Goal: Task Accomplishment & Management: Manage account settings

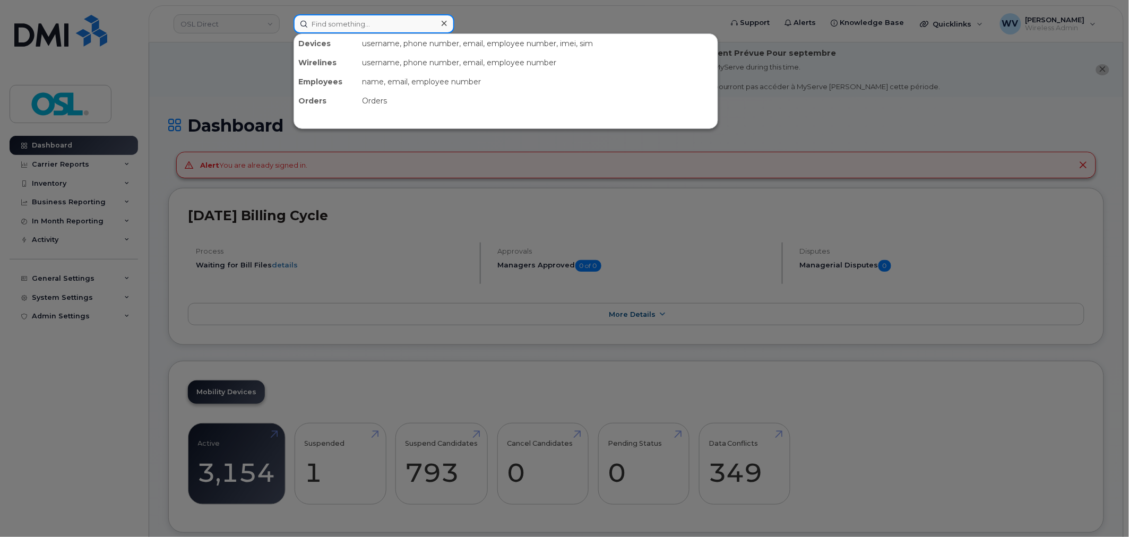
click at [381, 29] on input at bounding box center [374, 23] width 161 height 19
paste input "89049032005008882600084644492620"
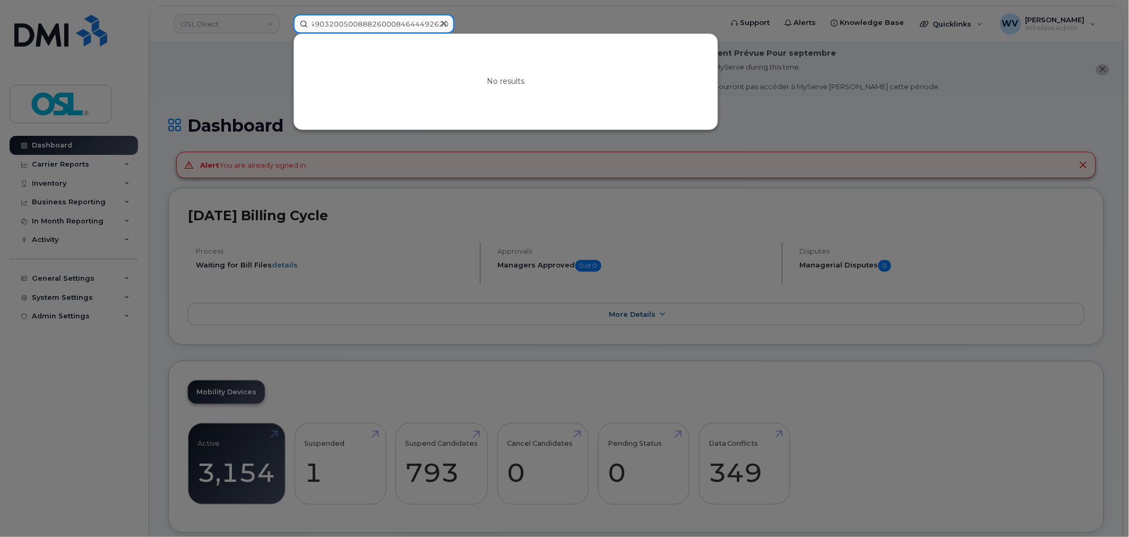
type input "89049032005008882600084644492620"
click at [443, 20] on icon at bounding box center [444, 23] width 5 height 8
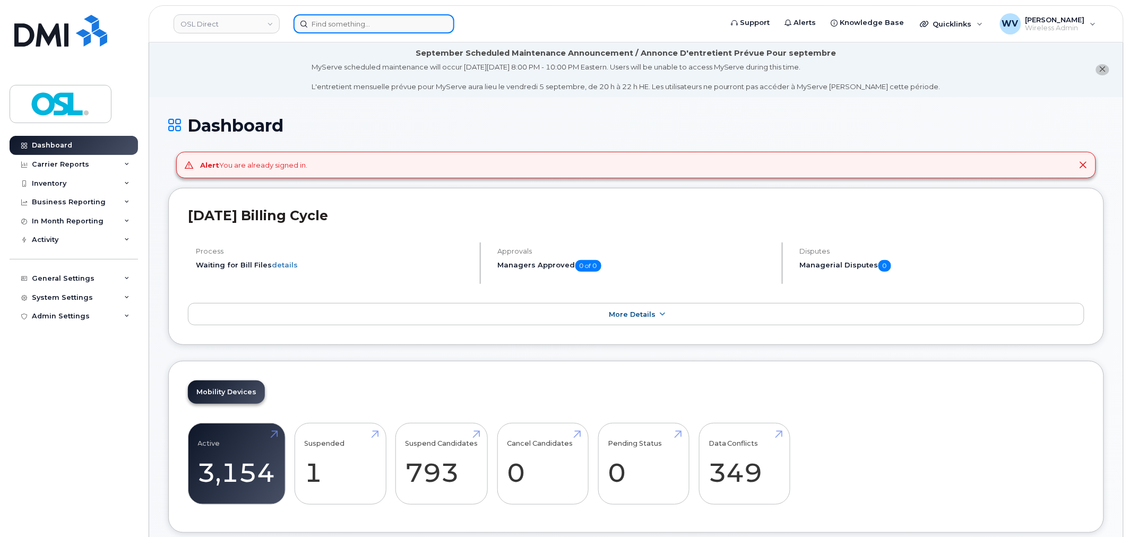
click at [431, 19] on input at bounding box center [374, 23] width 161 height 19
paste input "(416) 209-7201"
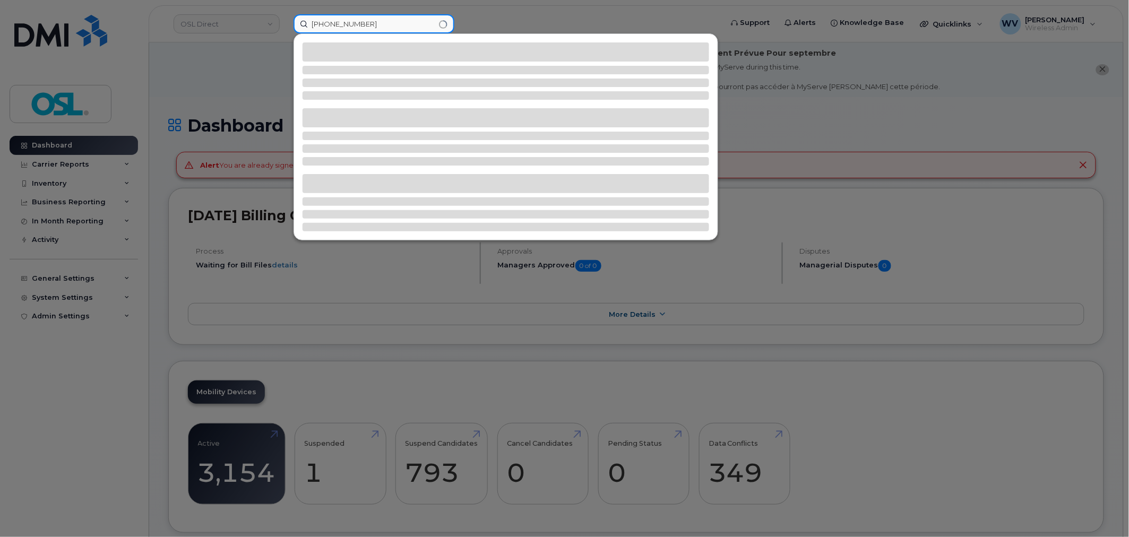
drag, startPoint x: 328, startPoint y: 23, endPoint x: 333, endPoint y: 23, distance: 5.9
click at [333, 23] on input "(416) 209-7201" at bounding box center [374, 23] width 161 height 19
click at [314, 27] on input "(416209-7201" at bounding box center [374, 23] width 161 height 19
click at [344, 22] on input "416209-7201" at bounding box center [374, 23] width 161 height 19
click at [364, 19] on input "4162097201" at bounding box center [374, 23] width 161 height 19
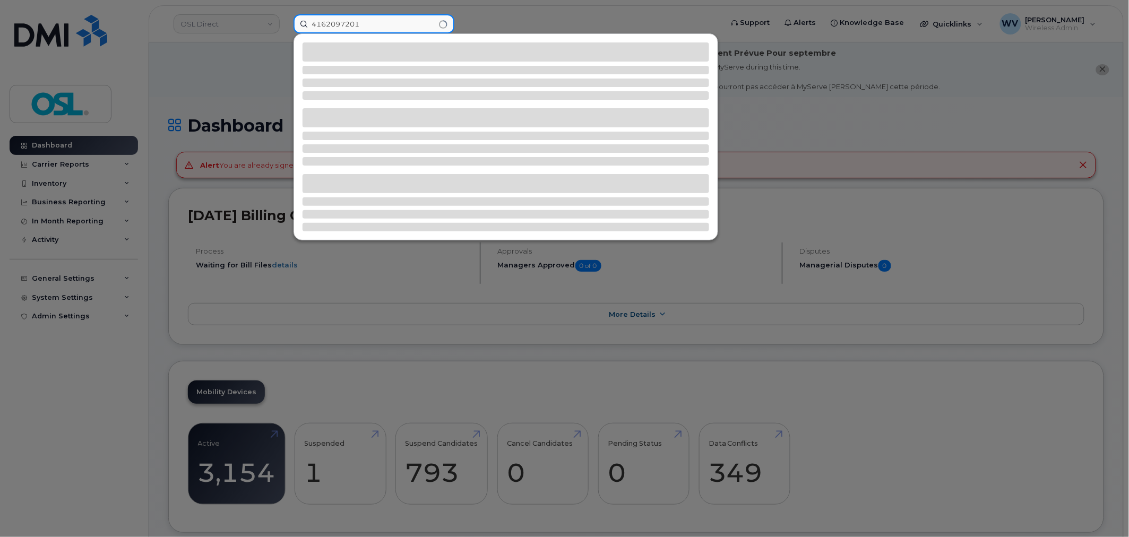
click at [365, 19] on input "4162097201" at bounding box center [374, 23] width 161 height 19
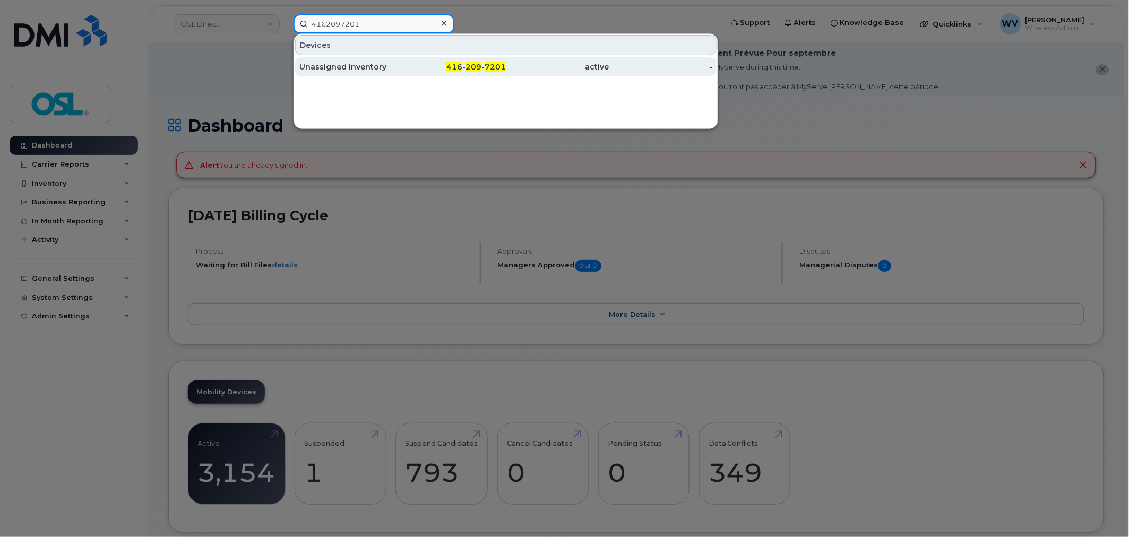
type input "4162097201"
click at [381, 73] on div "Unassigned Inventory" at bounding box center [351, 66] width 104 height 19
click at [556, 69] on div "active" at bounding box center [558, 67] width 104 height 11
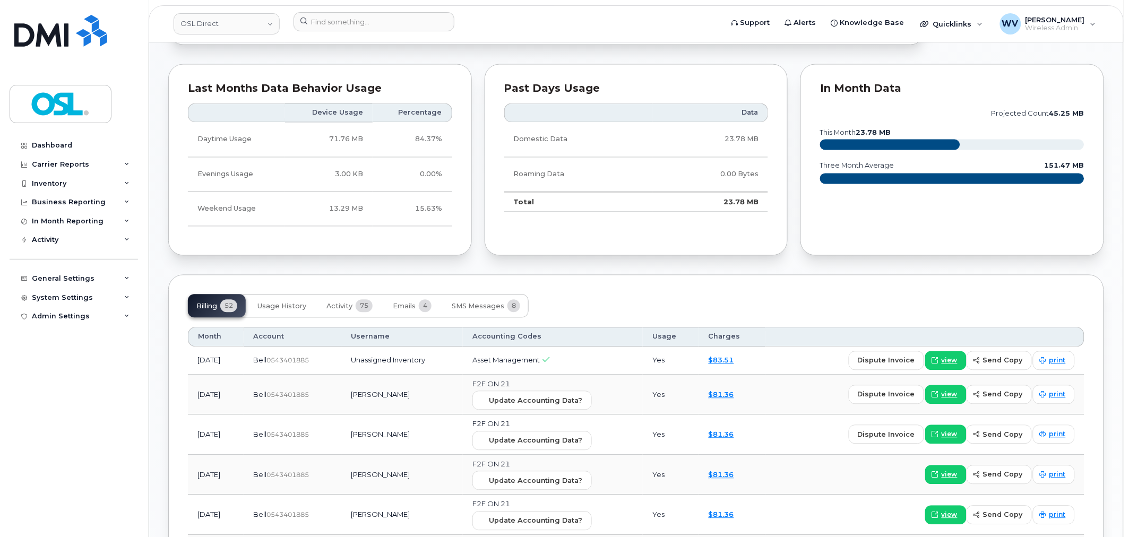
scroll to position [649, 0]
click at [336, 305] on span "Activity" at bounding box center [340, 306] width 26 height 8
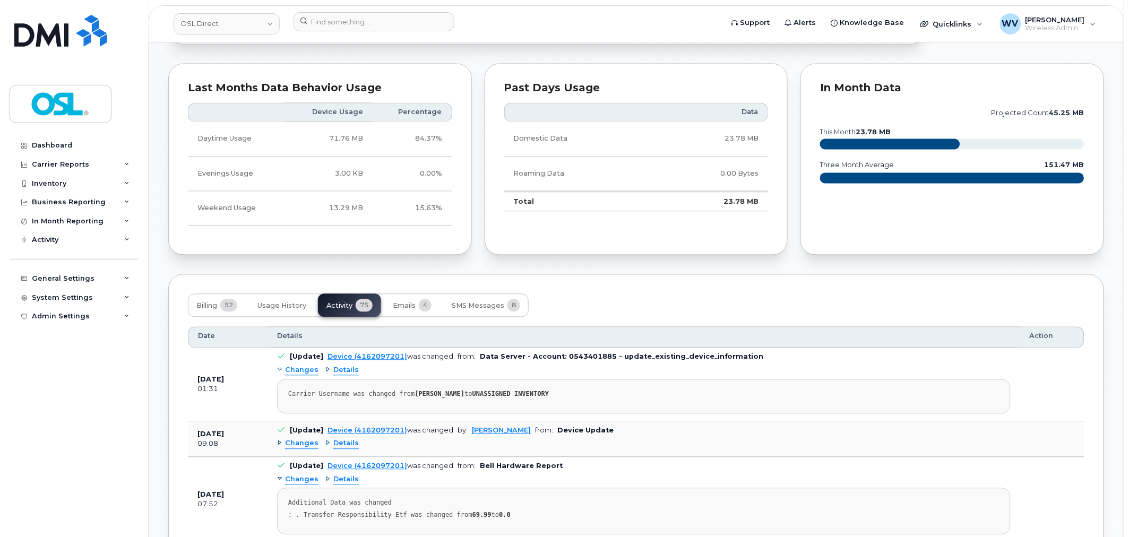
click at [335, 375] on span "Details" at bounding box center [345, 371] width 25 height 10
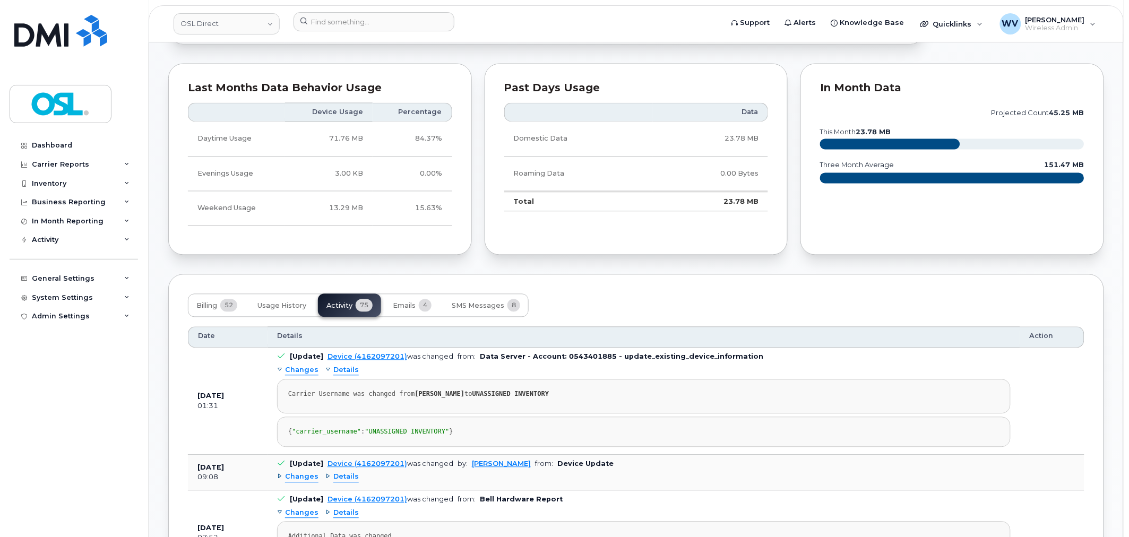
click at [335, 375] on span "Details" at bounding box center [345, 371] width 25 height 10
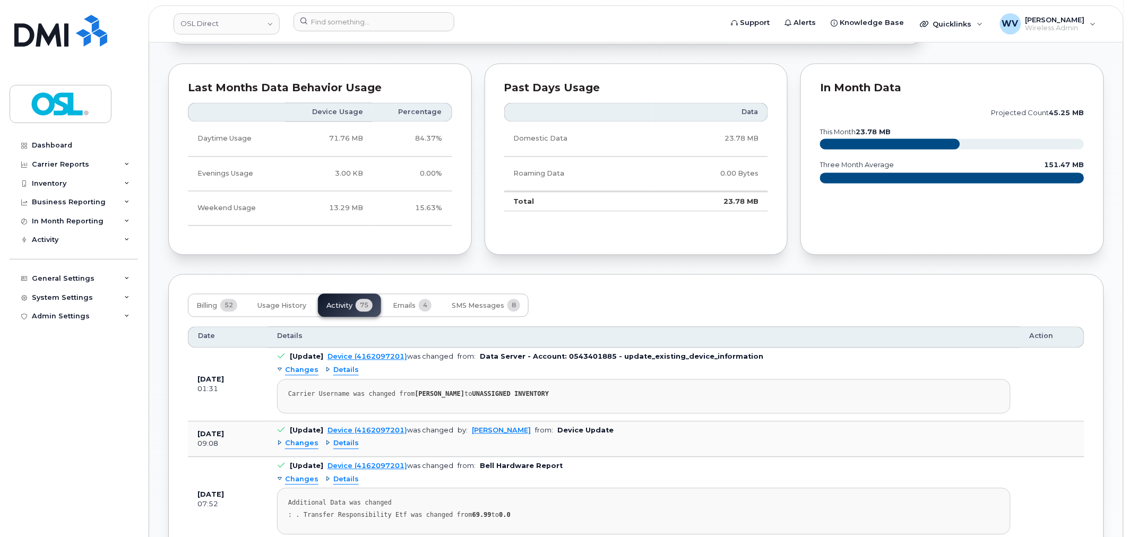
click at [316, 373] on div "Changes Details Carrier Username was changed from DEEPAK SHARMA to UNASSIGNED I…" at bounding box center [644, 389] width 734 height 52
click at [313, 372] on span "Changes" at bounding box center [301, 371] width 33 height 10
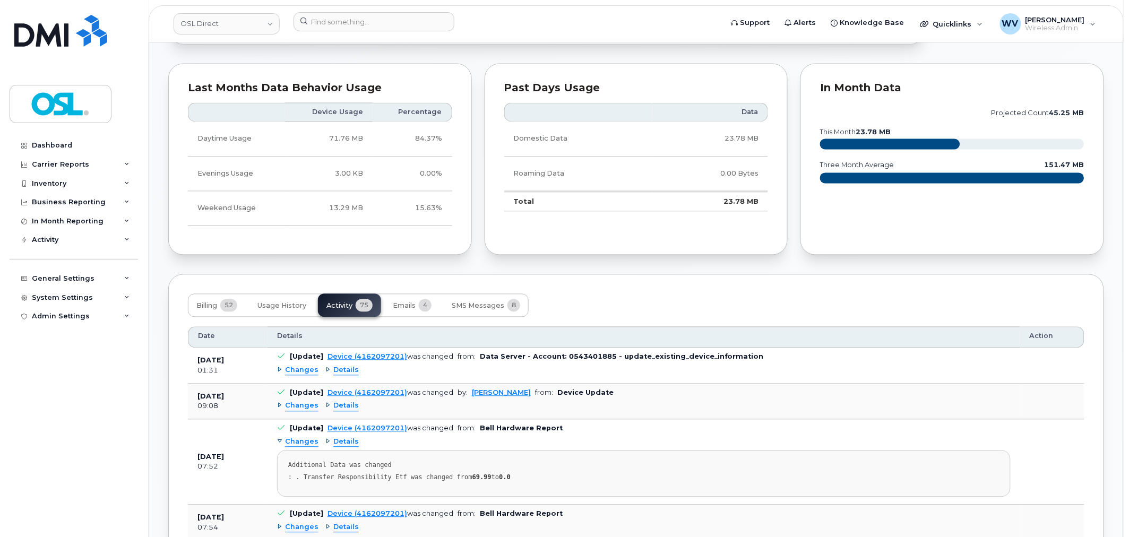
click at [313, 372] on span "Changes" at bounding box center [301, 371] width 33 height 10
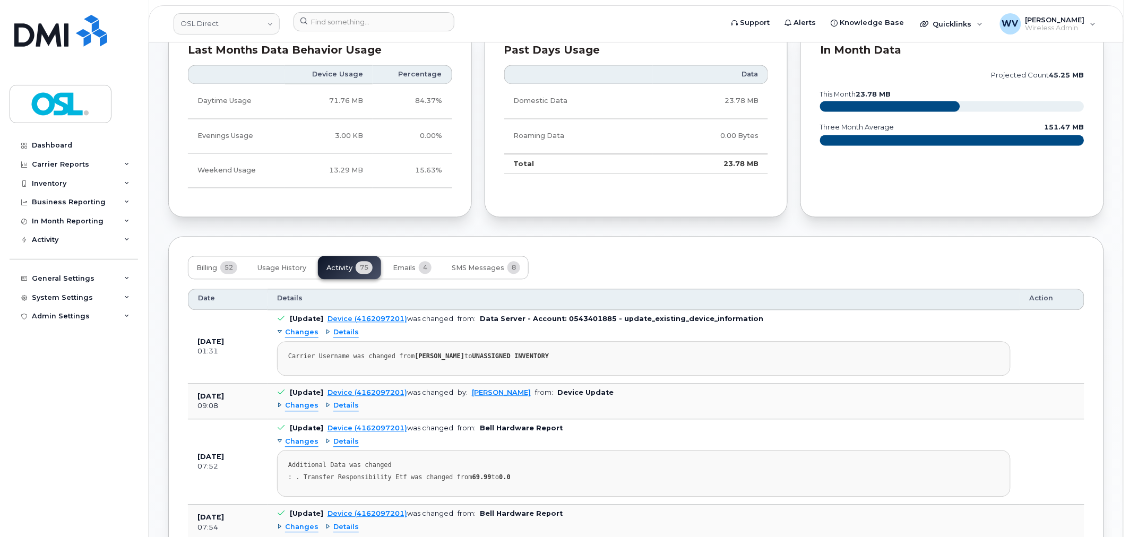
scroll to position [708, 0]
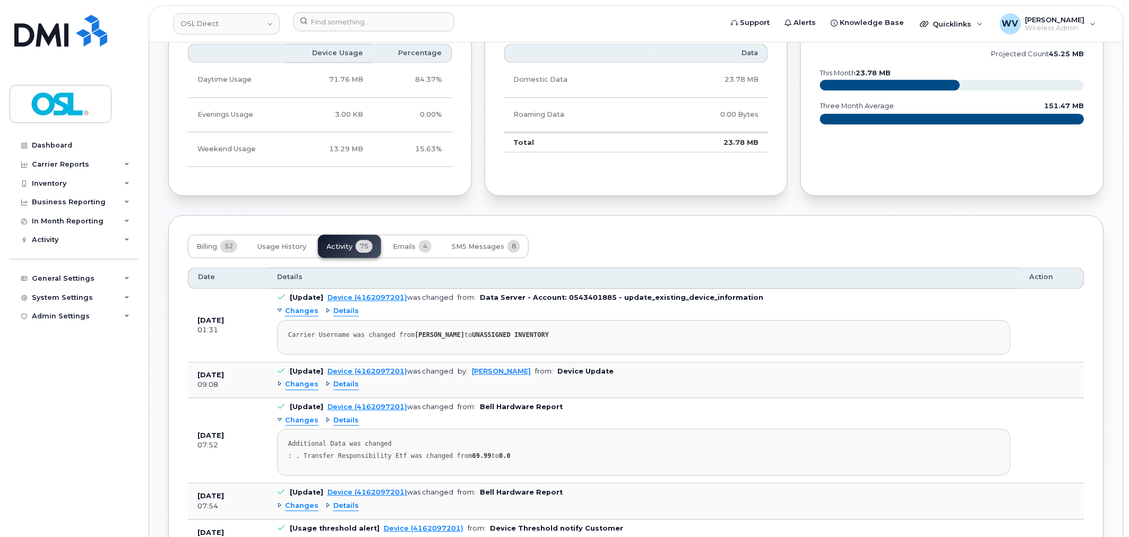
click at [305, 390] on span "Changes" at bounding box center [301, 385] width 33 height 10
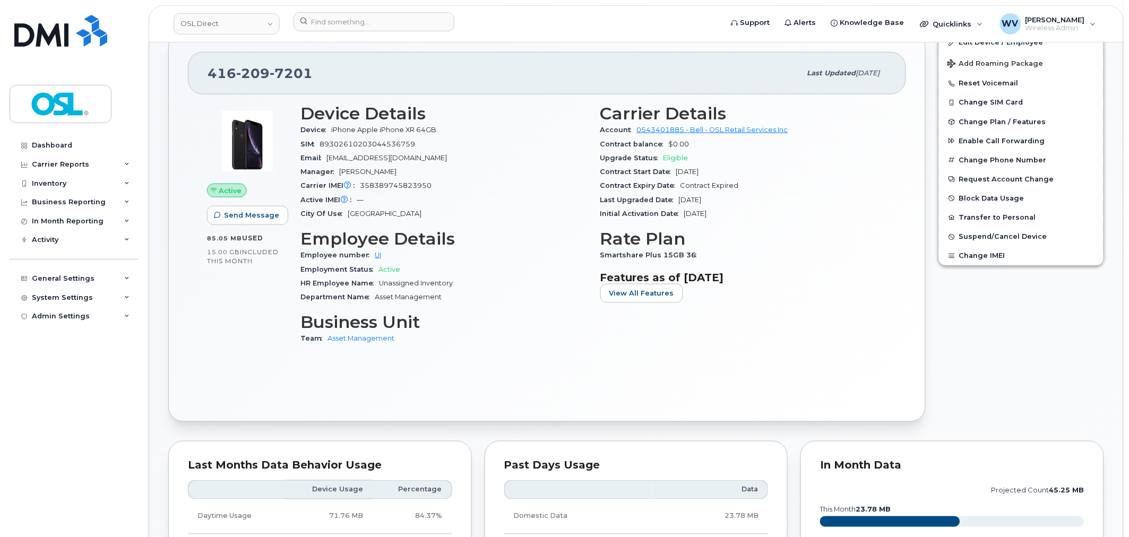
scroll to position [149, 0]
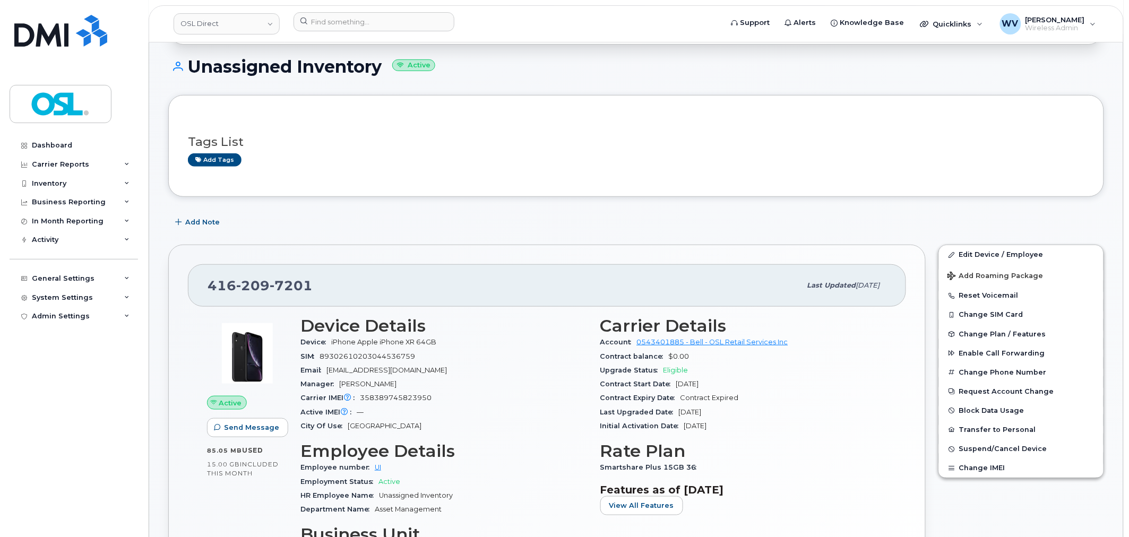
click at [245, 287] on span "209" at bounding box center [252, 286] width 33 height 16
click at [246, 287] on span "209" at bounding box center [252, 286] width 33 height 16
copy span "416 209 7201"
click at [1018, 315] on button "Change SIM Card" at bounding box center [1021, 314] width 165 height 19
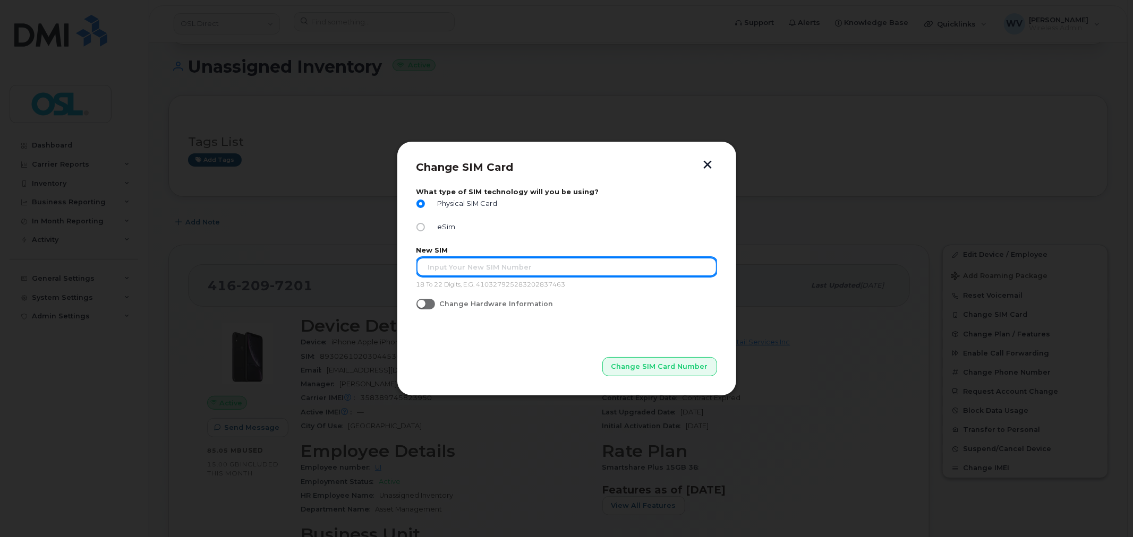
click at [473, 264] on input "text" at bounding box center [566, 267] width 301 height 19
type input "89302610207409630487"
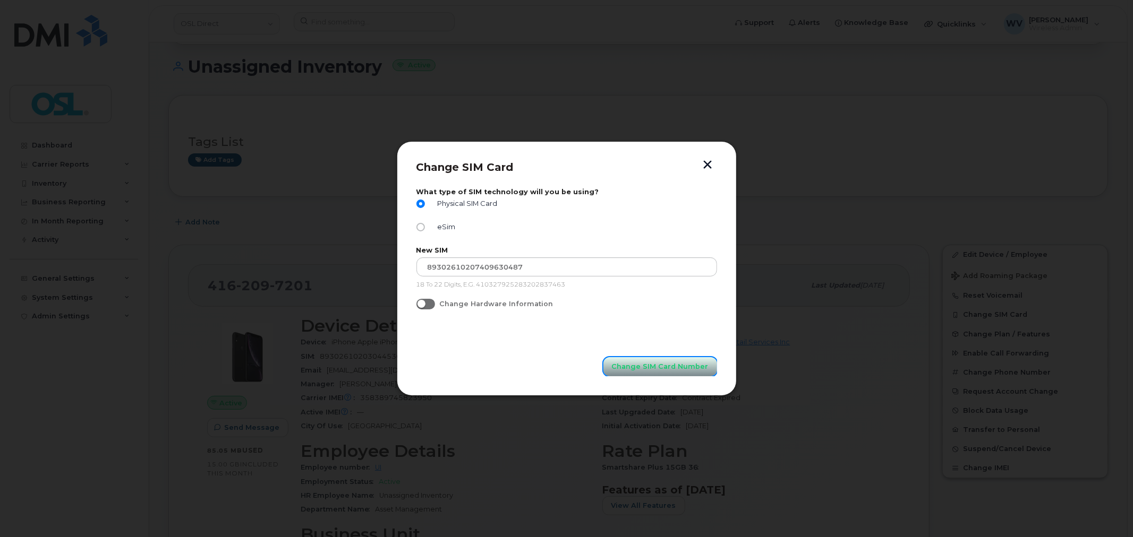
click at [638, 364] on span "Change SIM Card Number" at bounding box center [660, 367] width 97 height 10
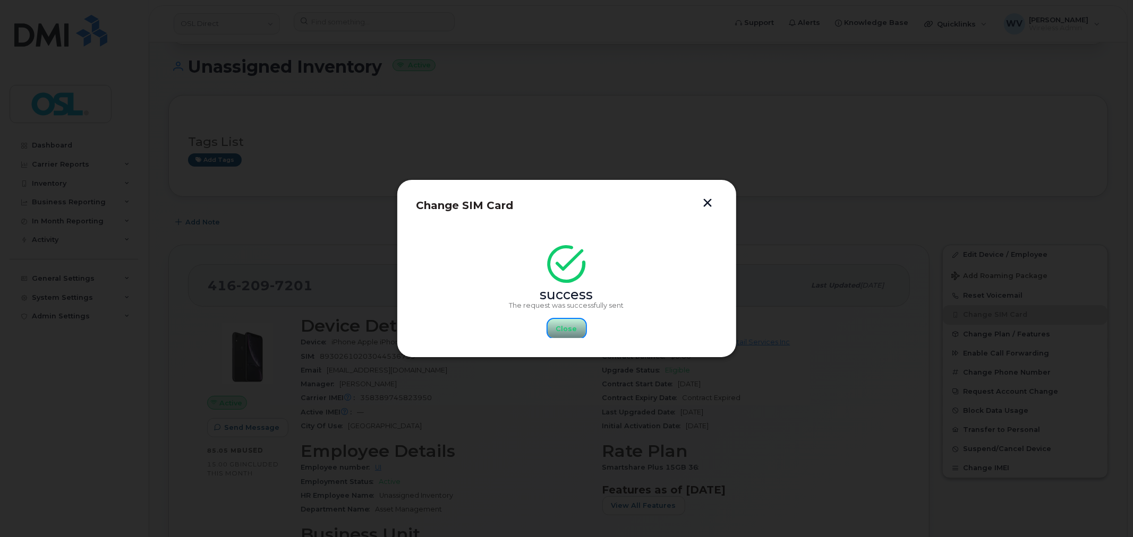
click at [559, 330] on span "Close" at bounding box center [566, 329] width 21 height 10
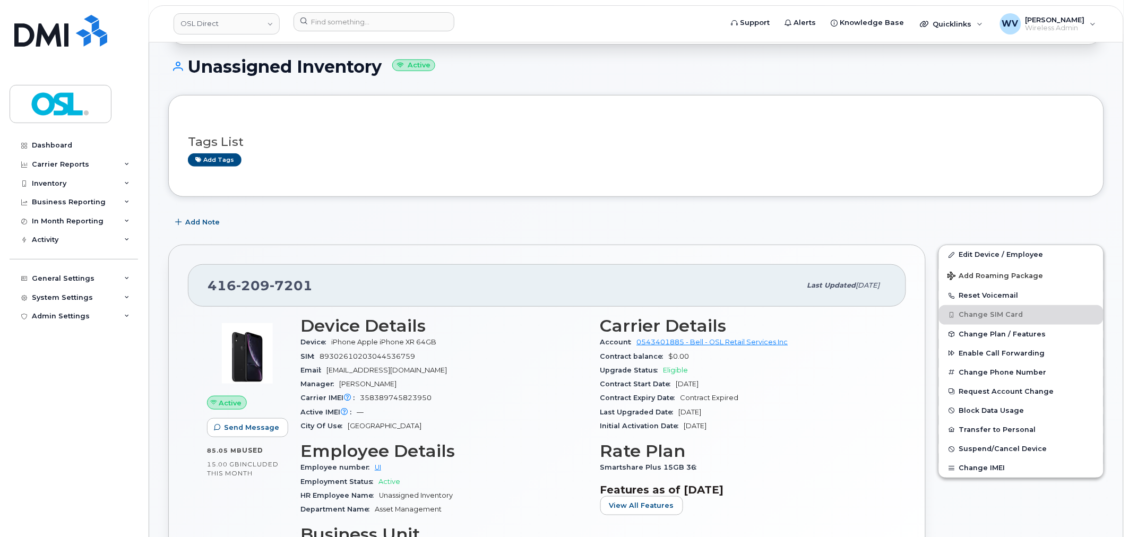
click at [270, 285] on span "7201" at bounding box center [291, 286] width 43 height 16
copy span "416 209 7201"
click at [361, 19] on input at bounding box center [374, 21] width 161 height 19
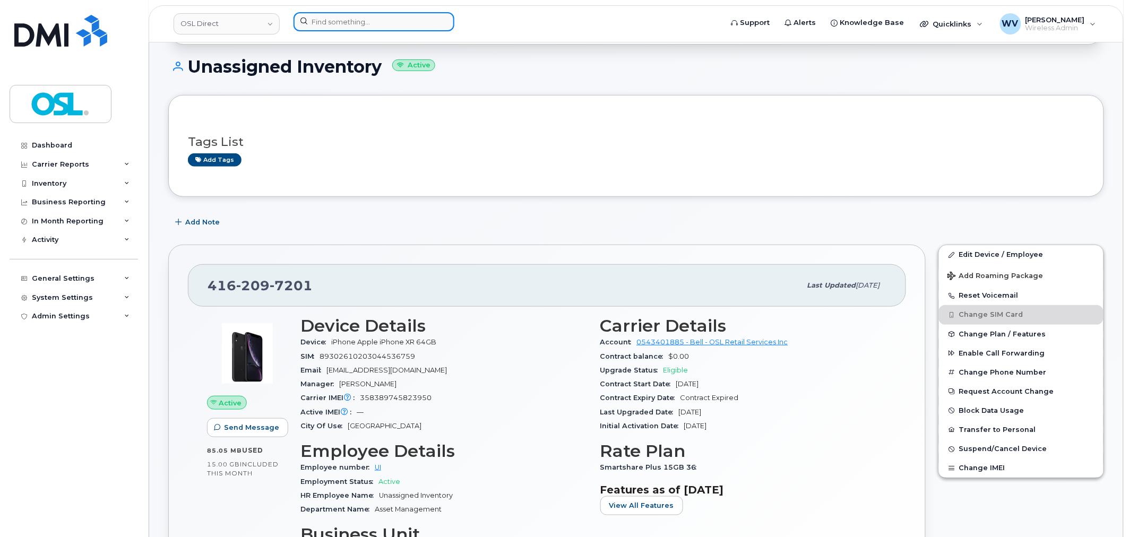
paste input "6472248908"
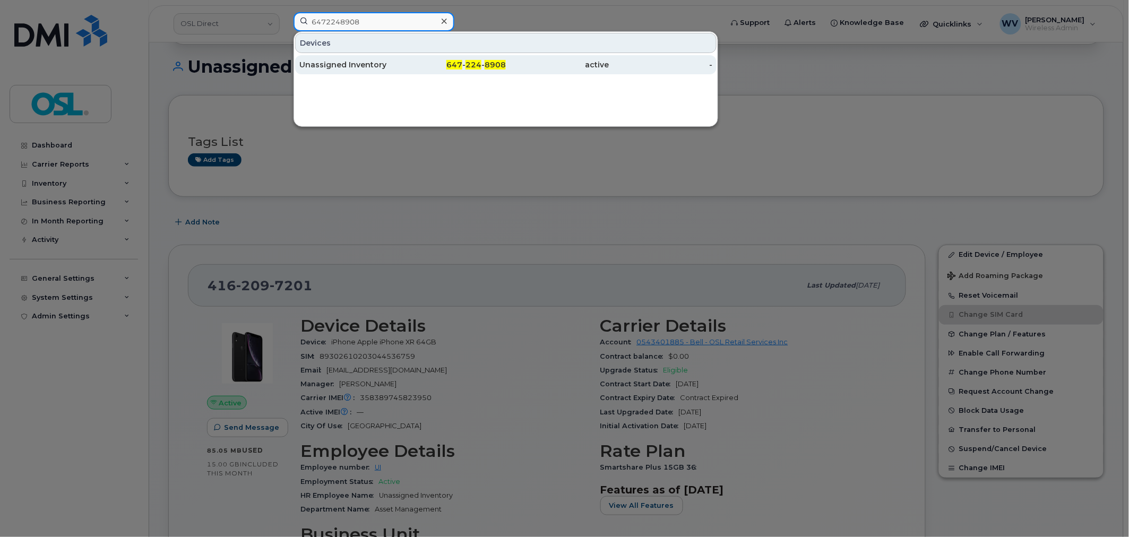
type input "6472248908"
click at [362, 63] on div "Unassigned Inventory" at bounding box center [351, 64] width 104 height 11
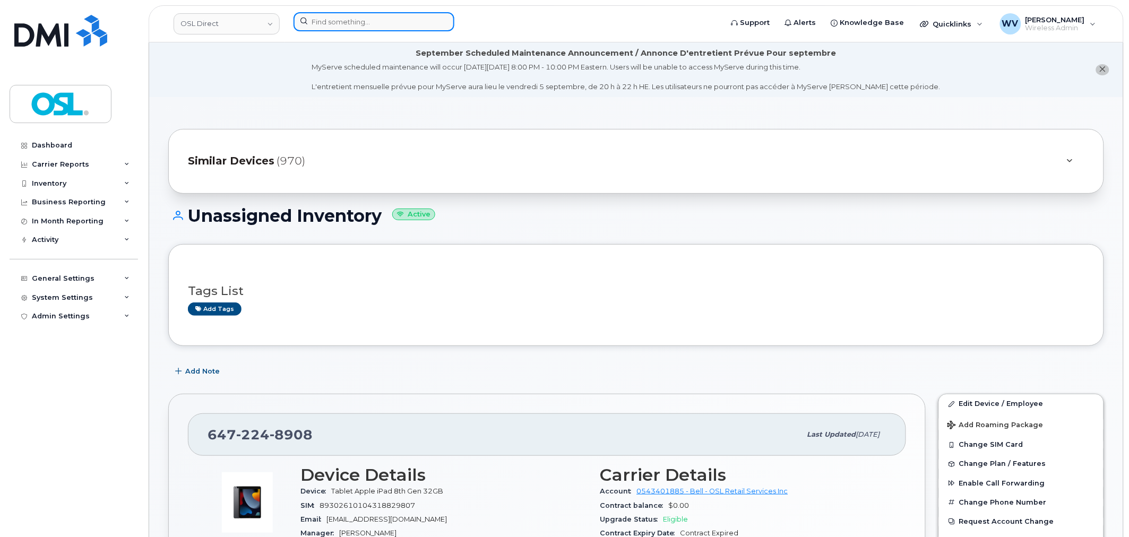
click at [351, 20] on input at bounding box center [374, 21] width 161 height 19
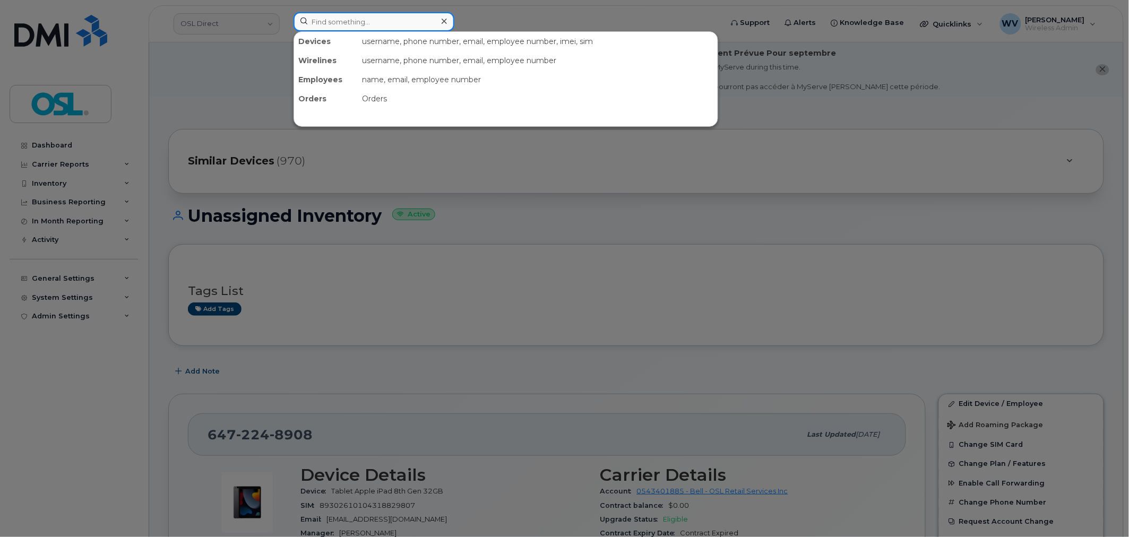
paste input "4383644404"
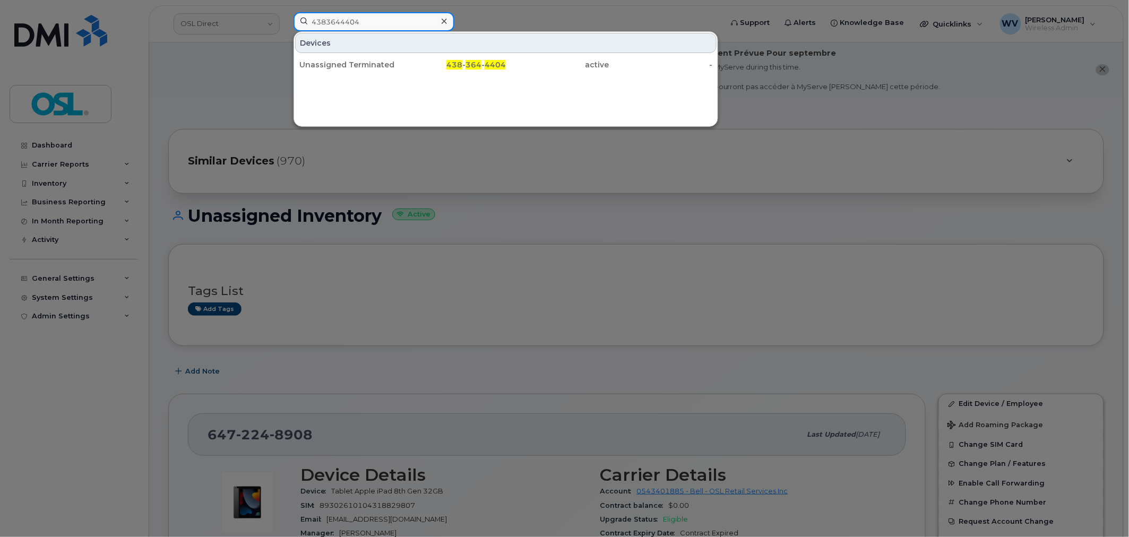
type input "4383644404"
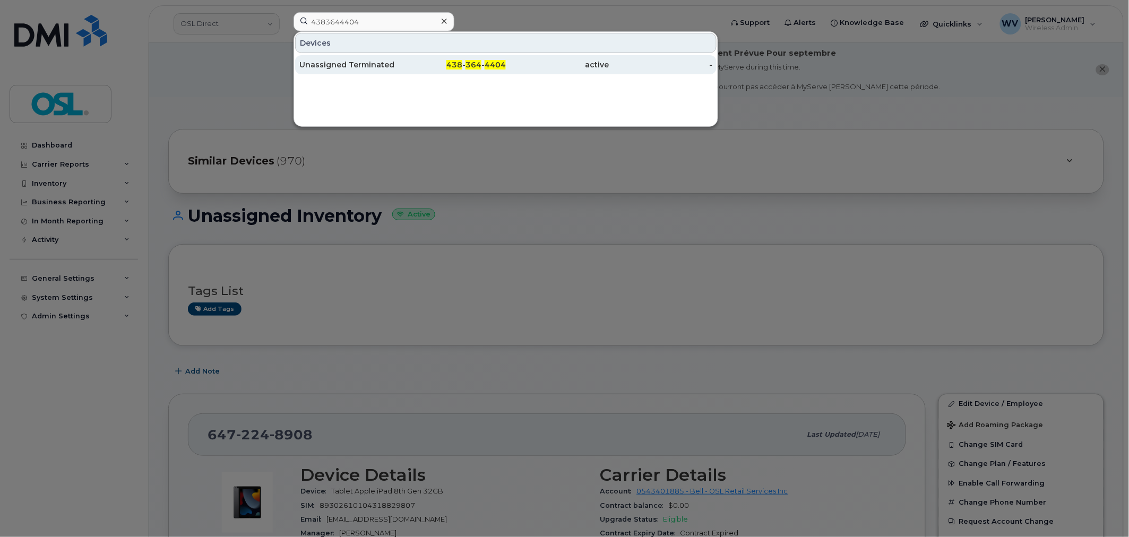
click at [376, 60] on div "Unassigned Terminated" at bounding box center [351, 64] width 104 height 11
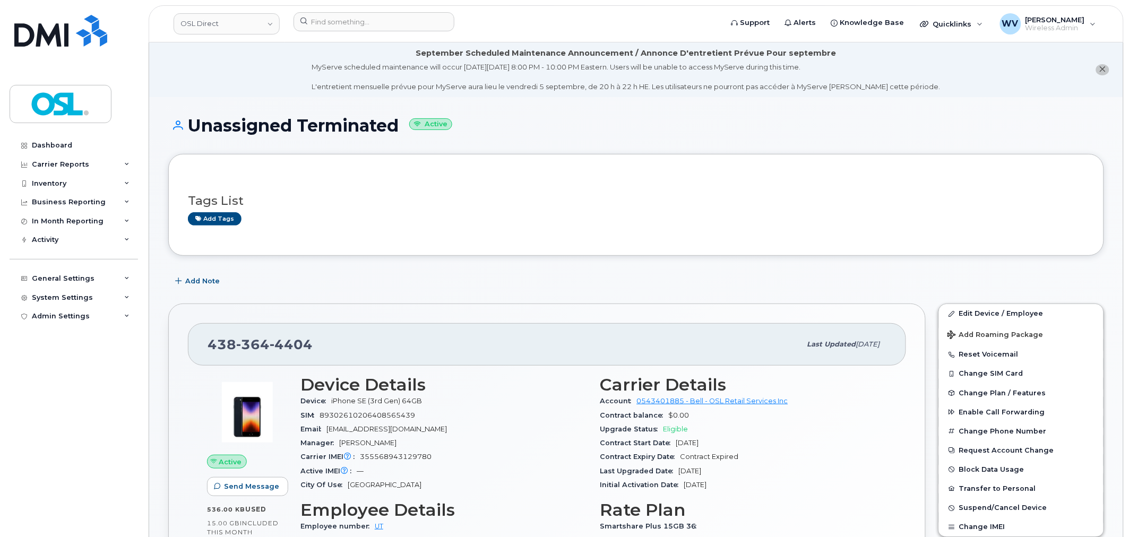
click at [289, 349] on span "4404" at bounding box center [291, 345] width 43 height 16
copy span "438 364 4404"
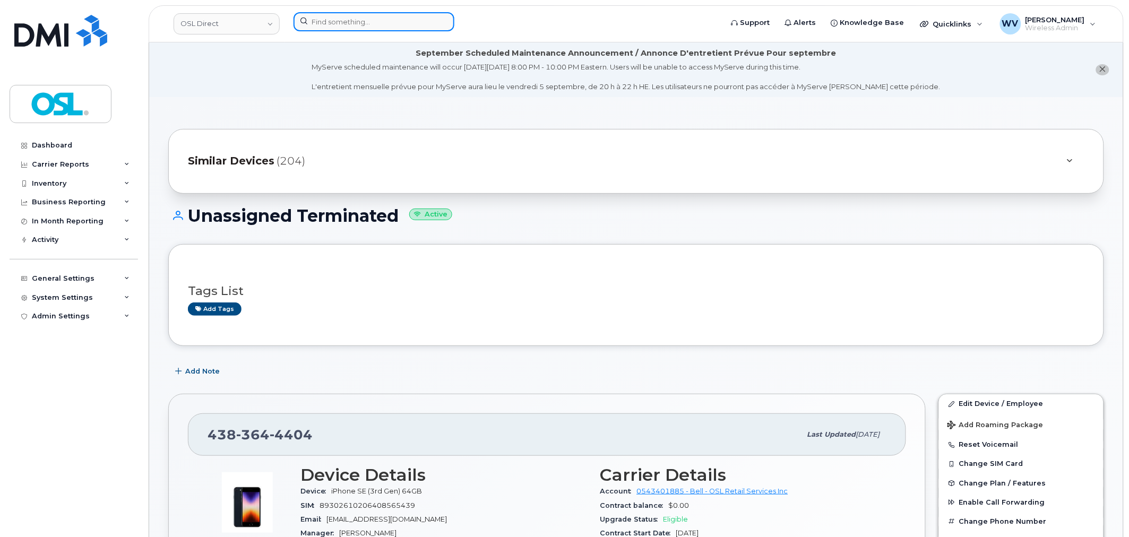
click at [349, 27] on input at bounding box center [374, 21] width 161 height 19
paste input "4164077582"
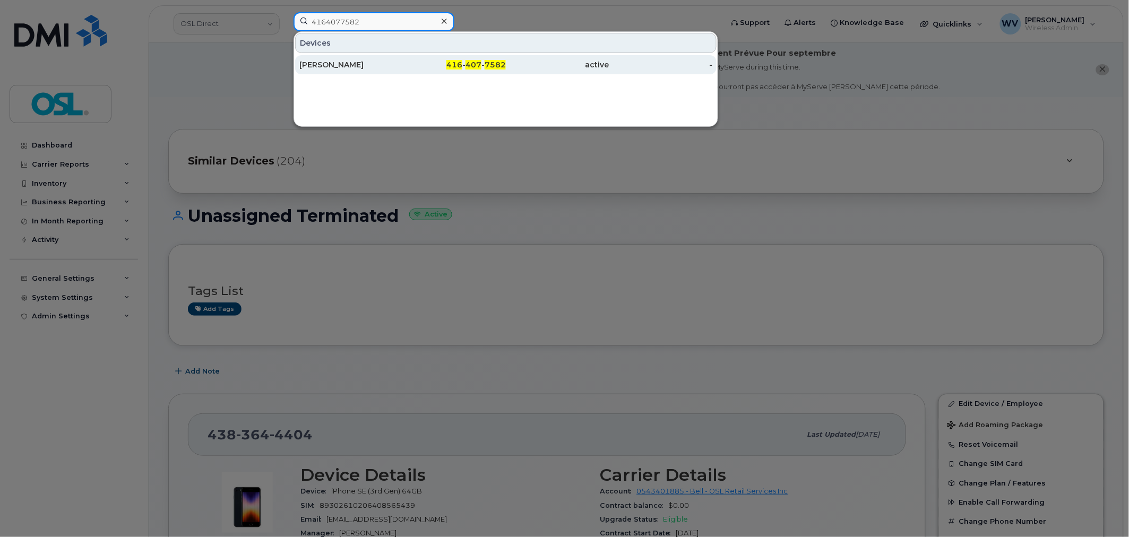
type input "4164077582"
click at [367, 65] on div "[PERSON_NAME]" at bounding box center [351, 64] width 104 height 11
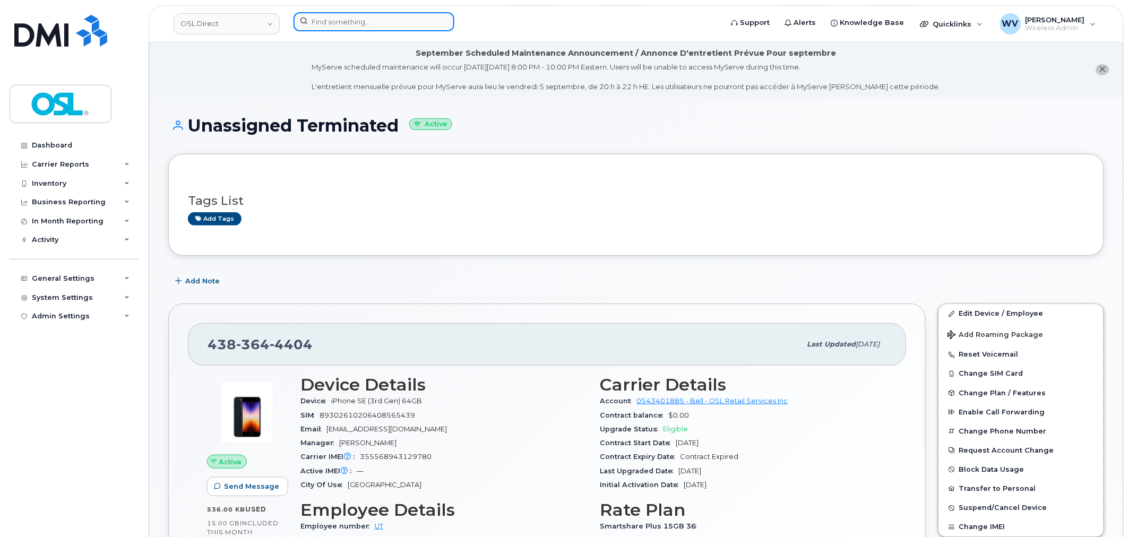
click at [365, 18] on input at bounding box center [374, 21] width 161 height 19
paste input "6473818294"
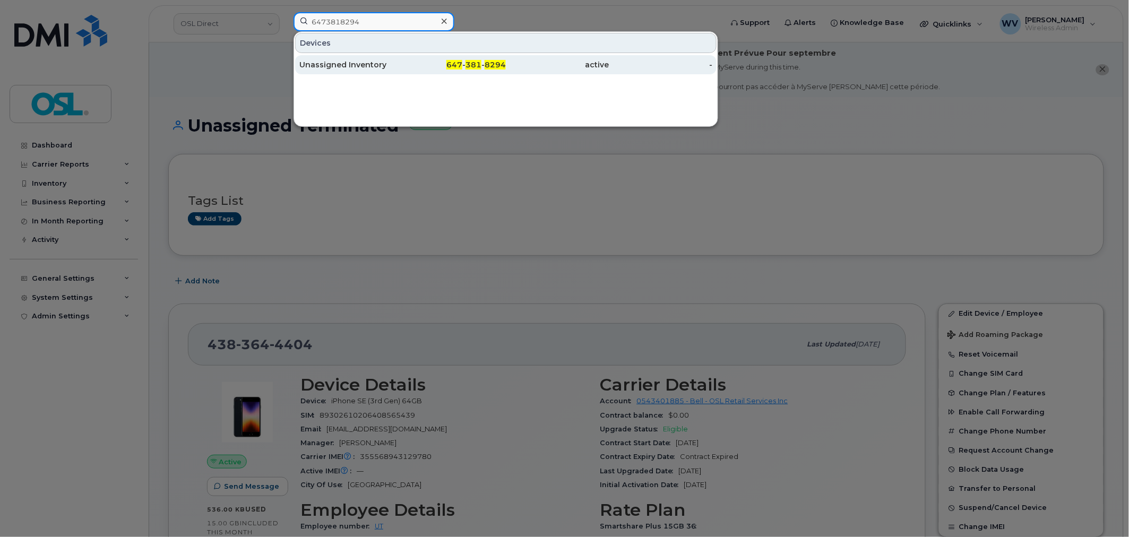
type input "6473818294"
click at [370, 69] on div "Unassigned Inventory" at bounding box center [351, 64] width 104 height 11
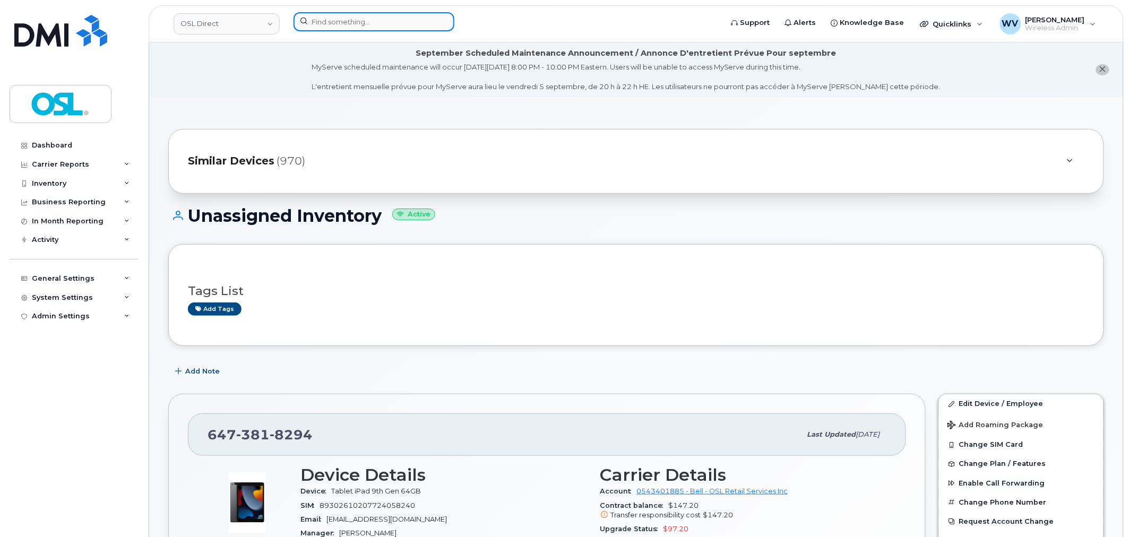
click at [416, 16] on input at bounding box center [374, 21] width 161 height 19
paste input "[PERSON_NAME]"
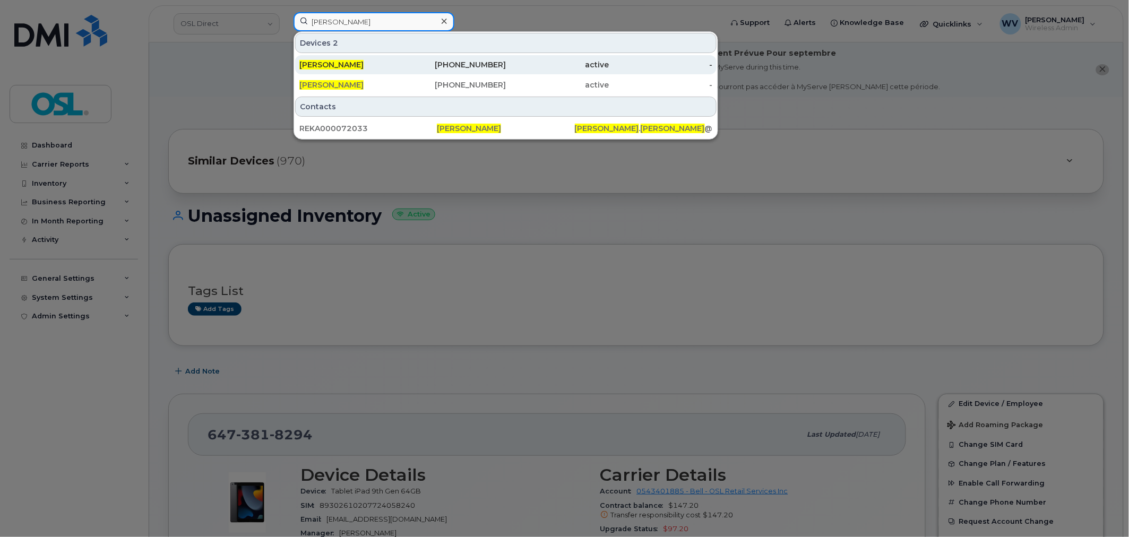
type input "[PERSON_NAME]"
click at [416, 70] on div "438-334-4343" at bounding box center [455, 64] width 104 height 11
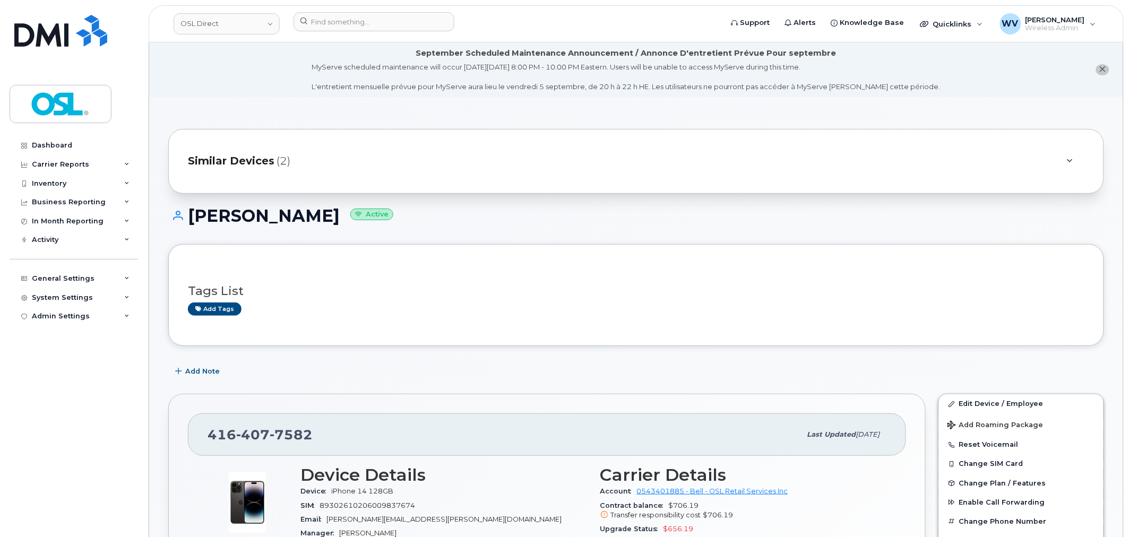
drag, startPoint x: 977, startPoint y: 399, endPoint x: 911, endPoint y: 341, distance: 88.1
click at [978, 400] on link "Edit Device / Employee" at bounding box center [1021, 404] width 165 height 19
click at [1062, 399] on link "Edit Device / Employee" at bounding box center [1021, 404] width 165 height 19
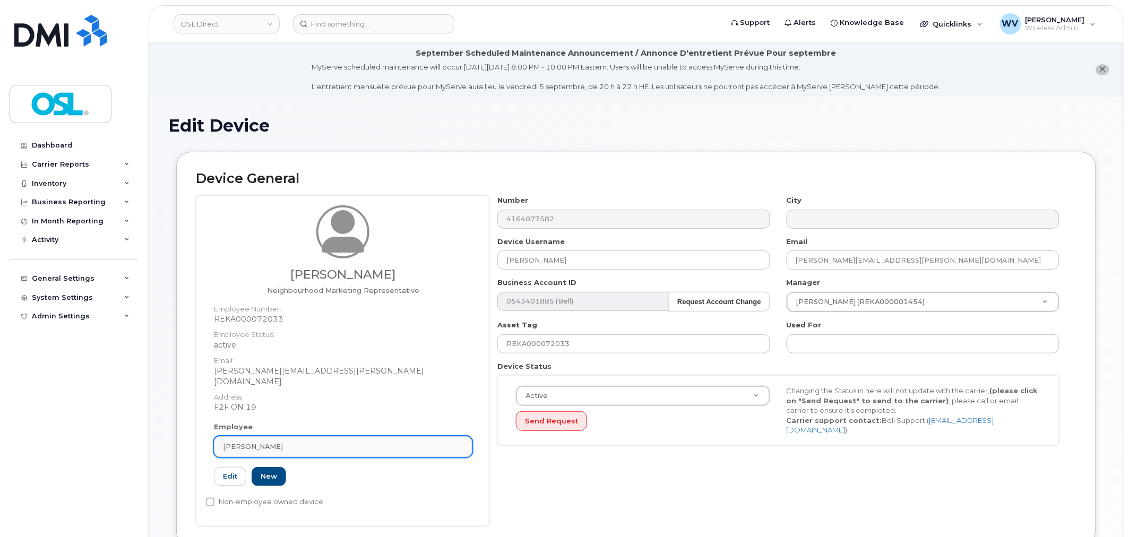
click at [342, 442] on div "[PERSON_NAME]" at bounding box center [343, 447] width 241 height 10
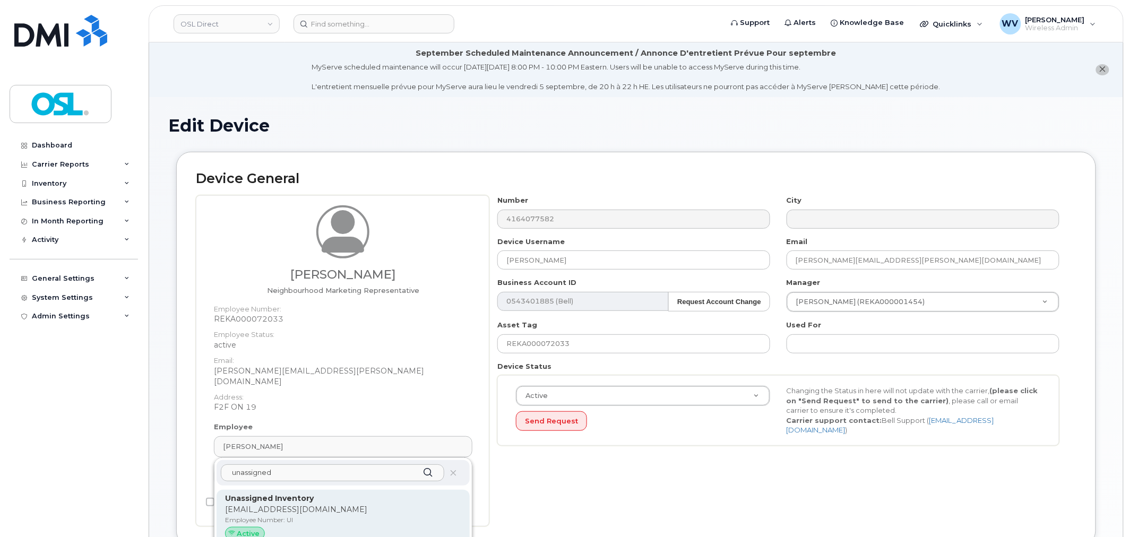
type input "unassigned"
click at [369, 493] on p "Unassigned Inventory" at bounding box center [343, 498] width 236 height 11
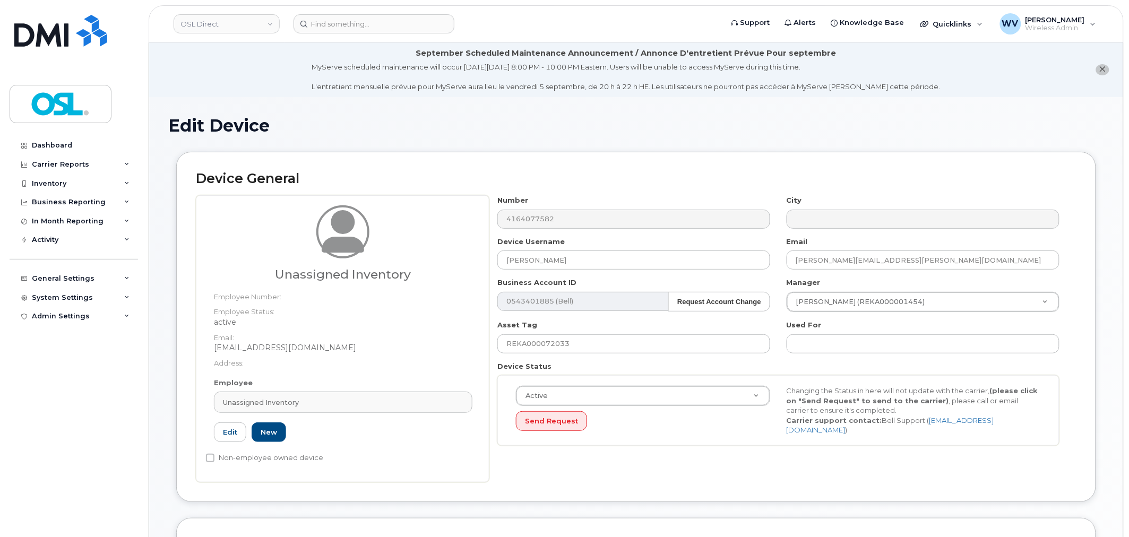
type input "UI"
type input "Unassigned Inventory"
type input "support@osldirect.com"
type input "4724252"
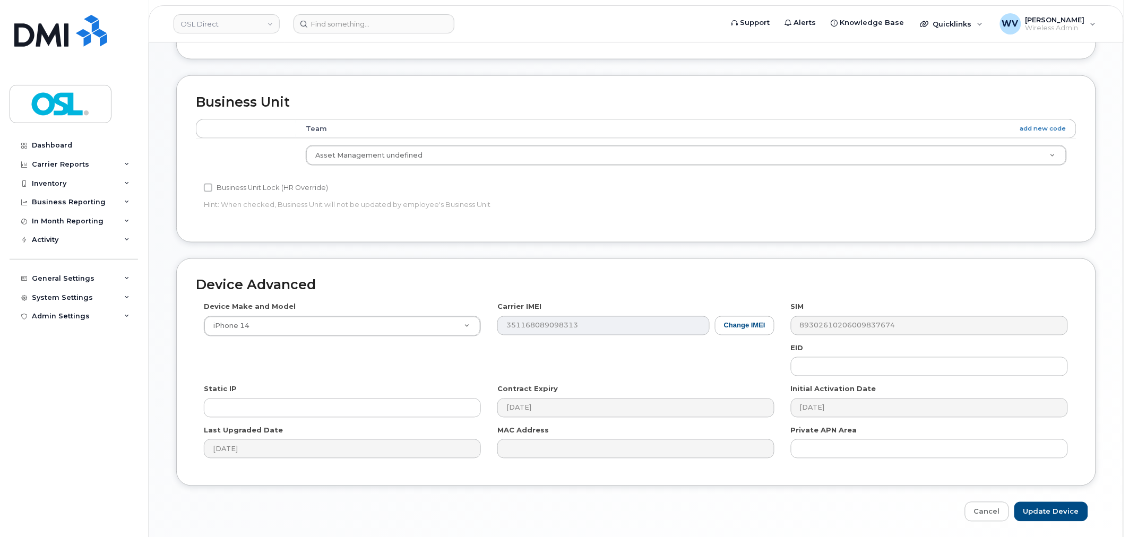
scroll to position [481, 0]
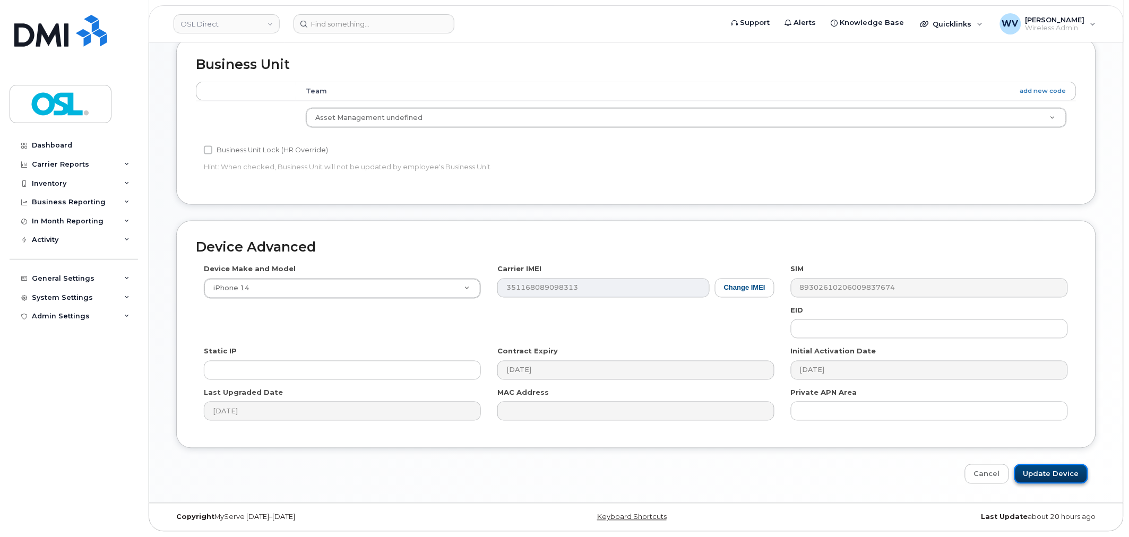
click at [1054, 482] on input "Update Device" at bounding box center [1052, 475] width 74 height 20
type input "Saving..."
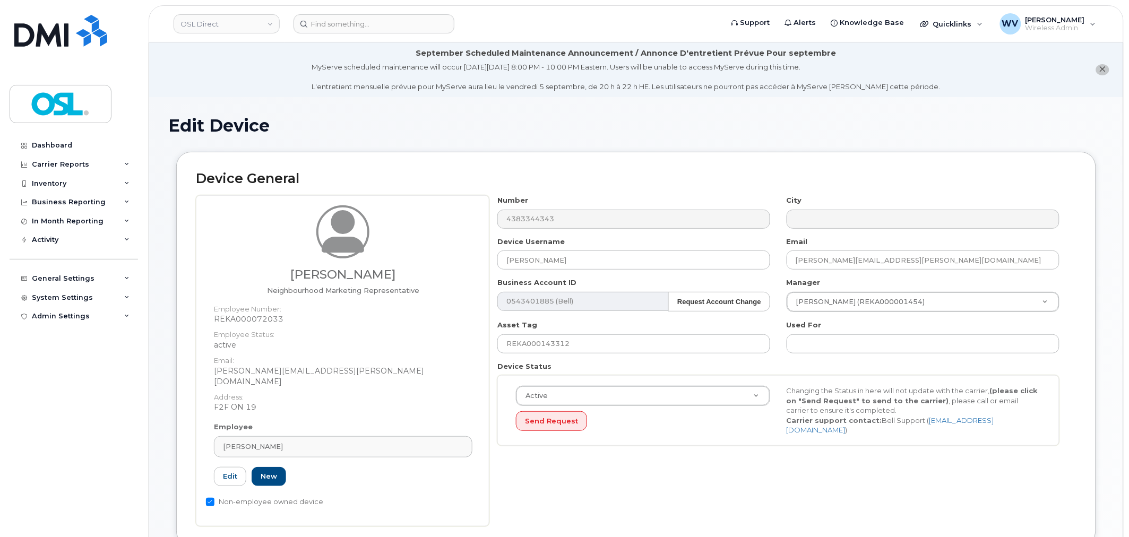
click at [307, 450] on div "Employee [PERSON_NAME] Type first three symbols or more REKA000072033 Edit New" at bounding box center [343, 459] width 275 height 74
click at [308, 442] on div "[PERSON_NAME]" at bounding box center [343, 447] width 241 height 10
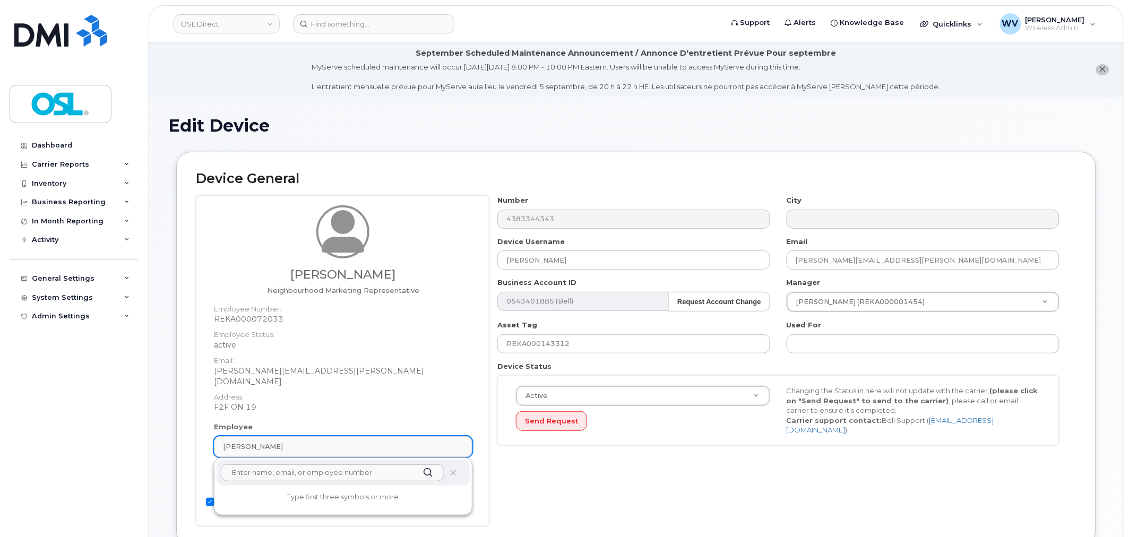
paste input "unassigned"
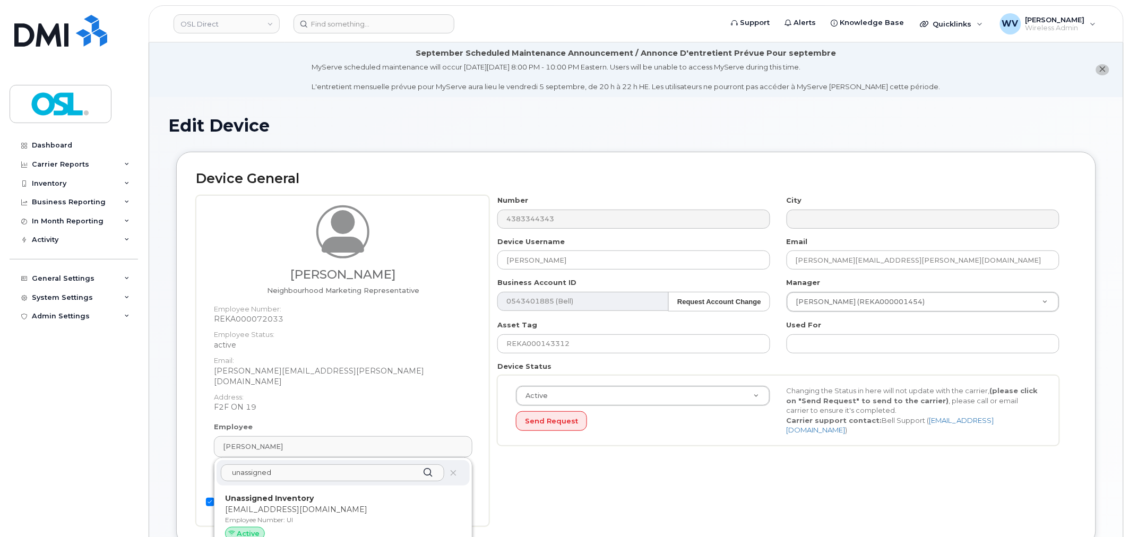
type input "unassigned"
click at [310, 476] on div "unassigned Unassigned Inventory support@osldirect.com Employee Number: UI Activ…" at bounding box center [344, 534] width 258 height 152
click at [314, 493] on p "Unassigned Inventory" at bounding box center [343, 498] width 236 height 11
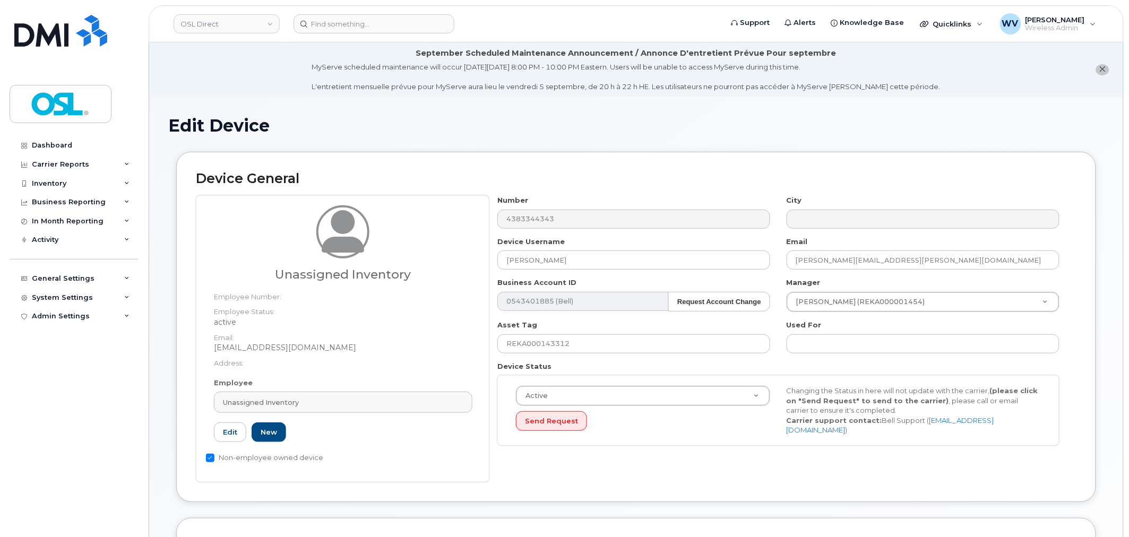
type input "UI"
type input "Unassigned Inventory"
type input "[EMAIL_ADDRESS][DOMAIN_NAME]"
type input "4724252"
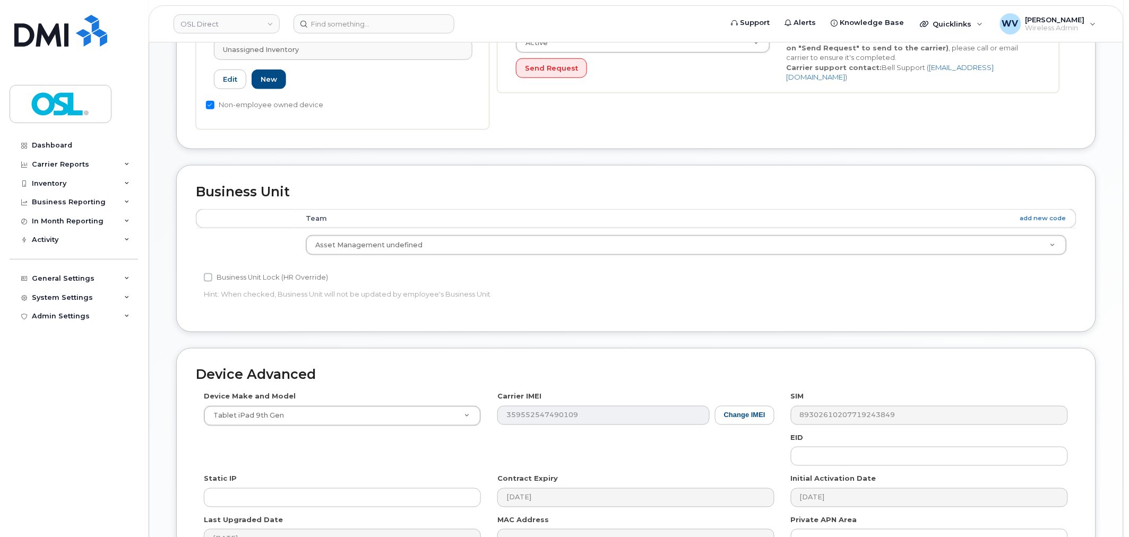
scroll to position [481, 0]
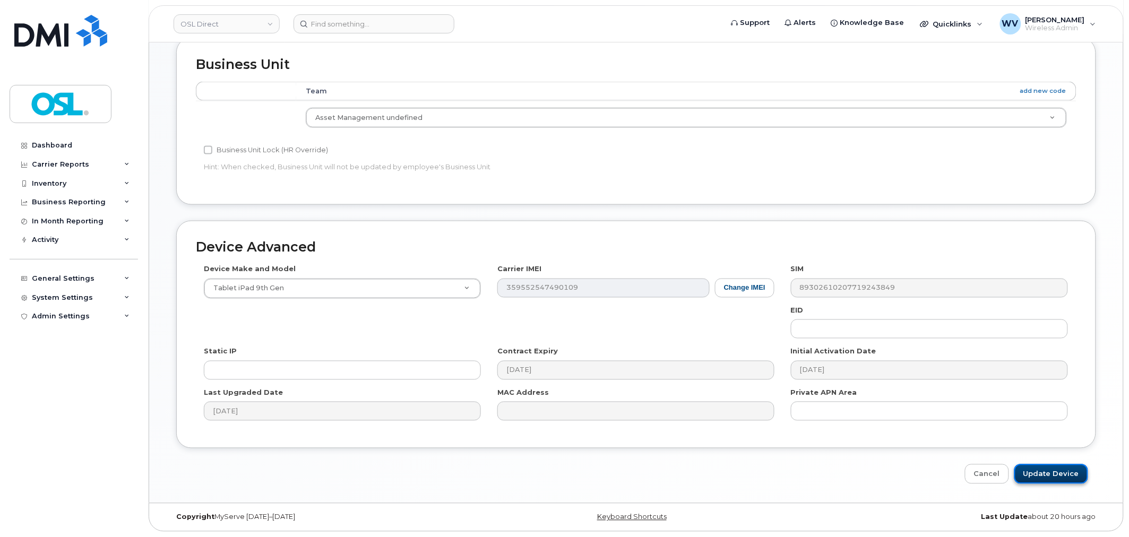
click at [1045, 471] on input "Update Device" at bounding box center [1052, 475] width 74 height 20
type input "Saving..."
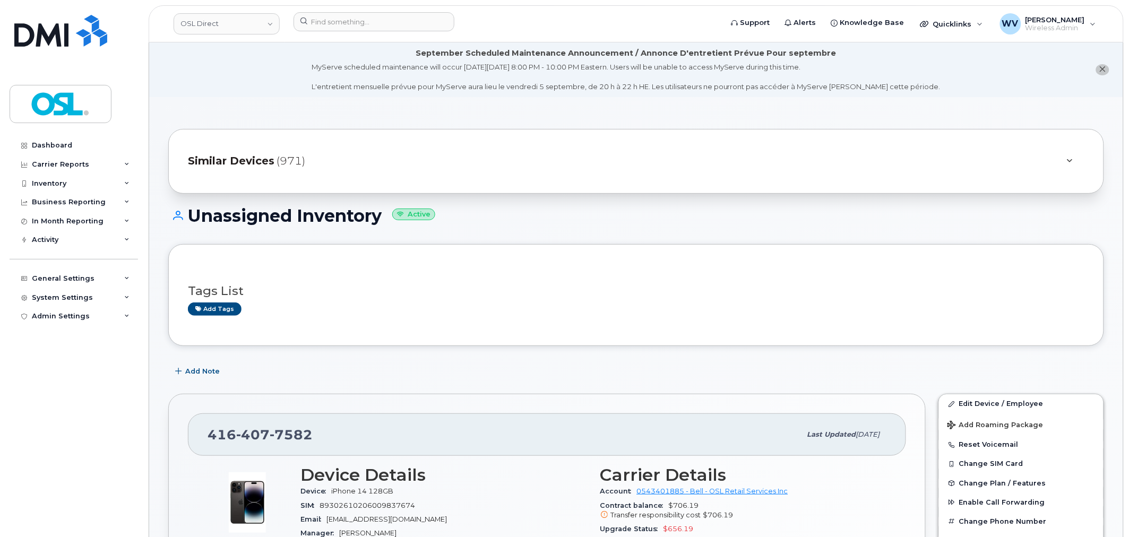
click at [248, 439] on span "407" at bounding box center [252, 435] width 33 height 16
copy span "416 407 7582"
click at [337, 14] on input at bounding box center [374, 21] width 161 height 19
paste input "4383367855"
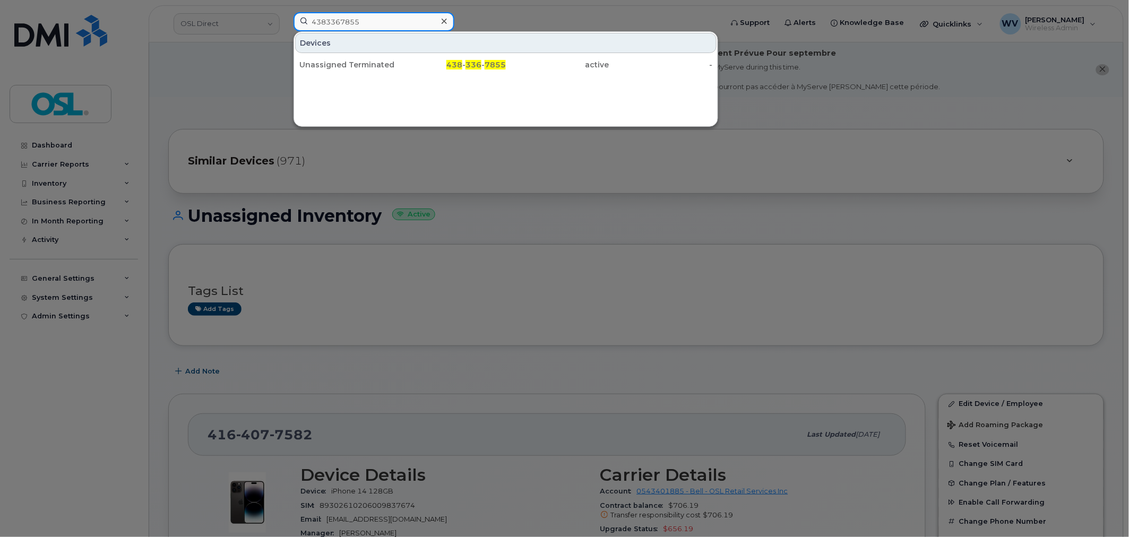
type input "4383367855"
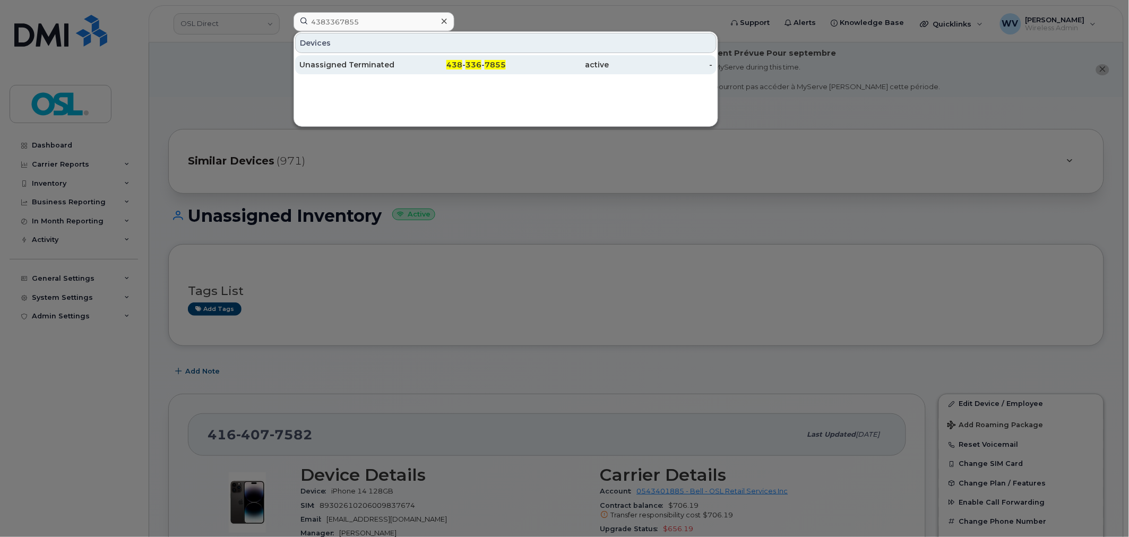
click at [385, 59] on div "Unassigned Terminated" at bounding box center [351, 64] width 104 height 19
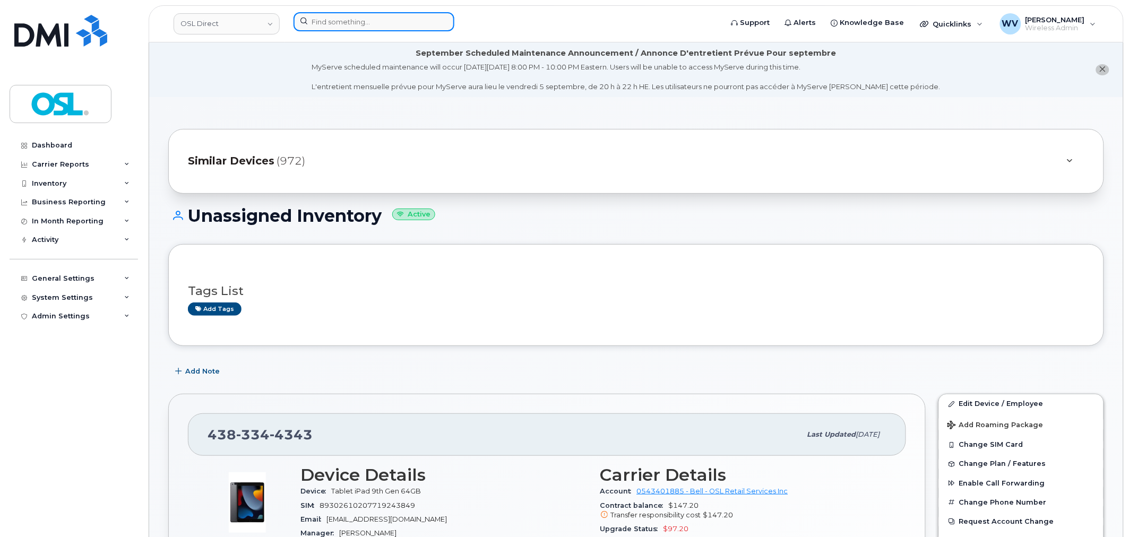
click at [339, 14] on input at bounding box center [374, 21] width 161 height 19
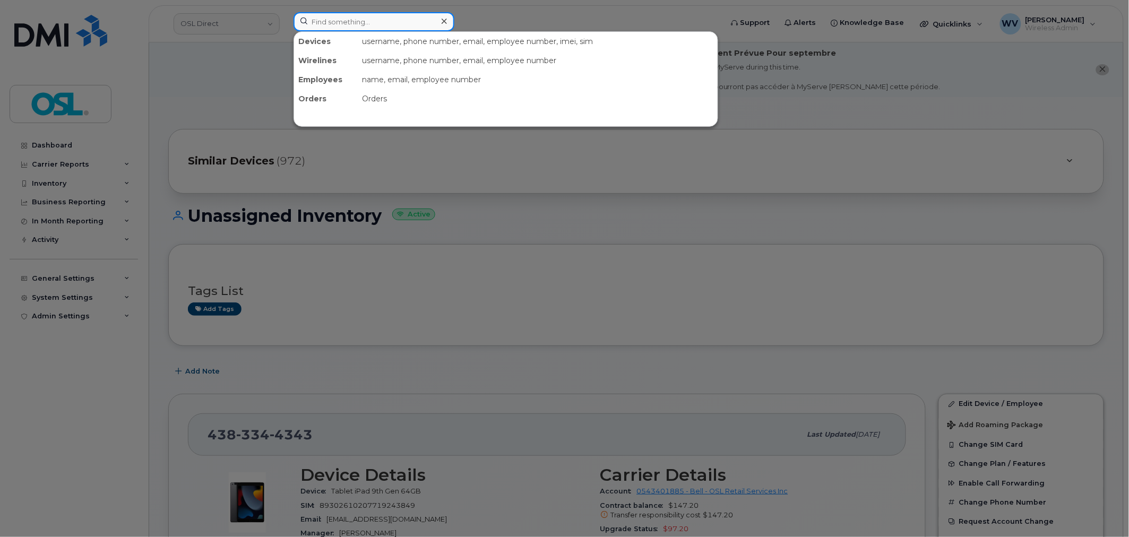
paste input "9022232704"
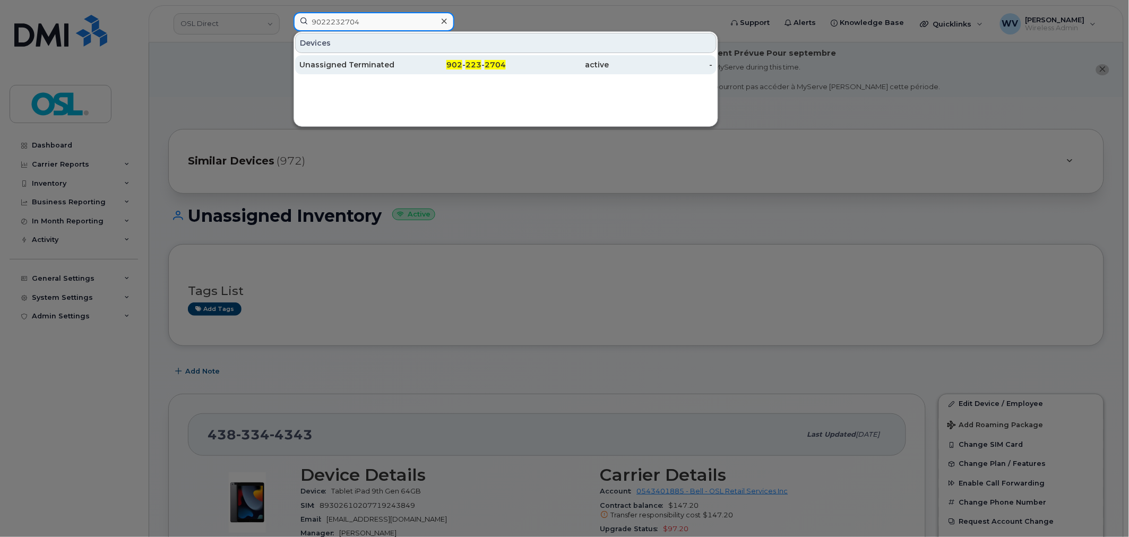
type input "9022232704"
click at [373, 59] on div "Unassigned Terminated" at bounding box center [351, 64] width 104 height 19
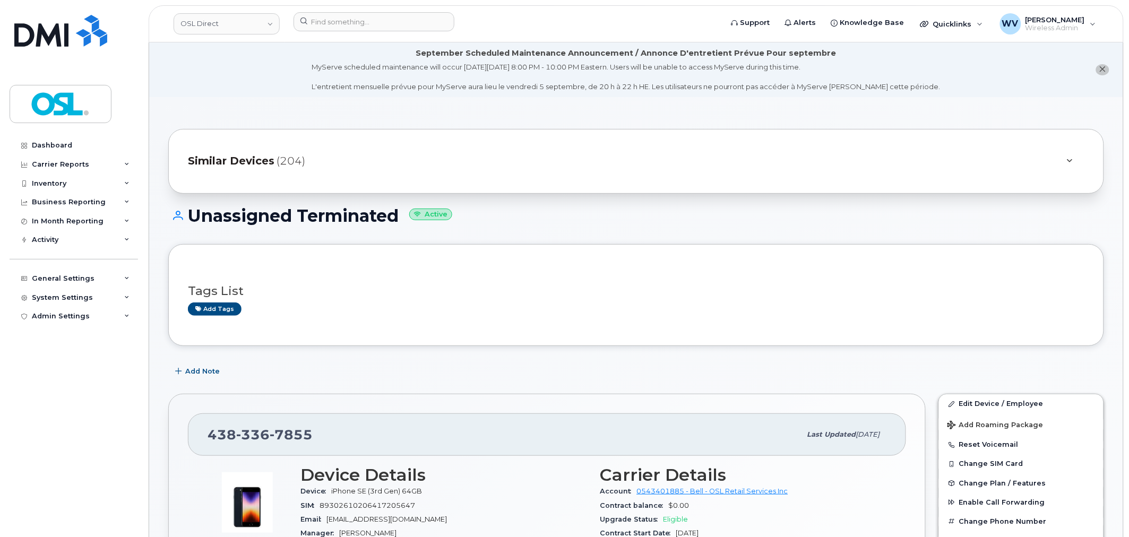
click at [239, 440] on span "336" at bounding box center [252, 435] width 33 height 16
copy span "438 336 7855"
click at [958, 406] on link "Edit Device / Employee" at bounding box center [1021, 404] width 165 height 19
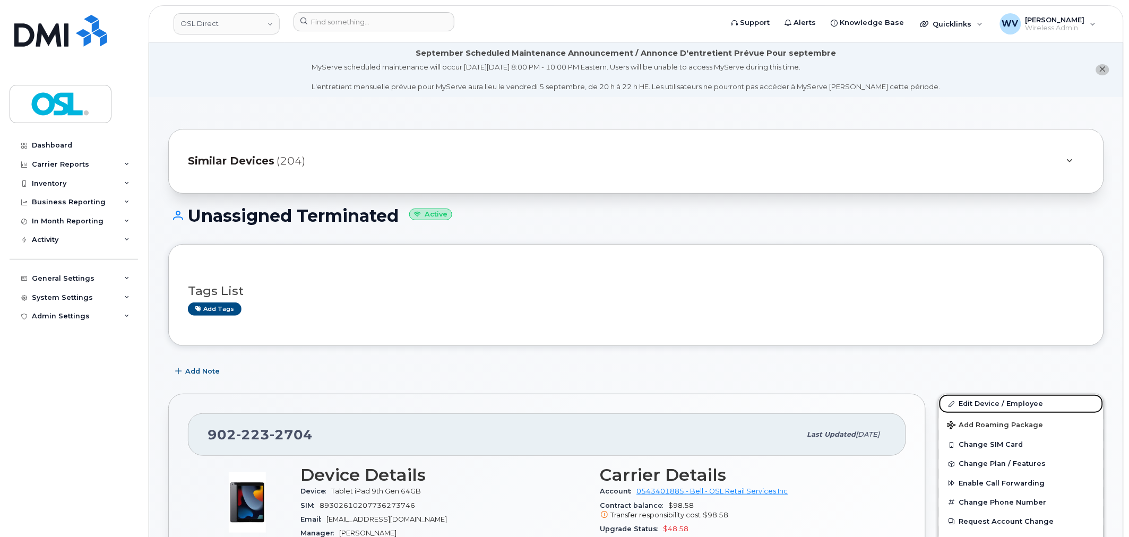
click at [1005, 399] on link "Edit Device / Employee" at bounding box center [1021, 404] width 165 height 19
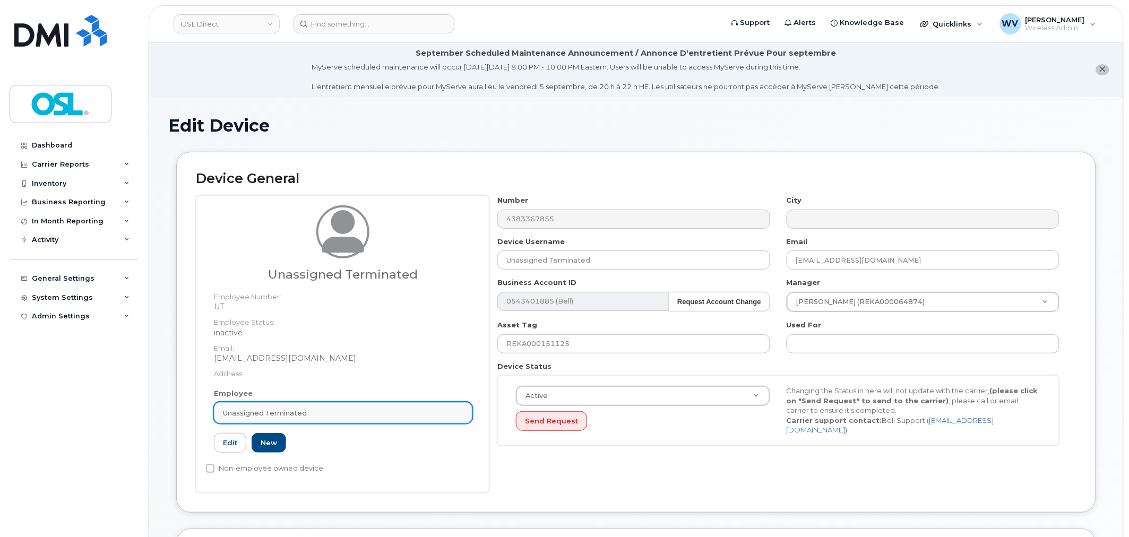
click at [336, 407] on link "Unassigned Terminated" at bounding box center [343, 412] width 259 height 21
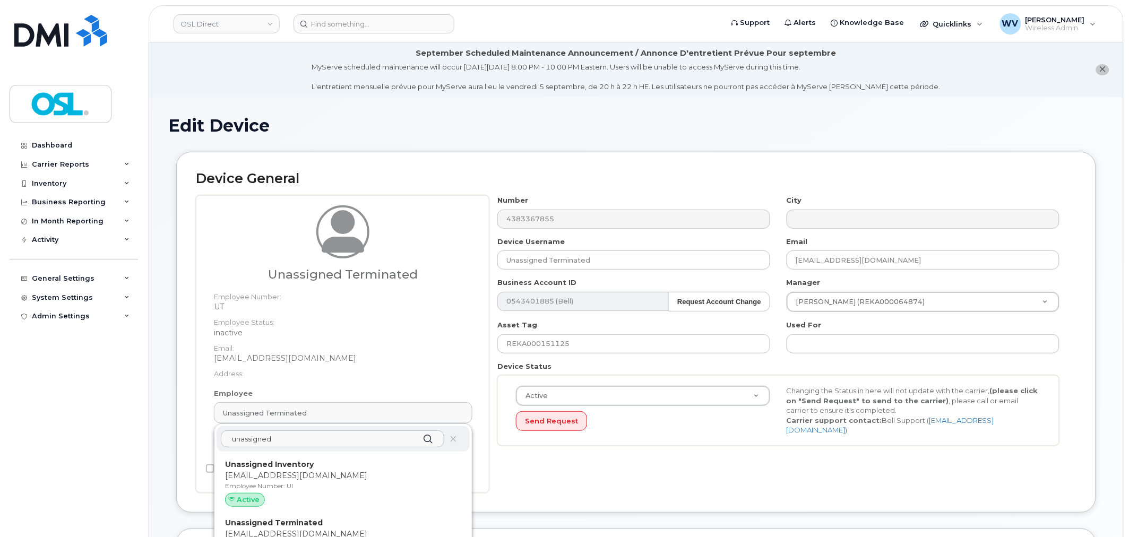
type input "unassigned"
click at [236, 477] on p "[EMAIL_ADDRESS][DOMAIN_NAME]" at bounding box center [343, 475] width 236 height 11
type input "UI"
type input "Unassigned Inventory"
type input "[EMAIL_ADDRESS][DOMAIN_NAME]"
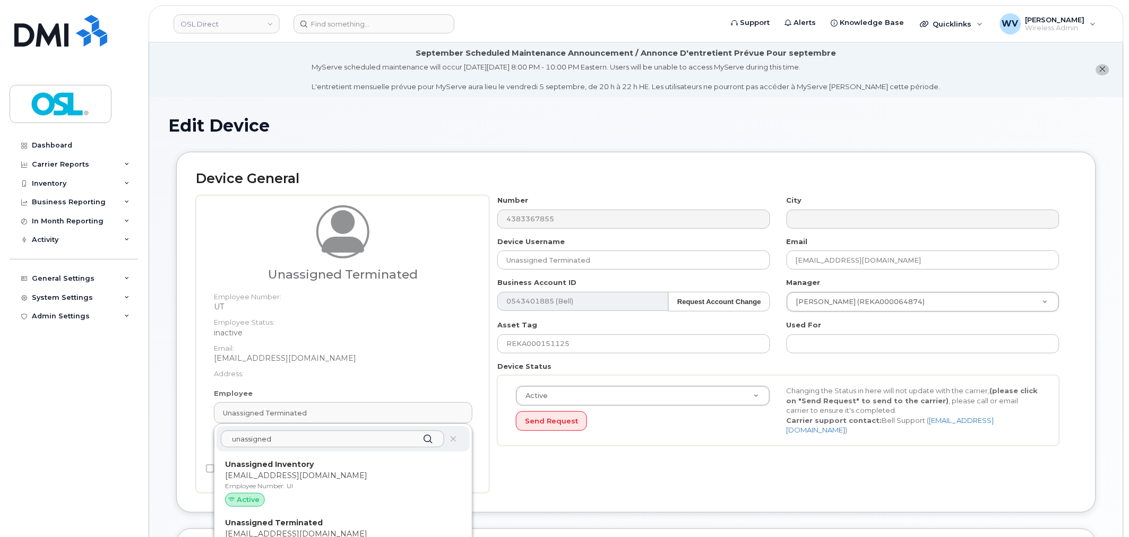
type input "4724252"
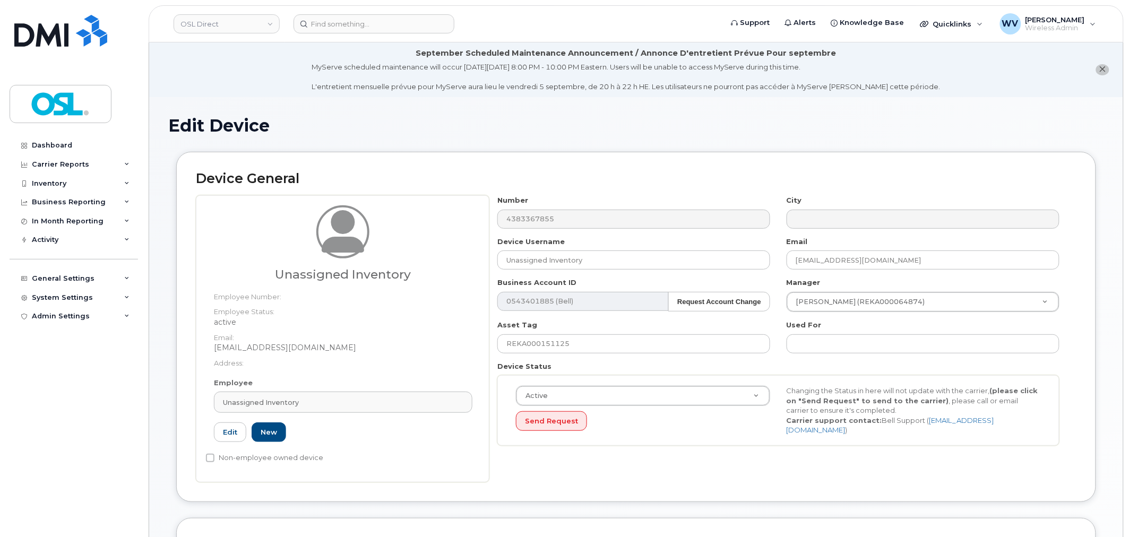
click at [598, 468] on div "Number 4383367855 City Device Username Unassigned Inventory Email support@osldi…" at bounding box center [783, 338] width 587 height 287
click at [774, 107] on div "Edit Device Device General Unassigned Inventory Employee Number: Employee Statu…" at bounding box center [636, 540] width 974 height 887
click at [938, 89] on li "September Scheduled Maintenance Announcement / Annonce D'entretient Prévue Pour…" at bounding box center [636, 69] width 974 height 55
click at [862, 99] on div "Edit Device Device General Unassigned Inventory Employee Number: Employee Statu…" at bounding box center [636, 540] width 974 height 887
click at [861, 99] on div "Edit Device Device General Unassigned Inventory Employee Number: Employee Statu…" at bounding box center [636, 540] width 974 height 887
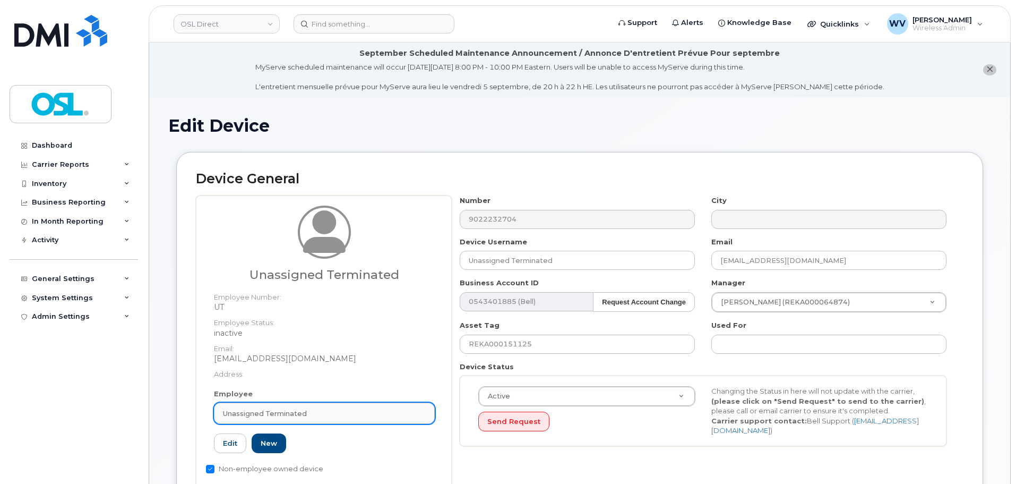
click at [289, 410] on span "Unassigned Terminated" at bounding box center [265, 413] width 84 height 10
paste input "Unassigned Inventory"
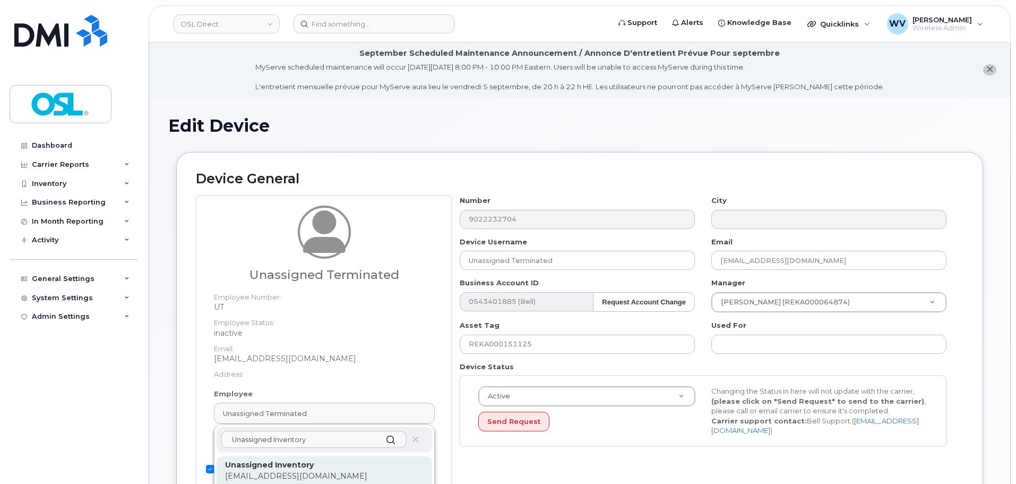
type input "Unassigned Inventory"
click at [306, 461] on strong "Unassigned Inventory" at bounding box center [269, 465] width 89 height 10
type input "UI"
type input "Unassigned Inventory"
type input "[EMAIL_ADDRESS][DOMAIN_NAME]"
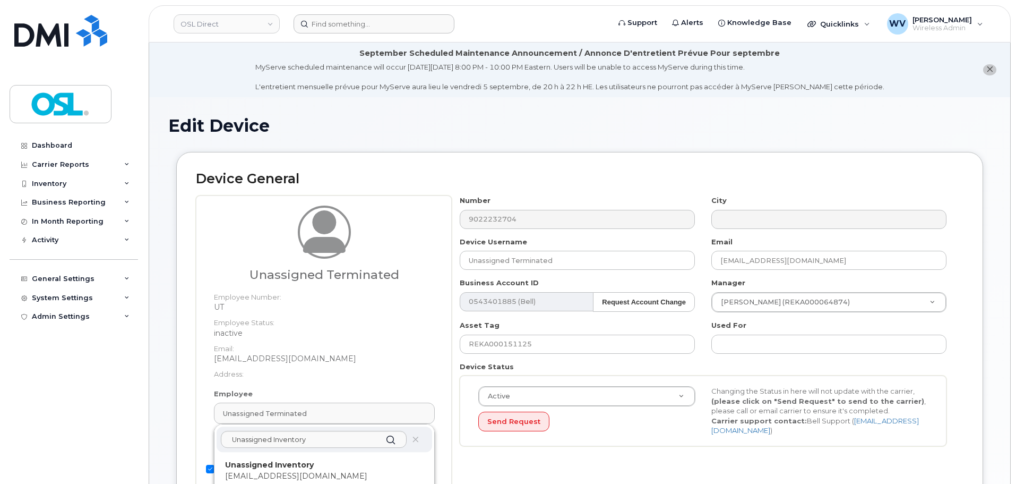
type input "4724252"
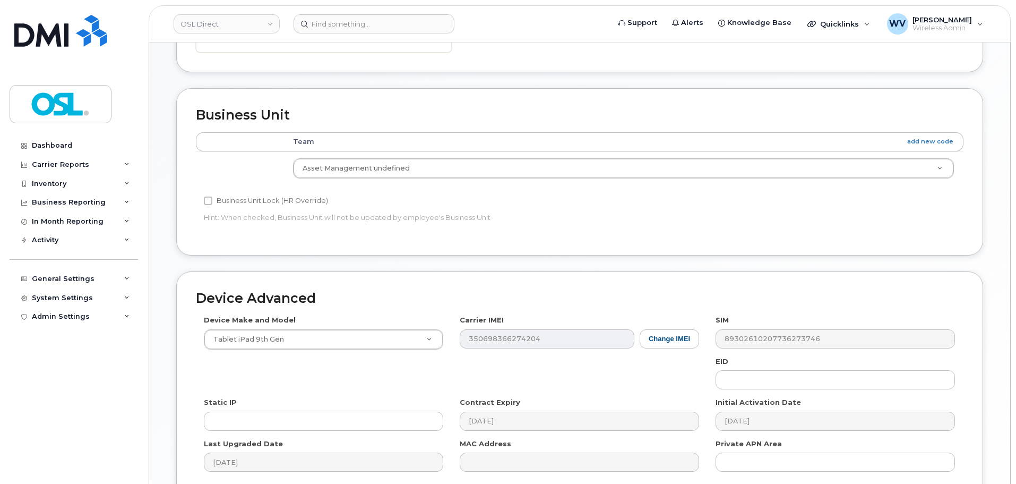
scroll to position [534, 0]
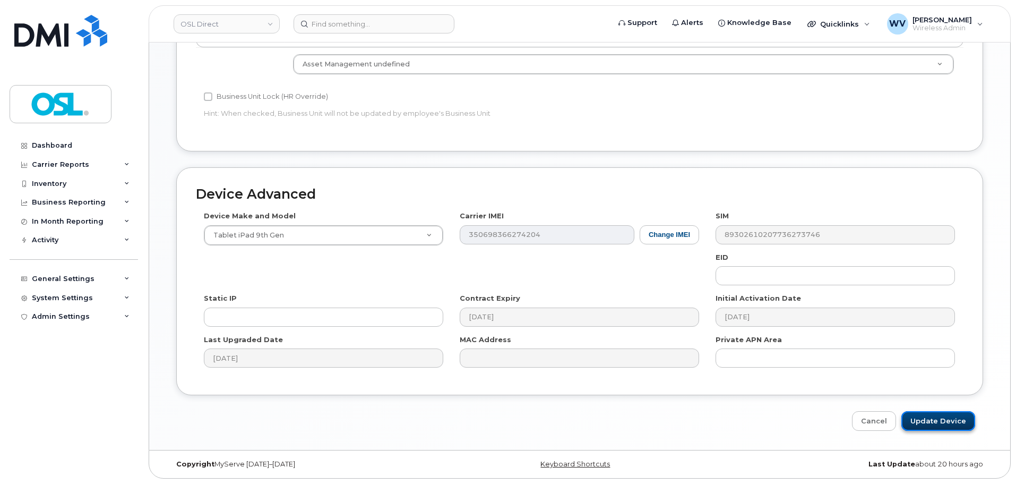
click at [940, 424] on input "Update Device" at bounding box center [939, 421] width 74 height 20
type input "Saving..."
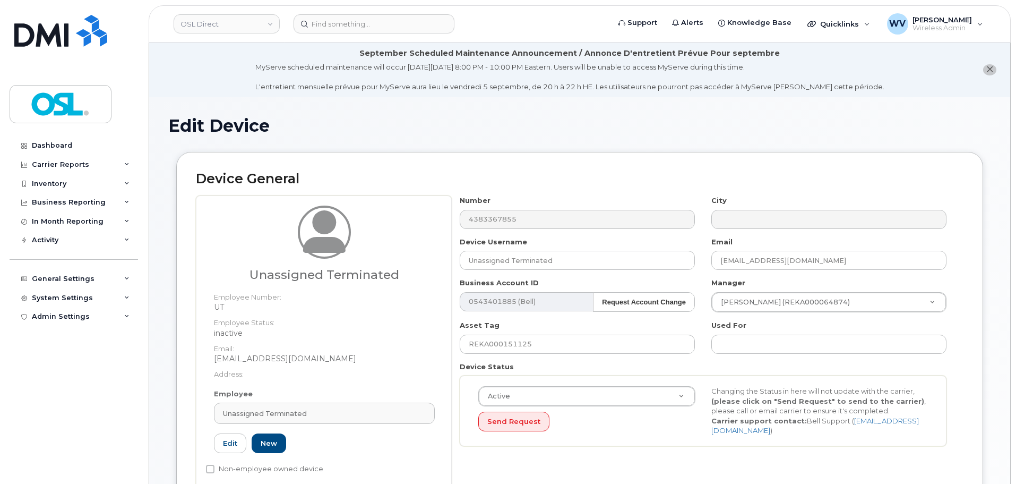
click at [872, 82] on li "September Scheduled Maintenance Announcement / Annonce D'entretient Prévue Pour…" at bounding box center [579, 69] width 861 height 55
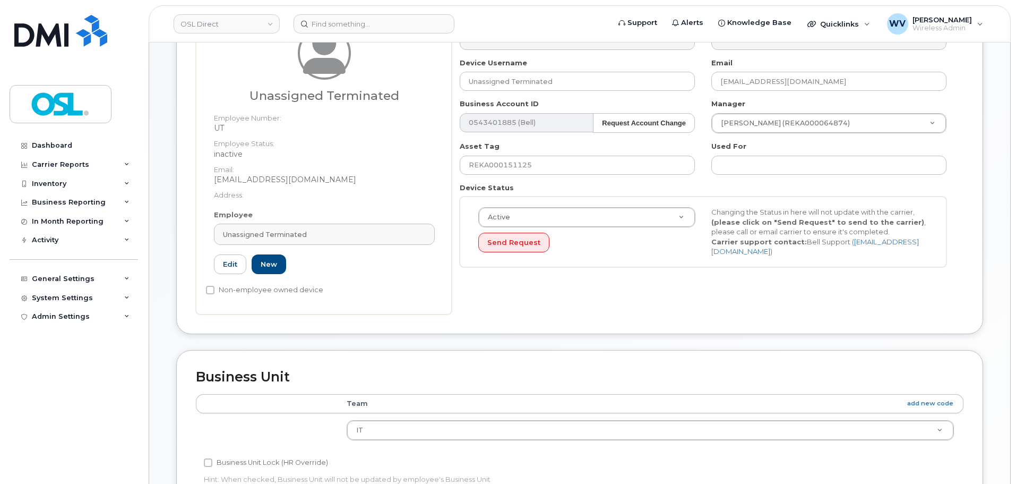
scroll to position [67, 0]
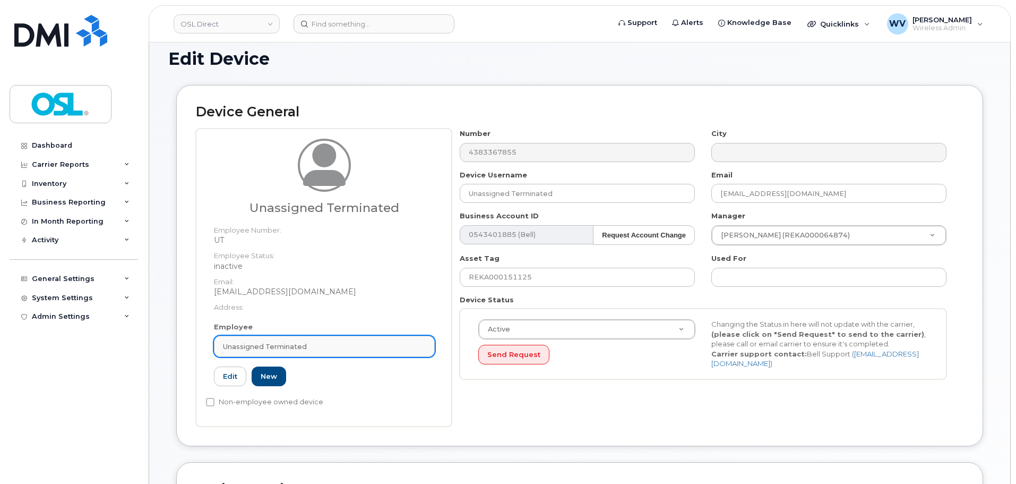
click at [379, 350] on div "Unassigned Terminated" at bounding box center [324, 346] width 203 height 10
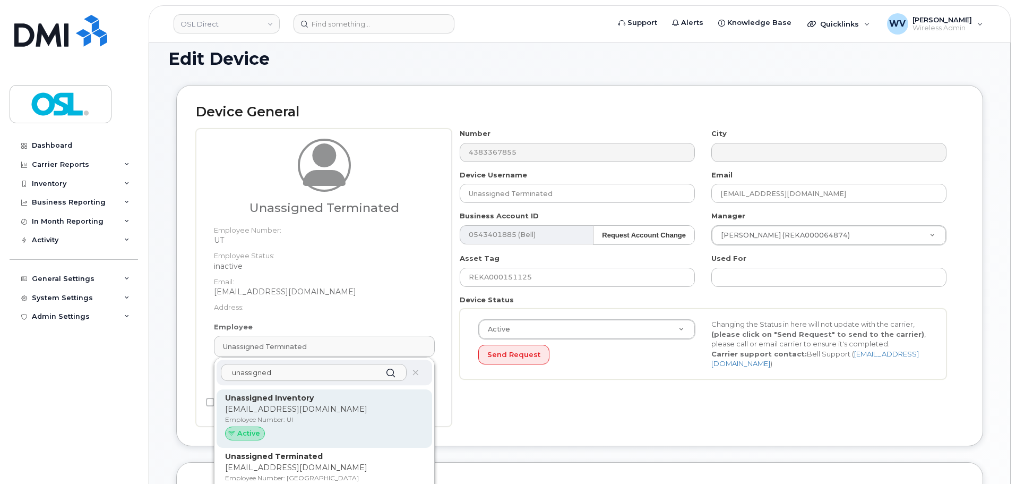
type input "unassigned"
click at [387, 406] on p "[EMAIL_ADDRESS][DOMAIN_NAME]" at bounding box center [324, 409] width 199 height 11
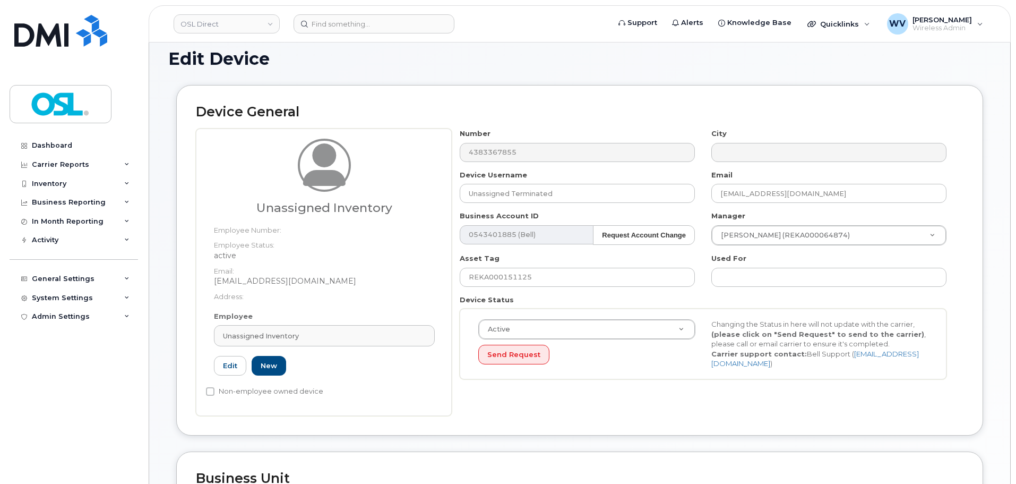
type input "UI"
type input "Unassigned Inventory"
type input "[EMAIL_ADDRESS][DOMAIN_NAME]"
type input "4724252"
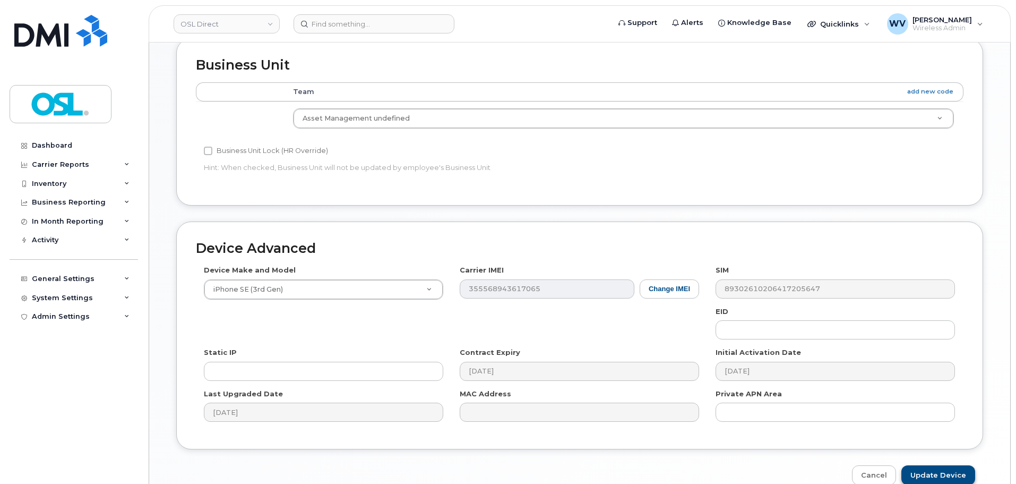
scroll to position [534, 0]
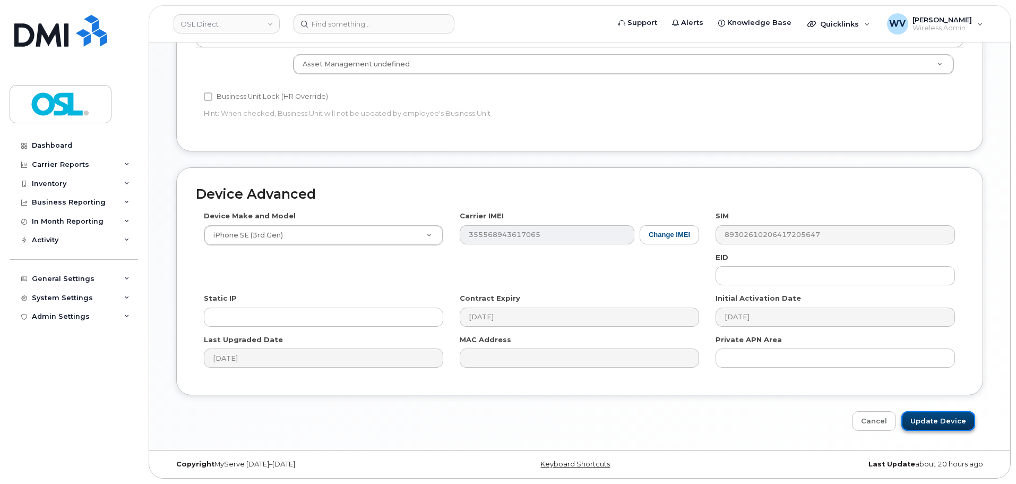
click at [961, 419] on input "Update Device" at bounding box center [939, 421] width 74 height 20
type input "Saving..."
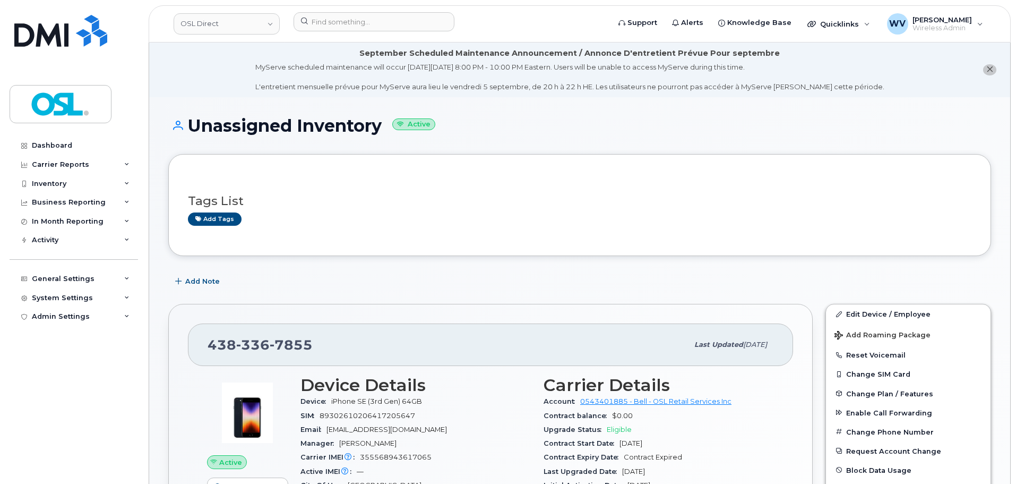
click at [256, 119] on h1 "Unassigned Inventory Active" at bounding box center [579, 125] width 823 height 19
click at [318, 122] on h1 "Unassigned Inventory Active" at bounding box center [579, 125] width 823 height 19
copy h1 "Unassigned Inventory"
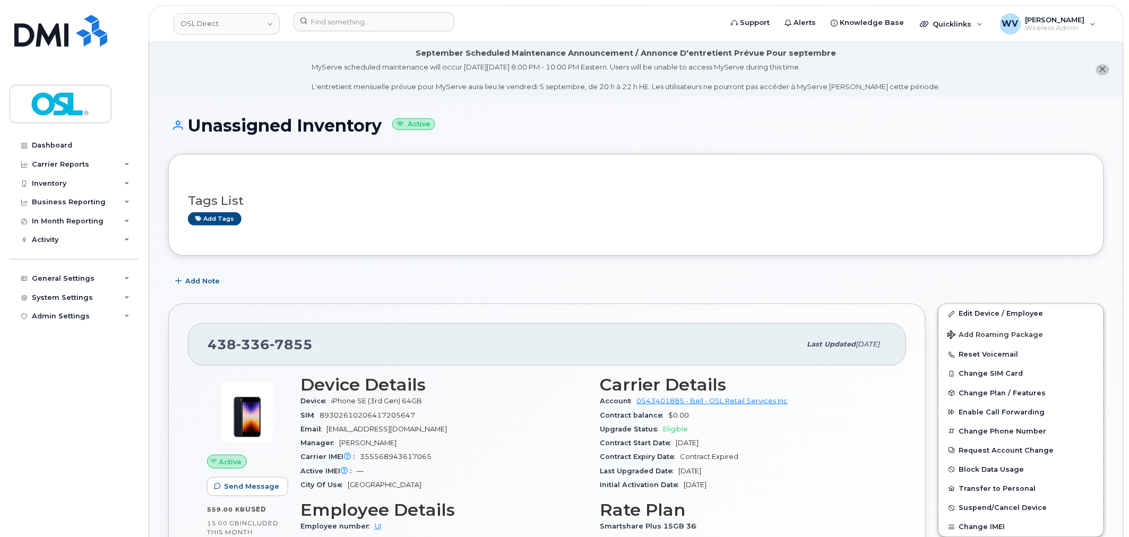
click at [287, 340] on span "7855" at bounding box center [291, 345] width 43 height 16
copy span "438 336 7855"
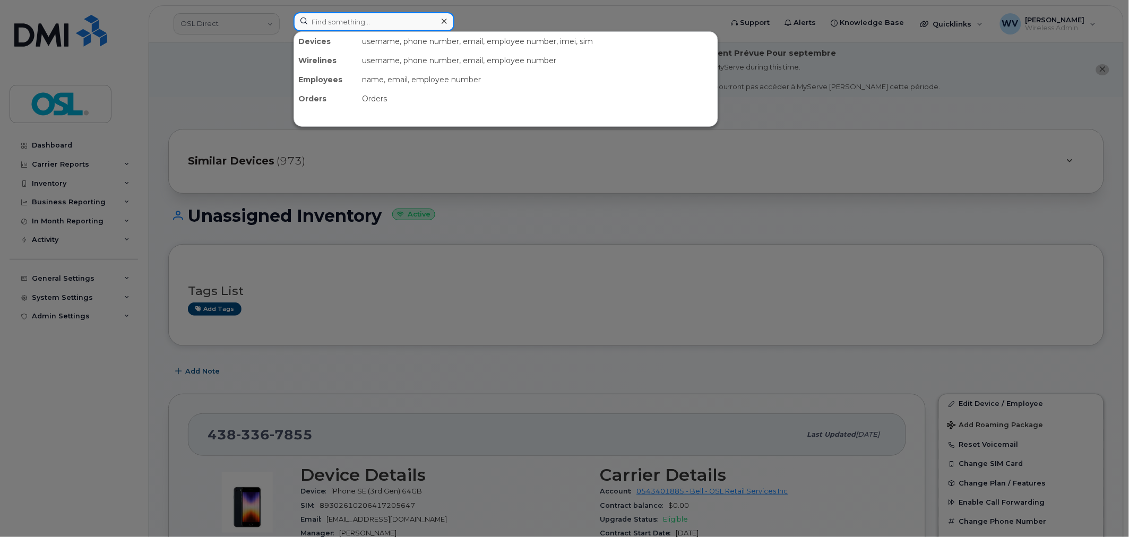
click at [340, 18] on input at bounding box center [374, 21] width 161 height 19
paste input "4374311674"
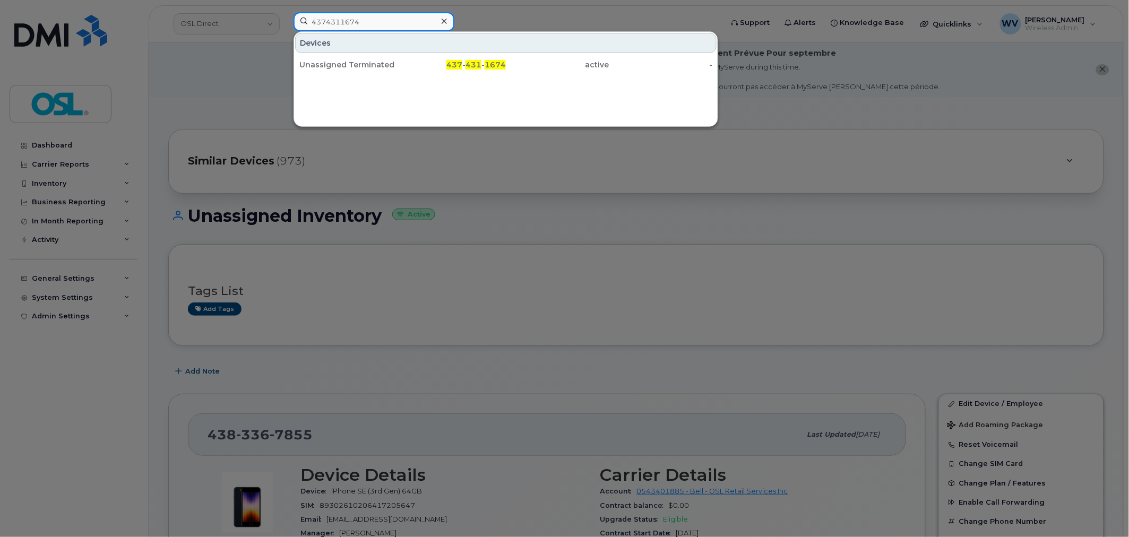
type input "4374311674"
drag, startPoint x: 365, startPoint y: 61, endPoint x: 353, endPoint y: 17, distance: 45.2
click at [370, 62] on div "Unassigned Terminated" at bounding box center [351, 64] width 104 height 11
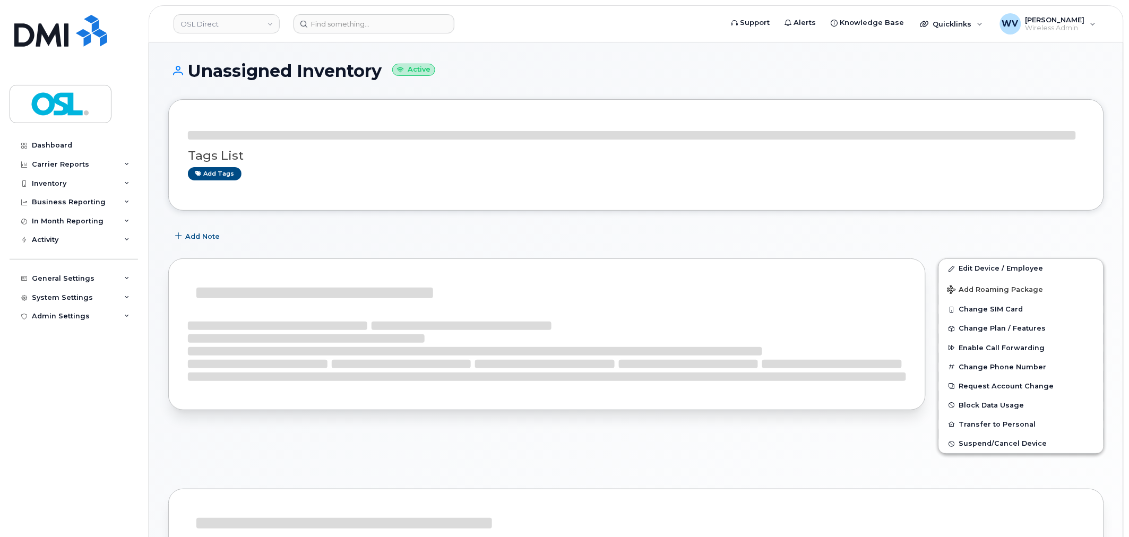
click at [734, 72] on div "Unassigned Inventory Active Tags List Add tags Add Note Edit Device / Employee …" at bounding box center [636, 442] width 974 height 801
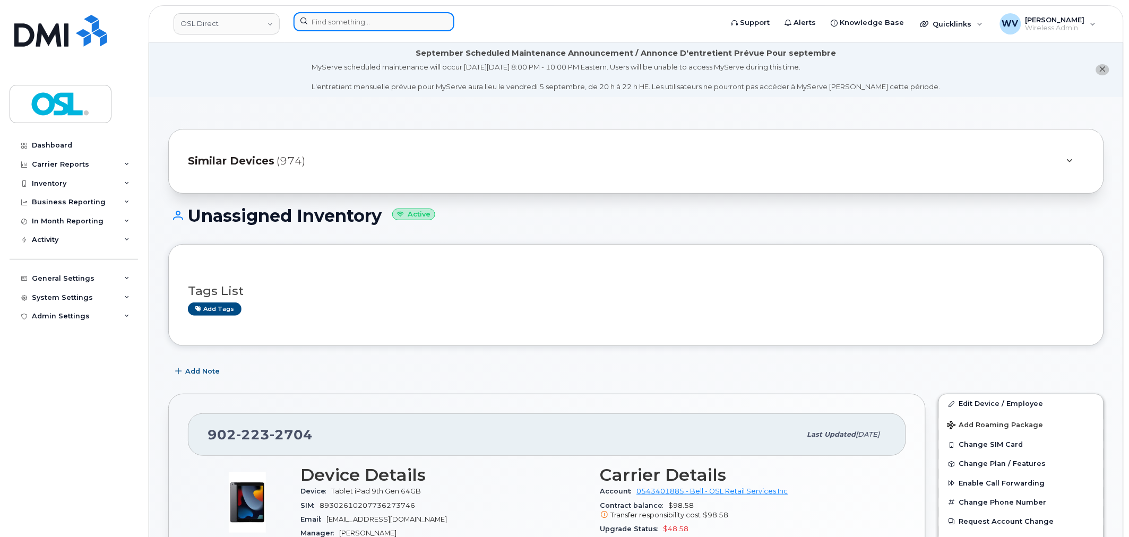
click at [357, 25] on input at bounding box center [374, 21] width 161 height 19
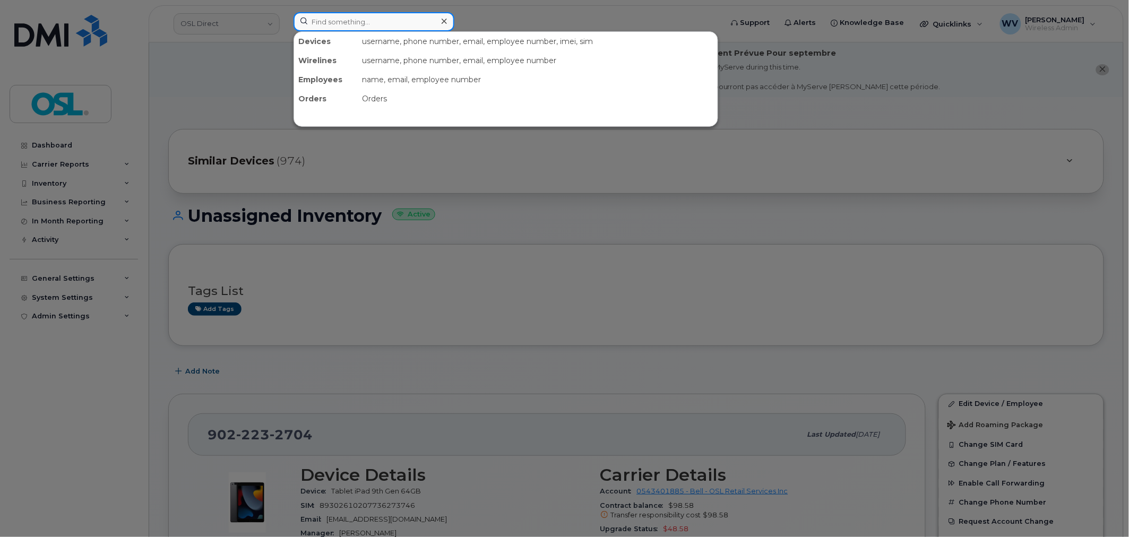
paste input "4164362156"
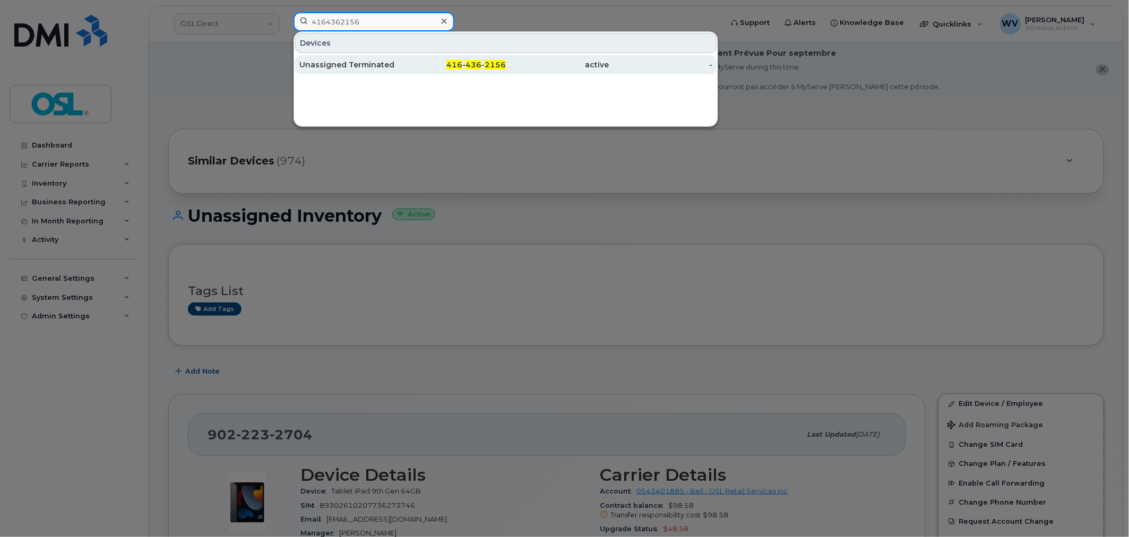
type input "4164362156"
click at [359, 65] on div "Unassigned Terminated" at bounding box center [351, 64] width 104 height 11
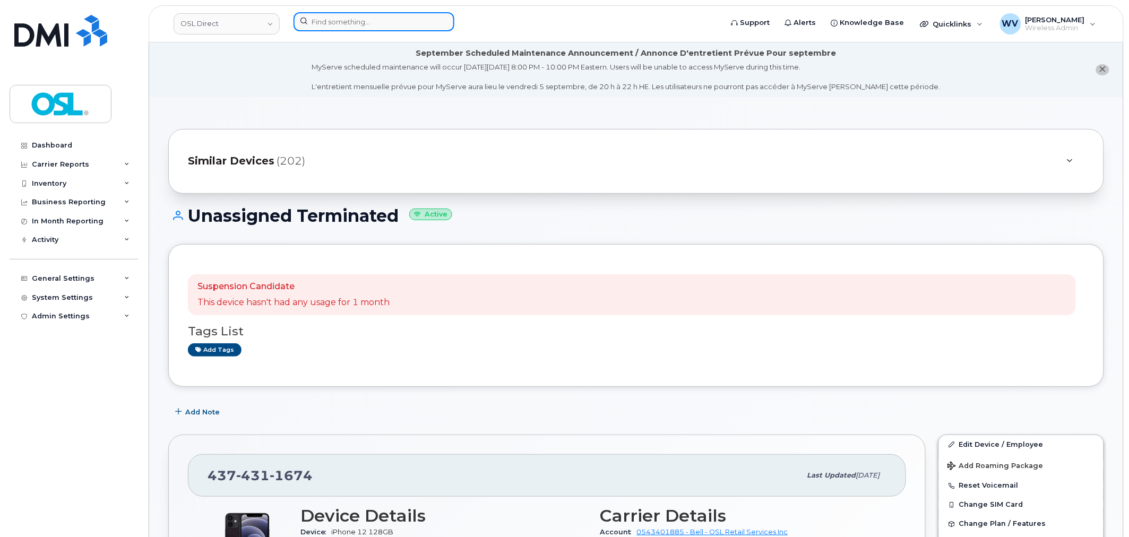
click at [395, 17] on input at bounding box center [374, 21] width 161 height 19
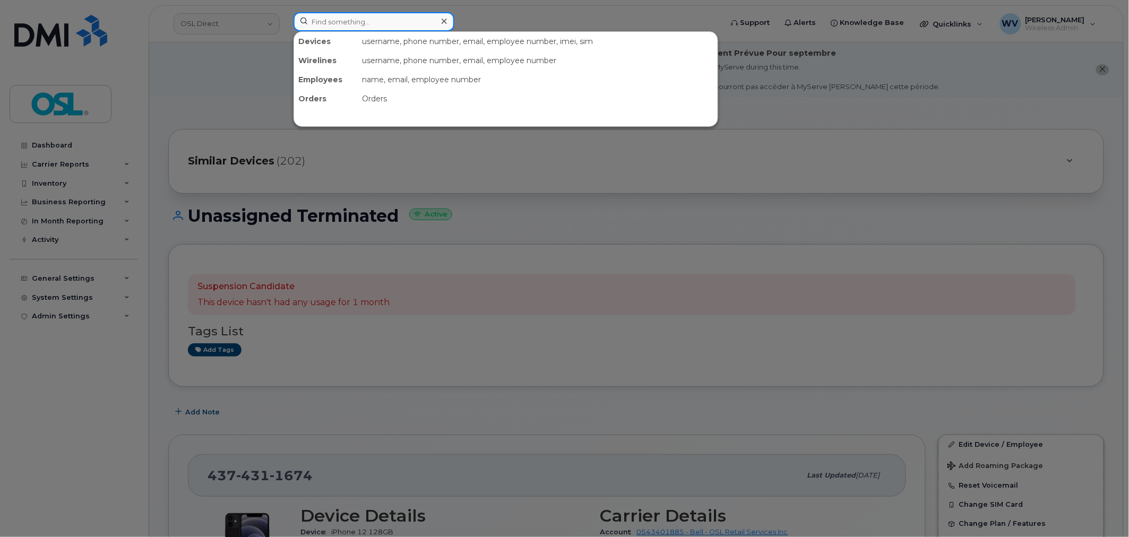
paste input "4374311674"
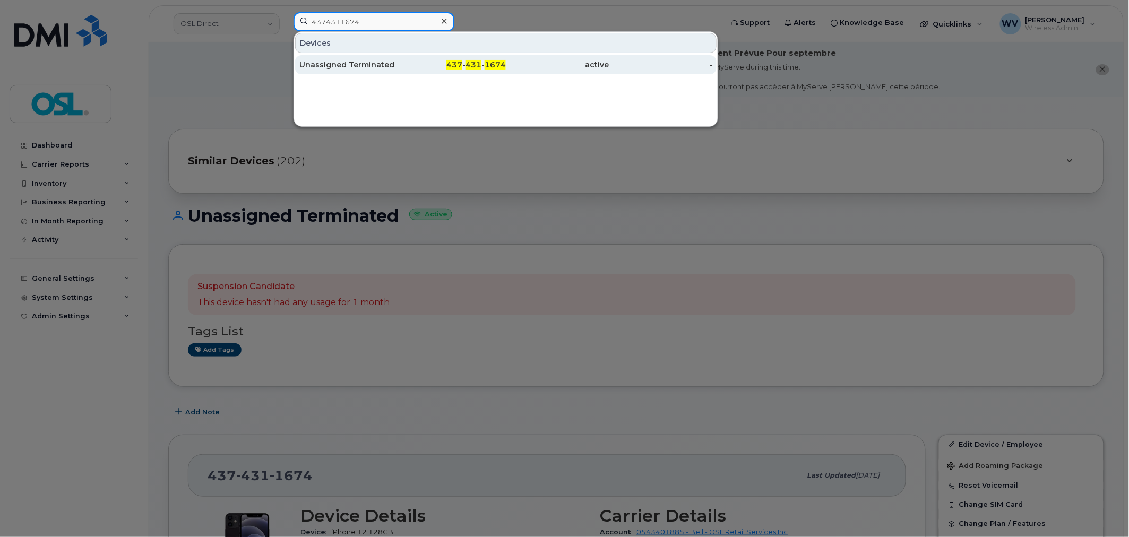
type input "4374311674"
click at [399, 66] on div "Unassigned Terminated" at bounding box center [351, 64] width 104 height 11
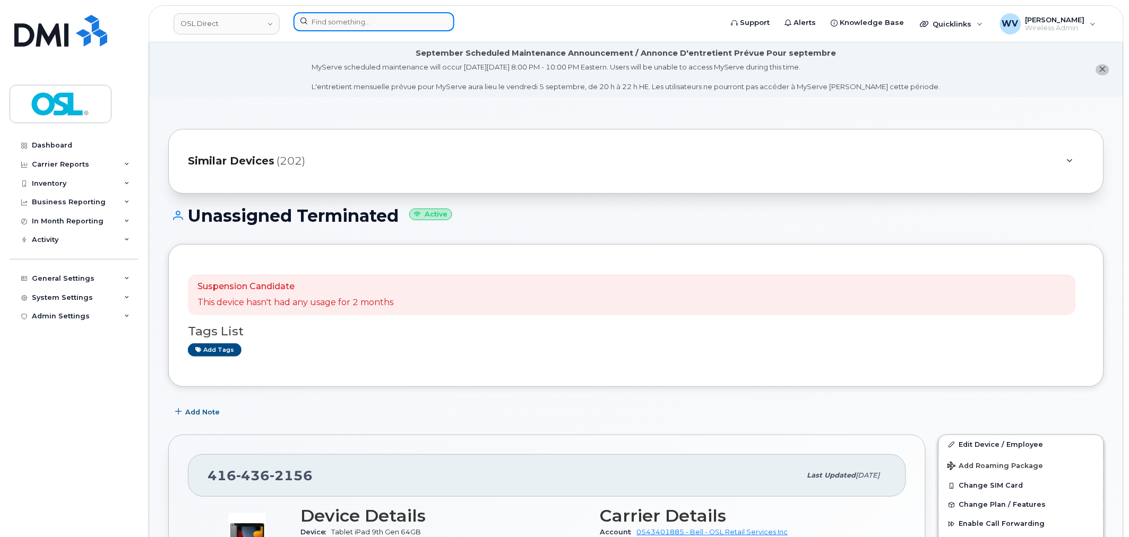
click at [368, 20] on input at bounding box center [374, 21] width 161 height 19
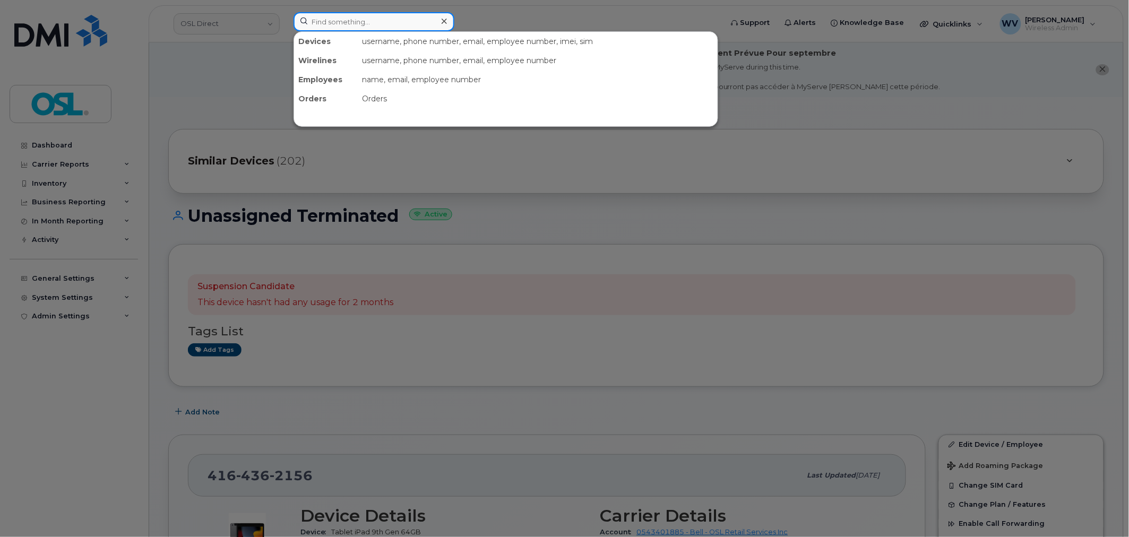
paste input "4164362156"
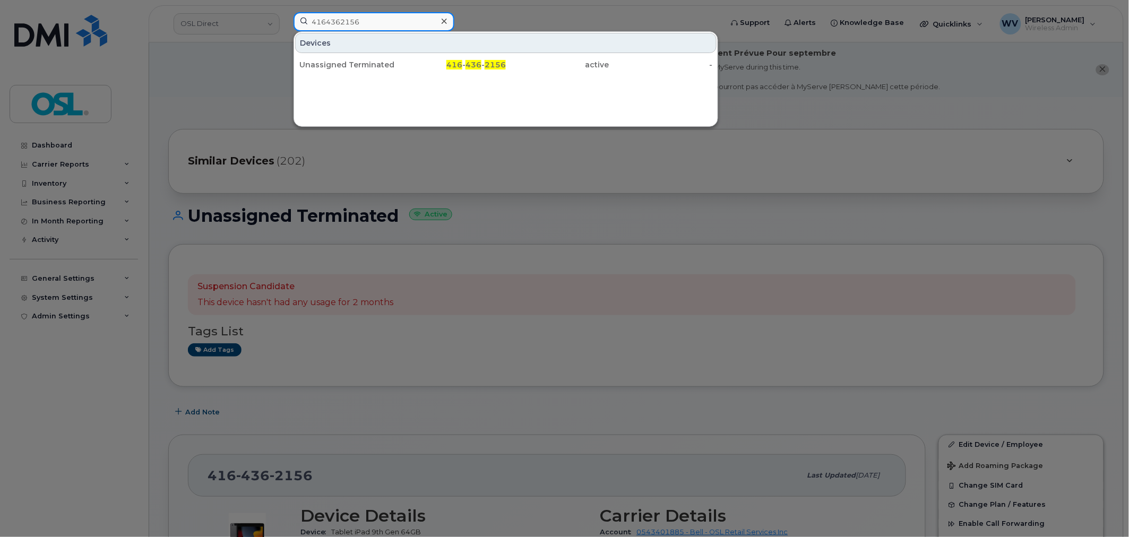
type input "4164362156"
click at [428, 277] on div at bounding box center [564, 268] width 1129 height 537
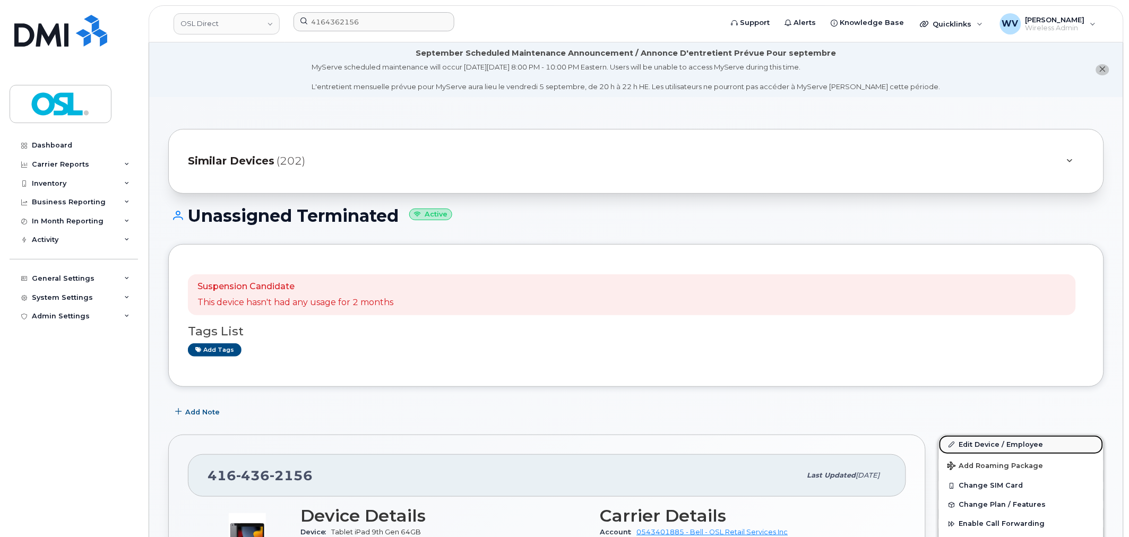
click at [997, 444] on link "Edit Device / Employee" at bounding box center [1021, 444] width 165 height 19
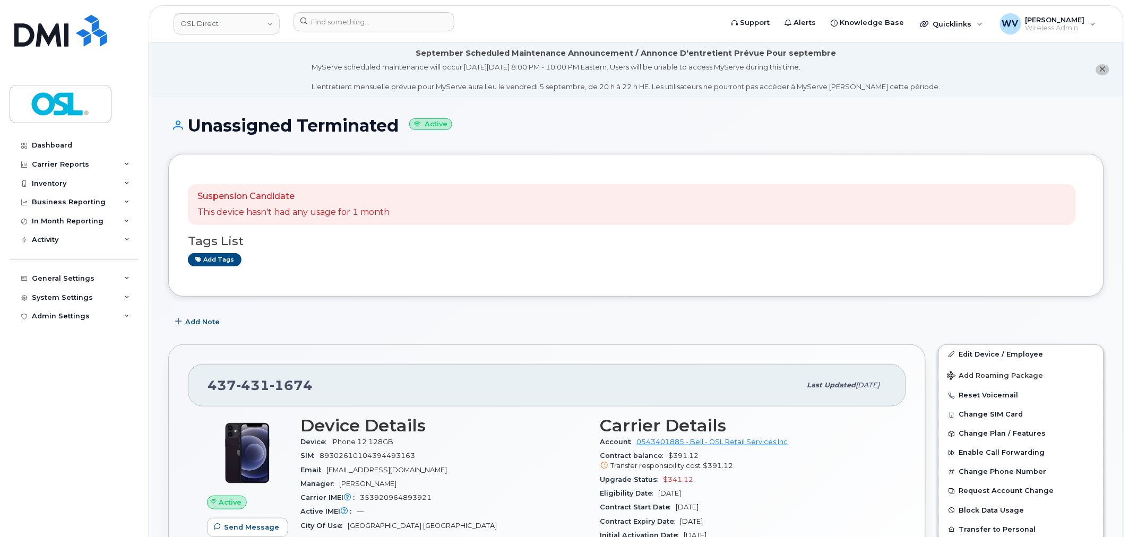
click at [301, 376] on div "[PHONE_NUMBER]" at bounding box center [505, 385] width 594 height 22
copy span "[PHONE_NUMBER]"
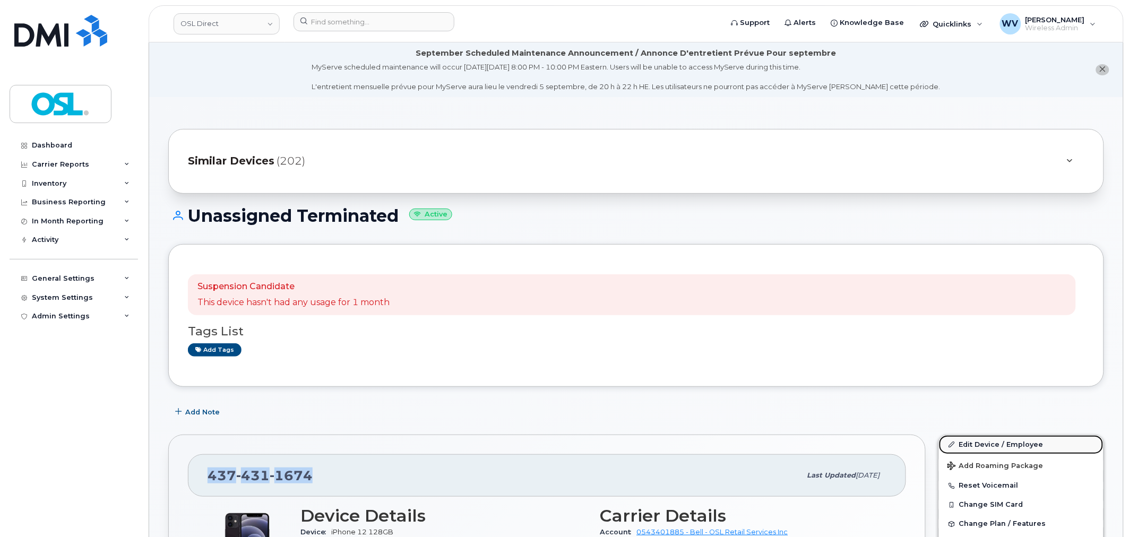
click at [1001, 442] on link "Edit Device / Employee" at bounding box center [1021, 444] width 165 height 19
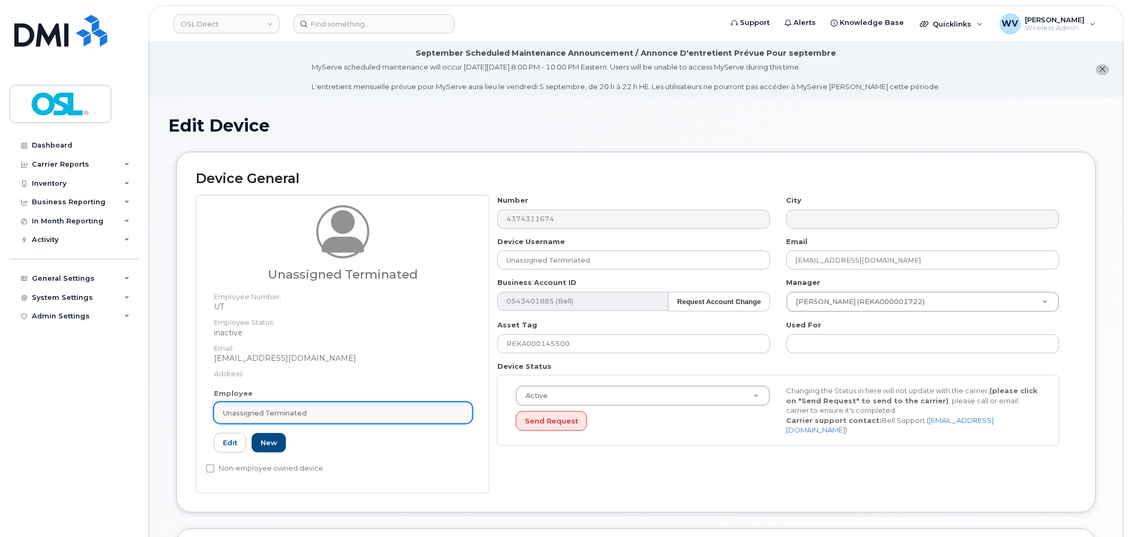
click at [360, 413] on div "Unassigned Terminated" at bounding box center [343, 413] width 241 height 10
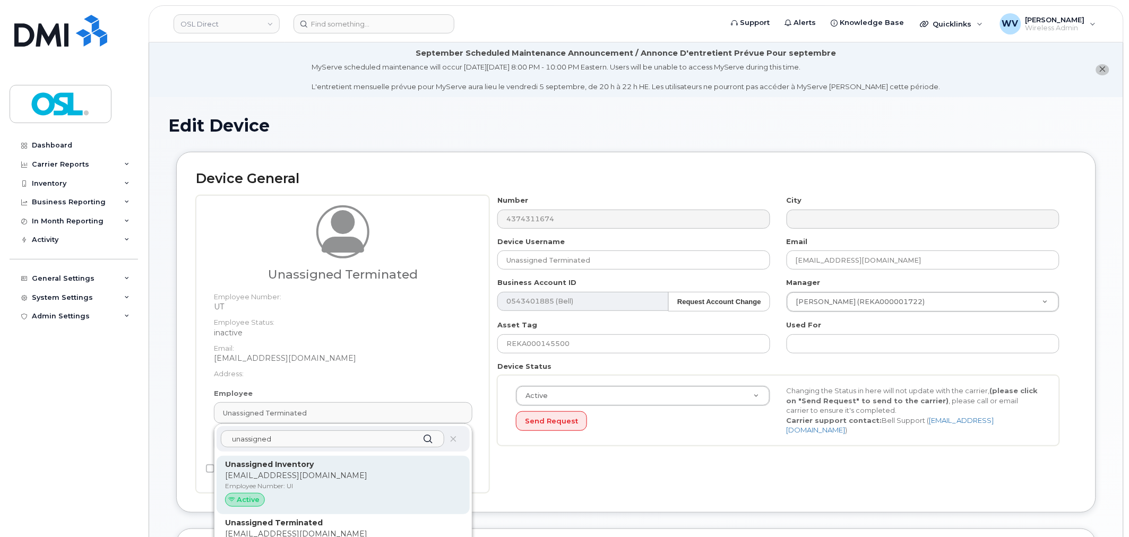
type input "unassigned"
click at [354, 457] on div "Unassigned Inventory support@osldirect.com Employee Number: UI Active" at bounding box center [343, 485] width 253 height 58
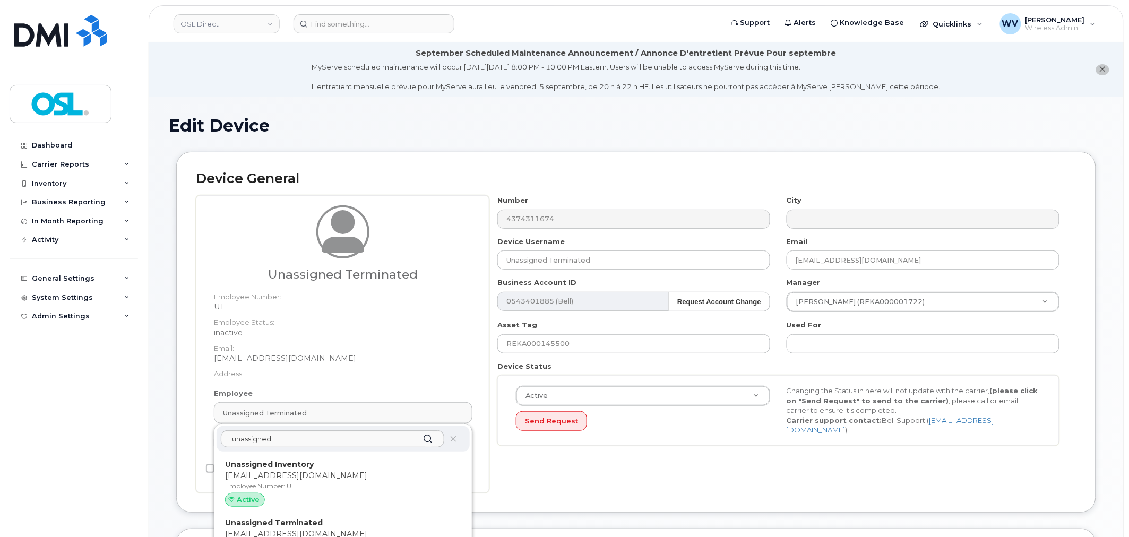
type input "UI"
type input "Unassigned Inventory"
type input "[EMAIL_ADDRESS][DOMAIN_NAME]"
type input "4724252"
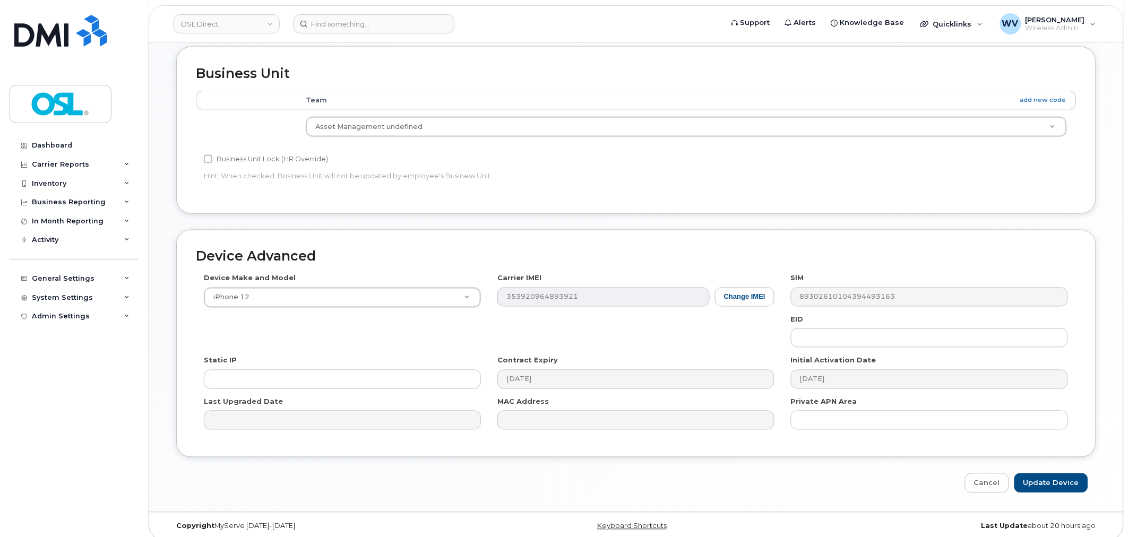
scroll to position [481, 0]
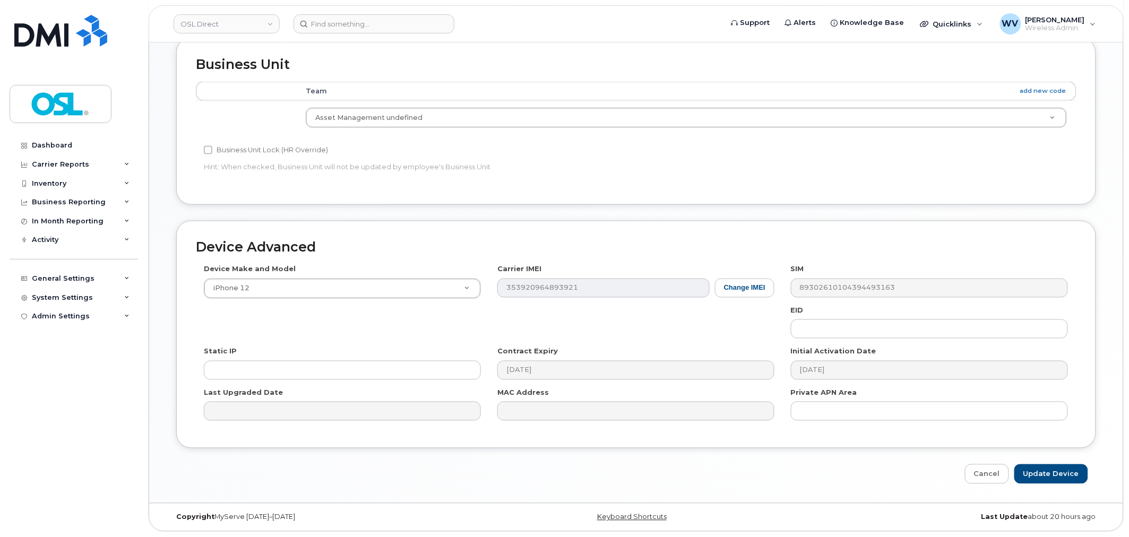
drag, startPoint x: 1035, startPoint y: 461, endPoint x: 1040, endPoint y: 470, distance: 10.0
click at [1036, 462] on div "Device Advanced Device Make and Model iPhone 12 Android TCL 502 Watch Apple Wat…" at bounding box center [636, 353] width 936 height 264
click at [1040, 470] on input "Update Device" at bounding box center [1052, 475] width 74 height 20
type input "Saving..."
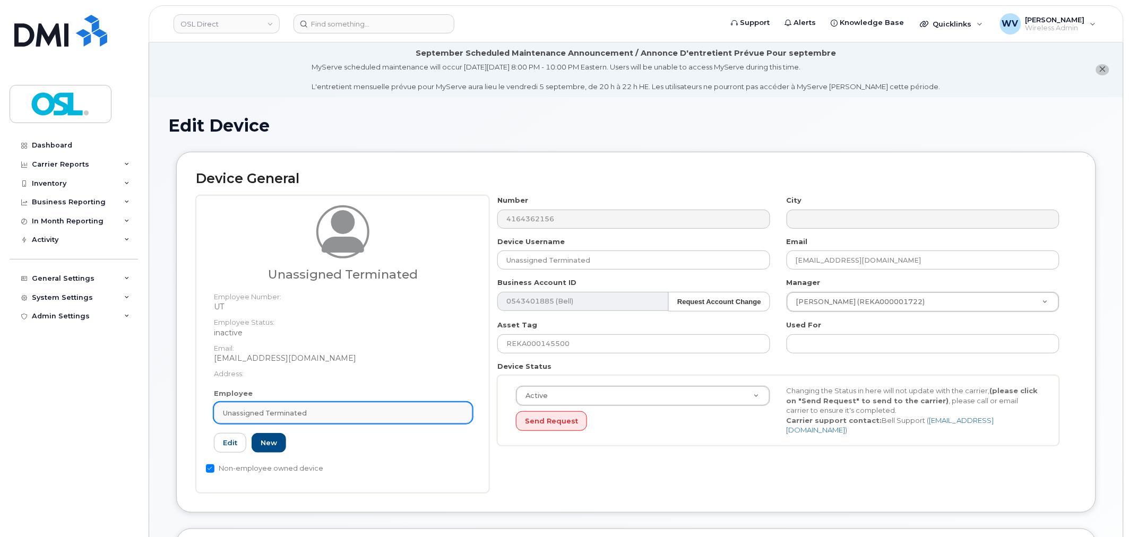
click at [307, 409] on div "Unassigned Terminated" at bounding box center [343, 413] width 241 height 10
paste input "unassigned"
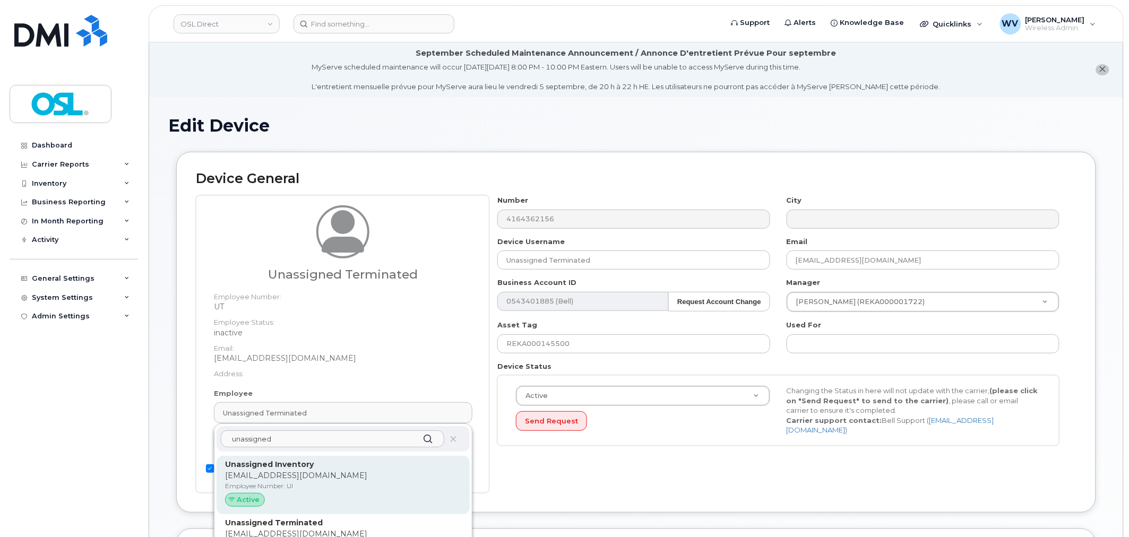
type input "unassigned"
click at [309, 459] on p "Unassigned Inventory" at bounding box center [343, 464] width 236 height 11
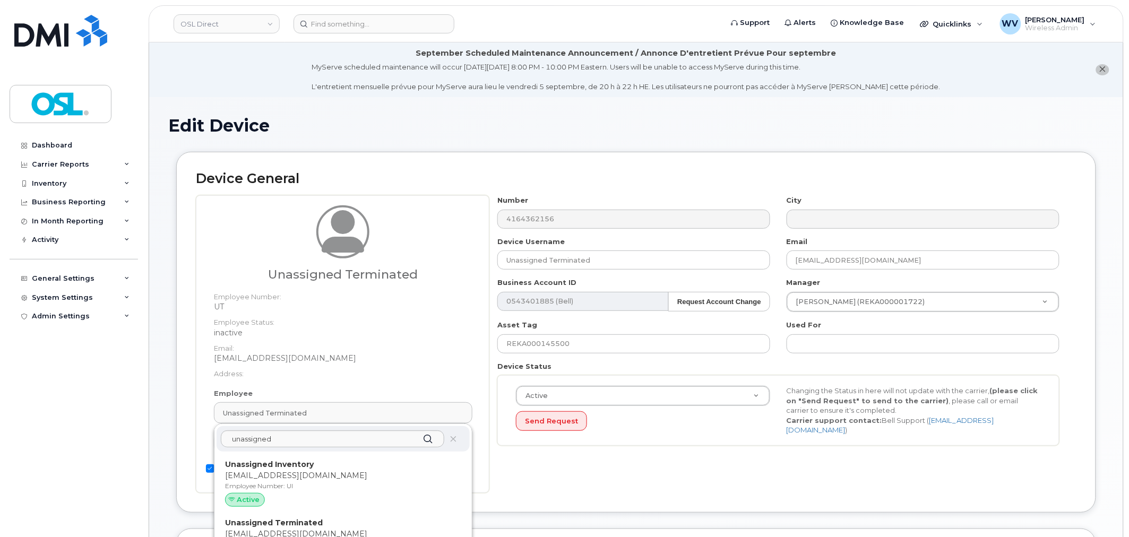
type input "UI"
type input "Unassigned Inventory"
type input "[EMAIL_ADDRESS][DOMAIN_NAME]"
type input "4724252"
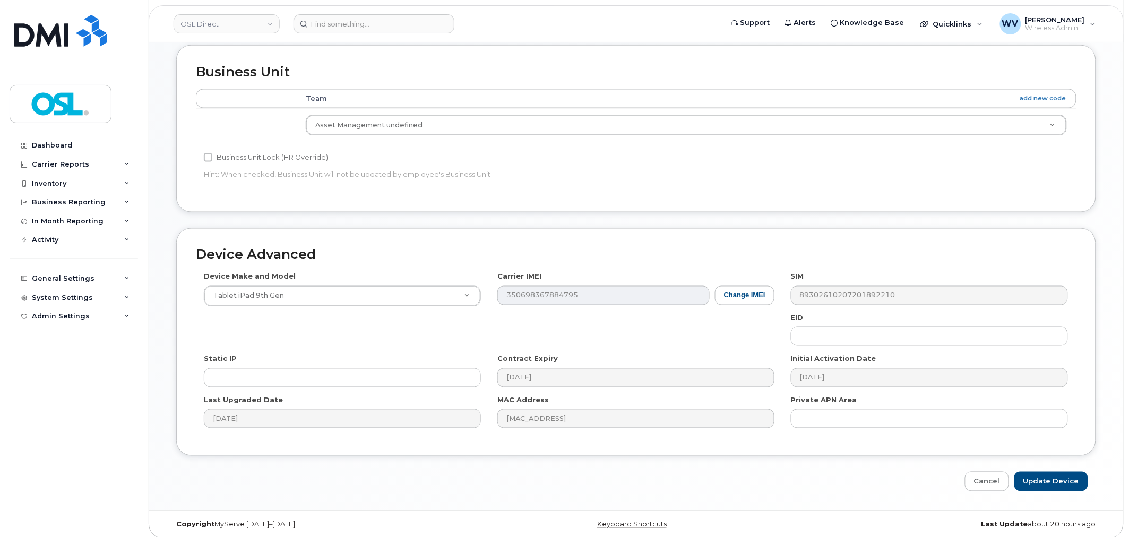
scroll to position [481, 0]
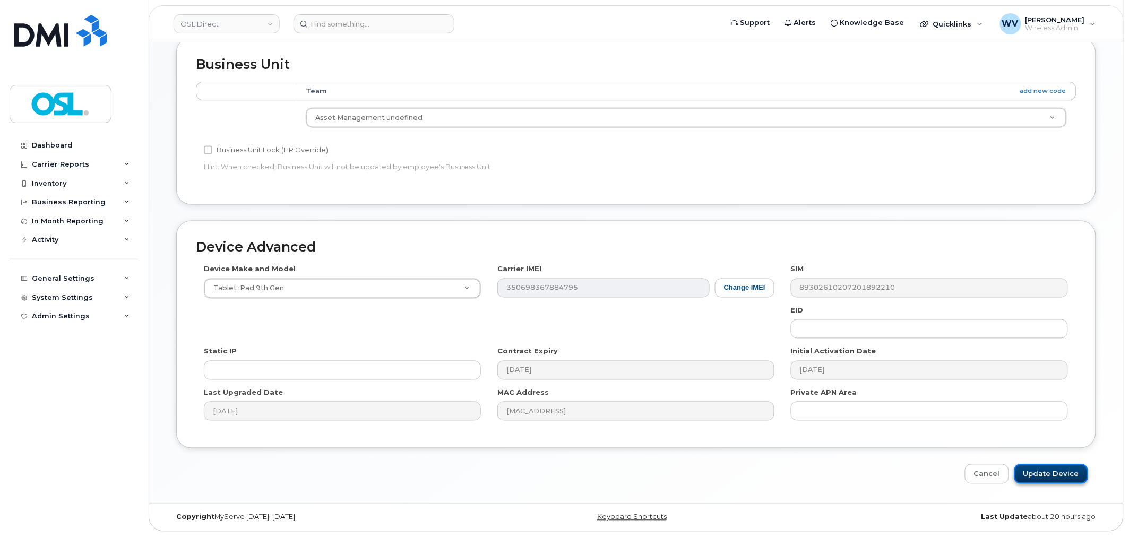
click at [1052, 471] on input "Update Device" at bounding box center [1052, 475] width 74 height 20
type input "Saving..."
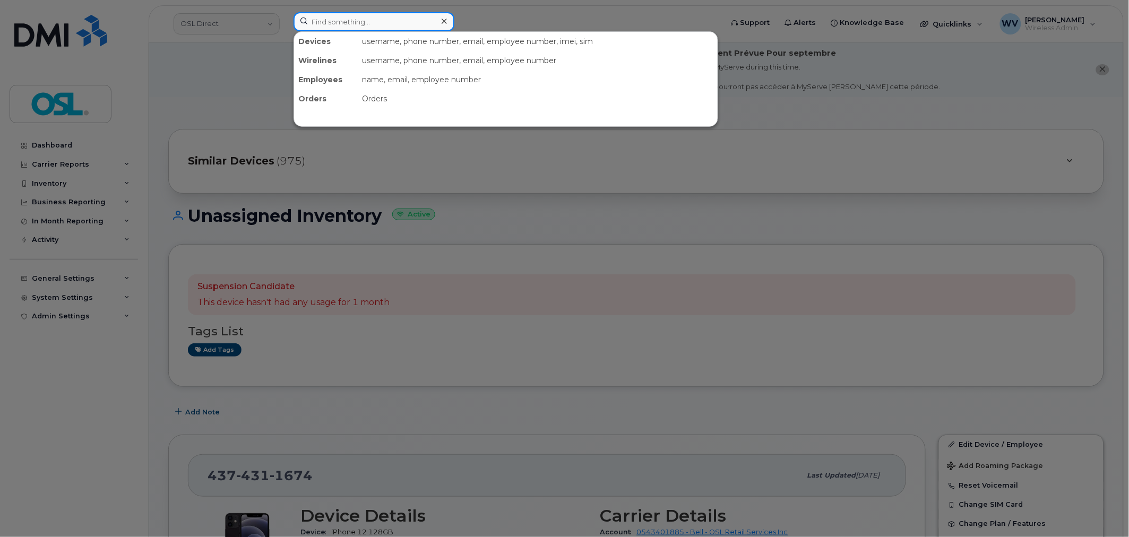
click at [353, 23] on input at bounding box center [374, 21] width 161 height 19
paste input "4169488594"
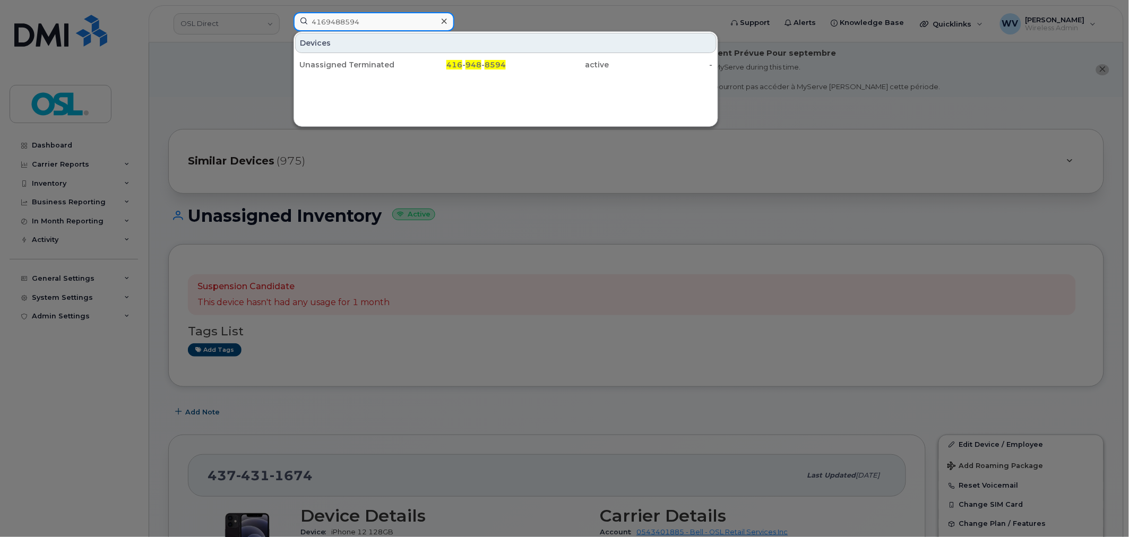
type input "4169488594"
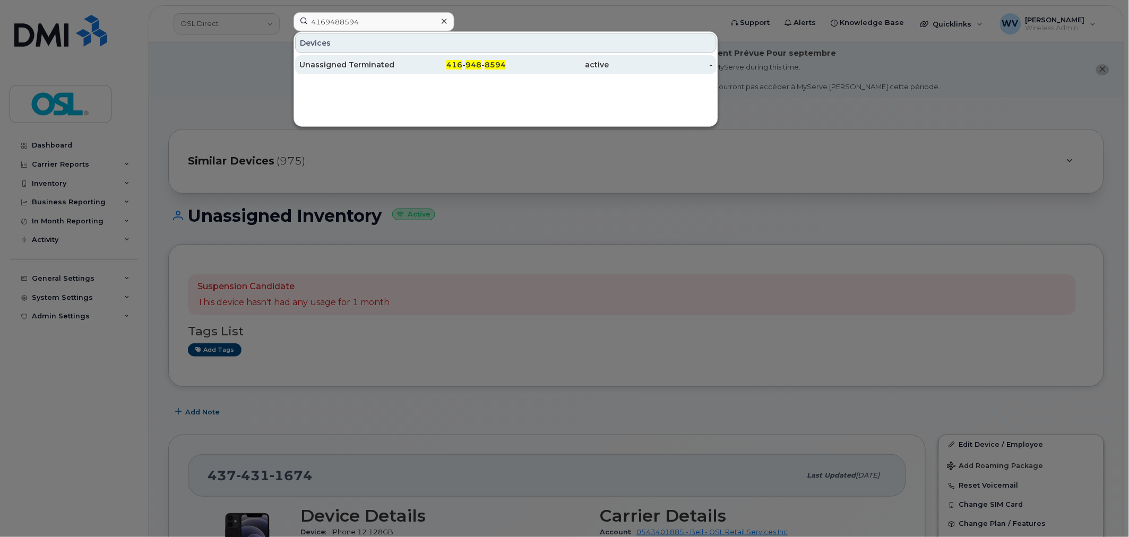
drag, startPoint x: 357, startPoint y: 29, endPoint x: 400, endPoint y: 66, distance: 56.8
click at [400, 66] on div "Unassigned Terminated" at bounding box center [351, 64] width 104 height 11
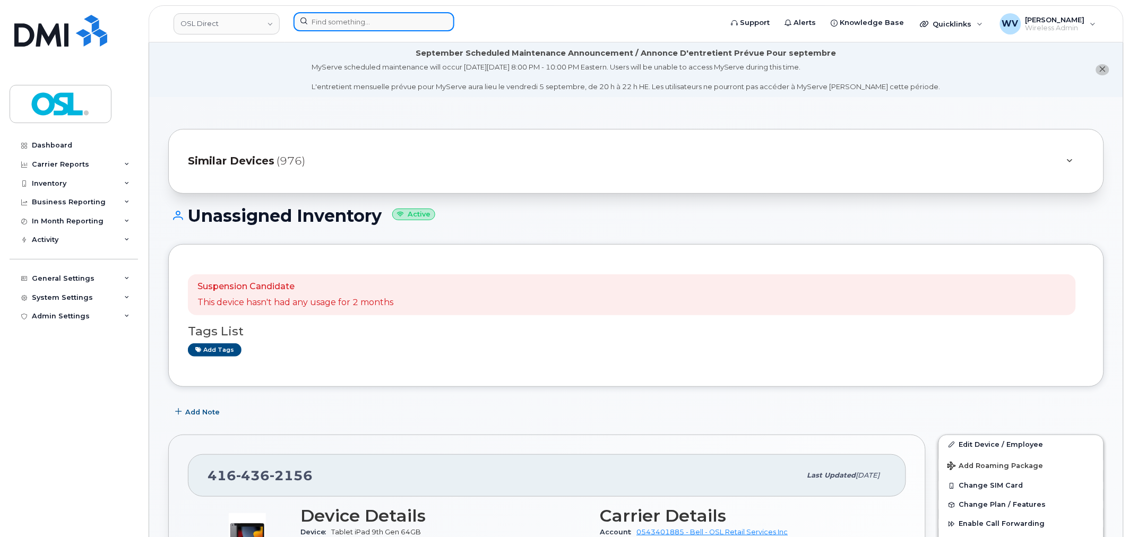
click at [340, 24] on input at bounding box center [374, 21] width 161 height 19
paste input "5146047366"
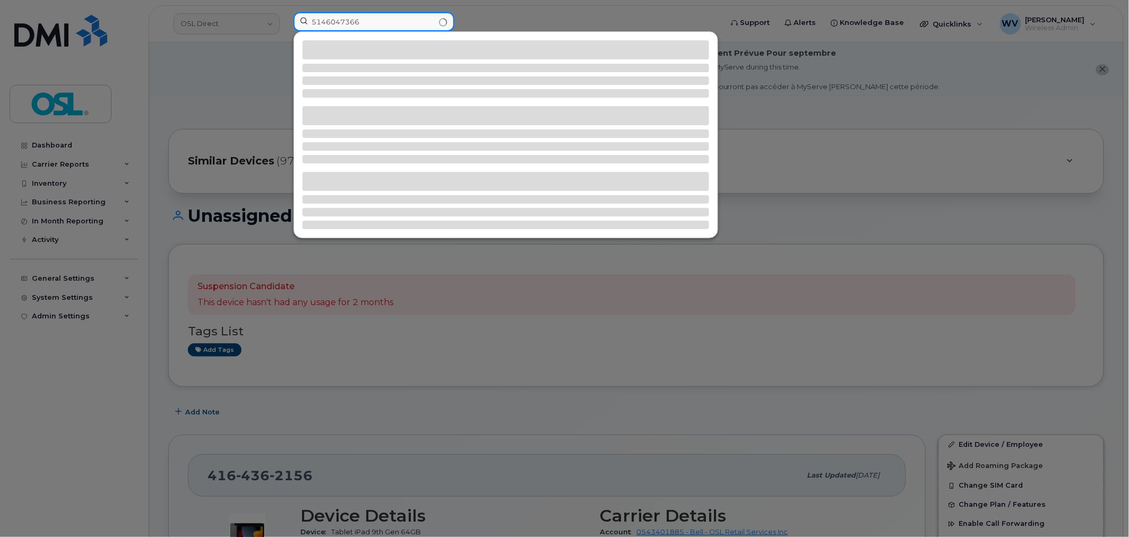
type input "5146047366"
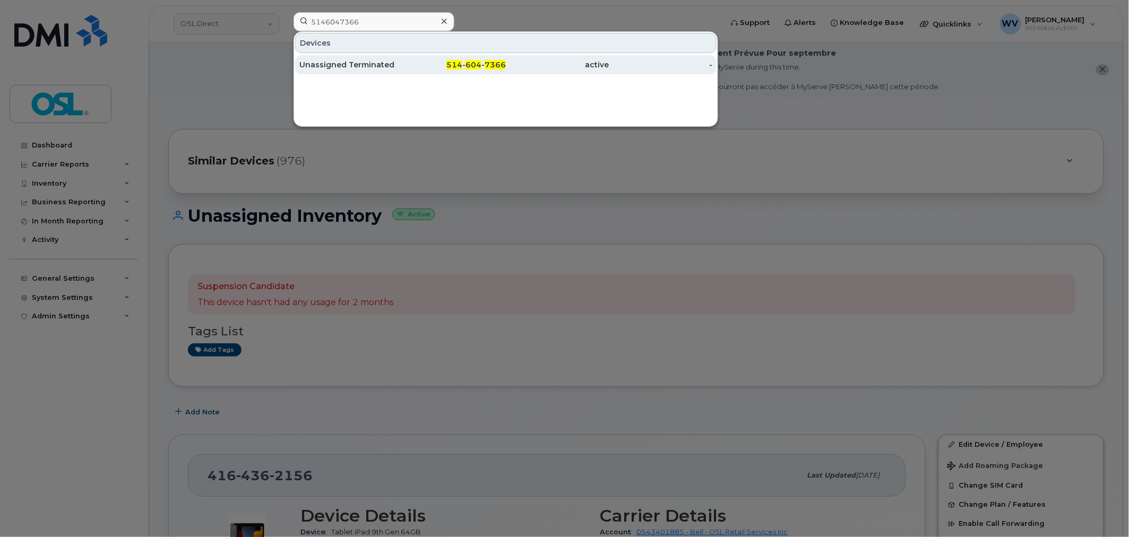
click at [362, 66] on div "Unassigned Terminated" at bounding box center [351, 64] width 104 height 11
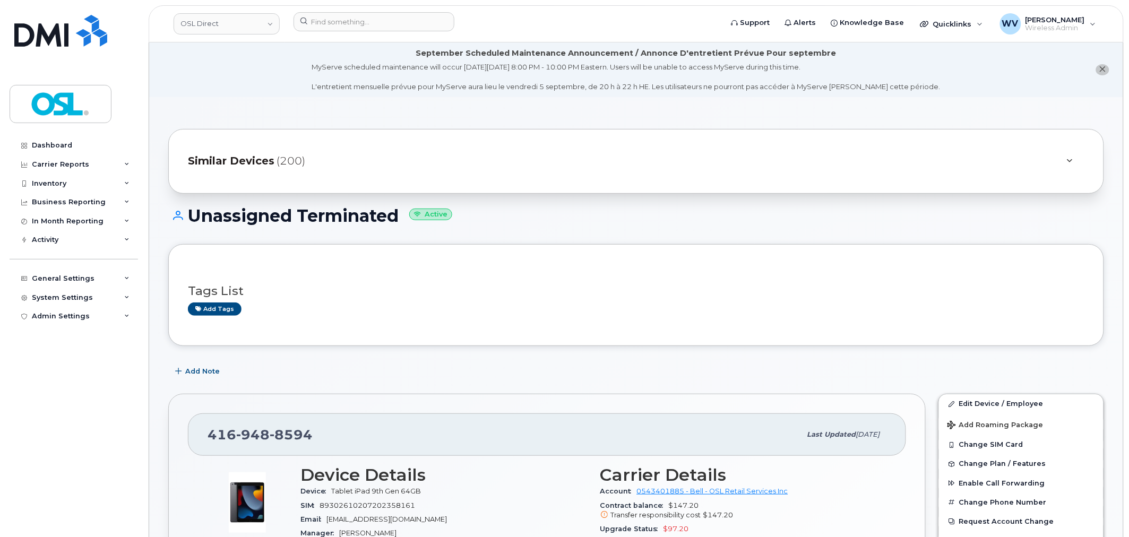
click at [264, 431] on span "948" at bounding box center [252, 435] width 33 height 16
click at [1004, 401] on link "Edit Device / Employee" at bounding box center [1021, 404] width 165 height 19
click at [271, 429] on span "7366" at bounding box center [291, 435] width 43 height 16
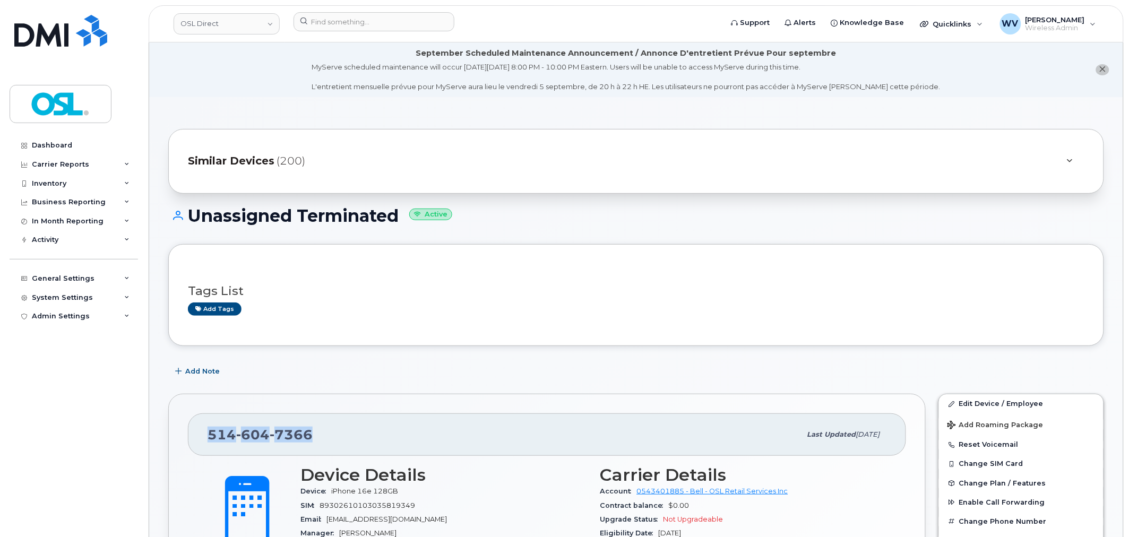
click at [271, 429] on span "7366" at bounding box center [291, 435] width 43 height 16
drag, startPoint x: 989, startPoint y: 409, endPoint x: 782, endPoint y: 252, distance: 260.0
click at [989, 409] on link "Edit Device / Employee" at bounding box center [1021, 404] width 165 height 19
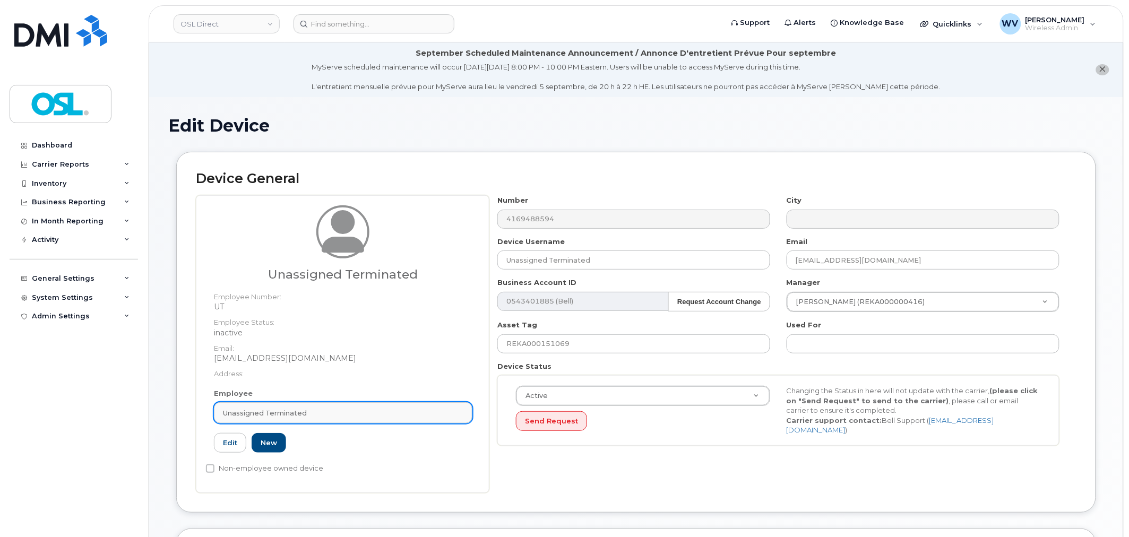
click at [325, 414] on div "Unassigned Terminated" at bounding box center [343, 413] width 241 height 10
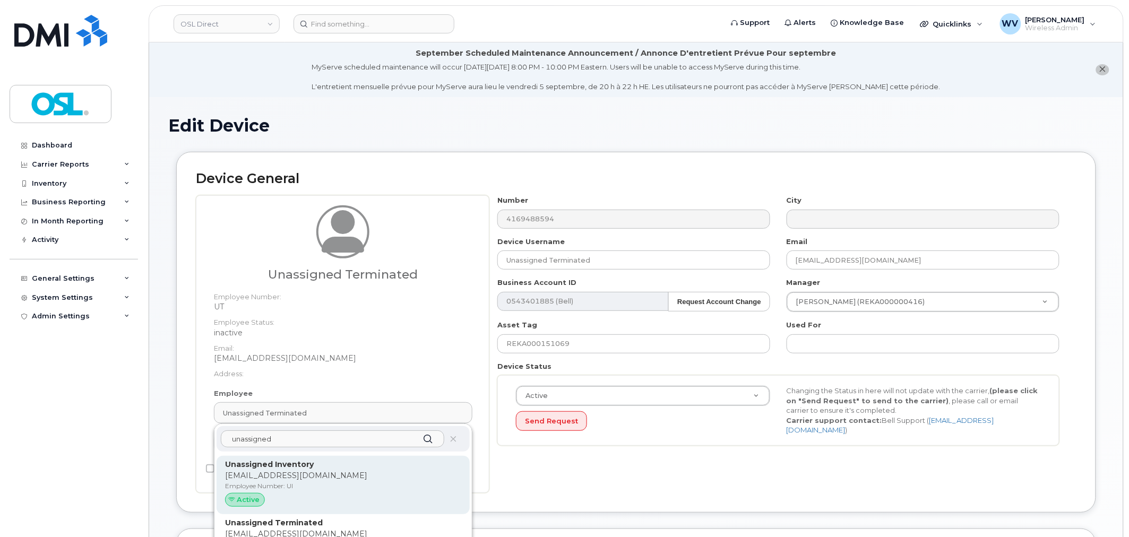
type input "unassigned"
click at [327, 481] on p "[EMAIL_ADDRESS][DOMAIN_NAME]" at bounding box center [343, 475] width 236 height 11
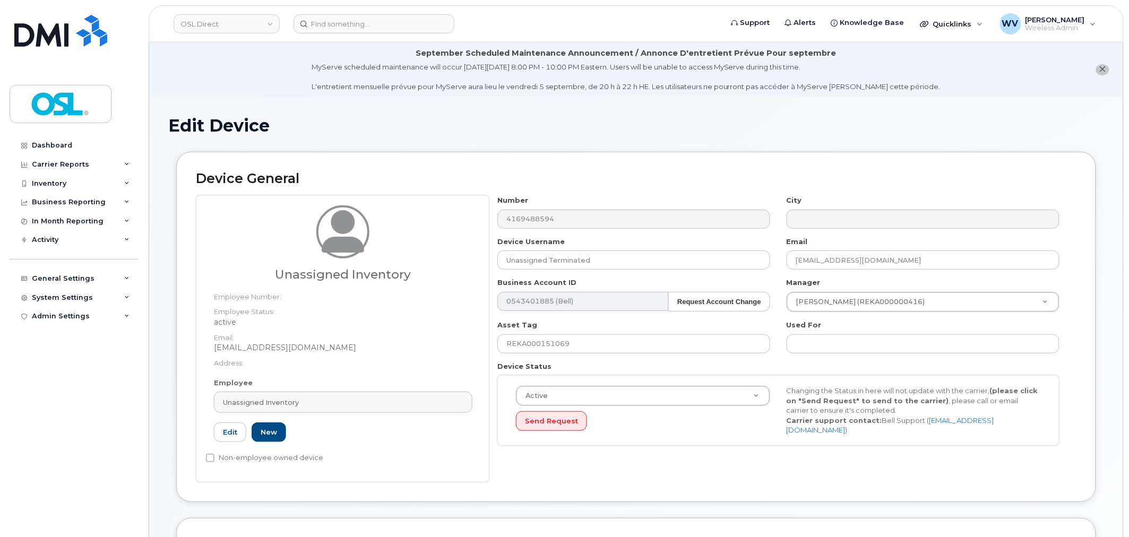
type input "UI"
type input "Unassigned Inventory"
type input "[EMAIL_ADDRESS][DOMAIN_NAME]"
type input "4724252"
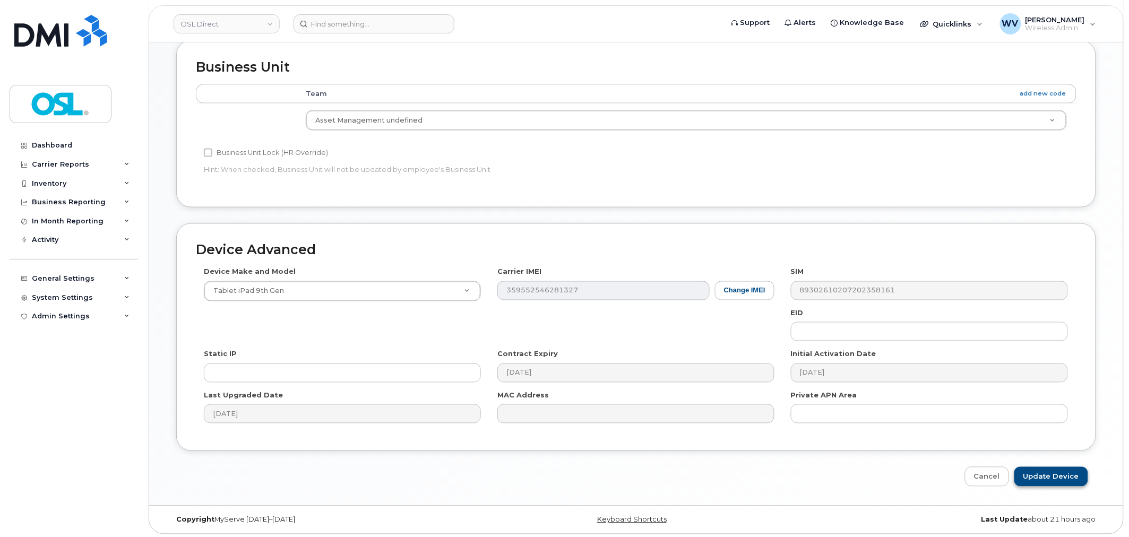
scroll to position [481, 0]
click at [1058, 475] on input "Update Device" at bounding box center [1052, 475] width 74 height 20
type input "Saving..."
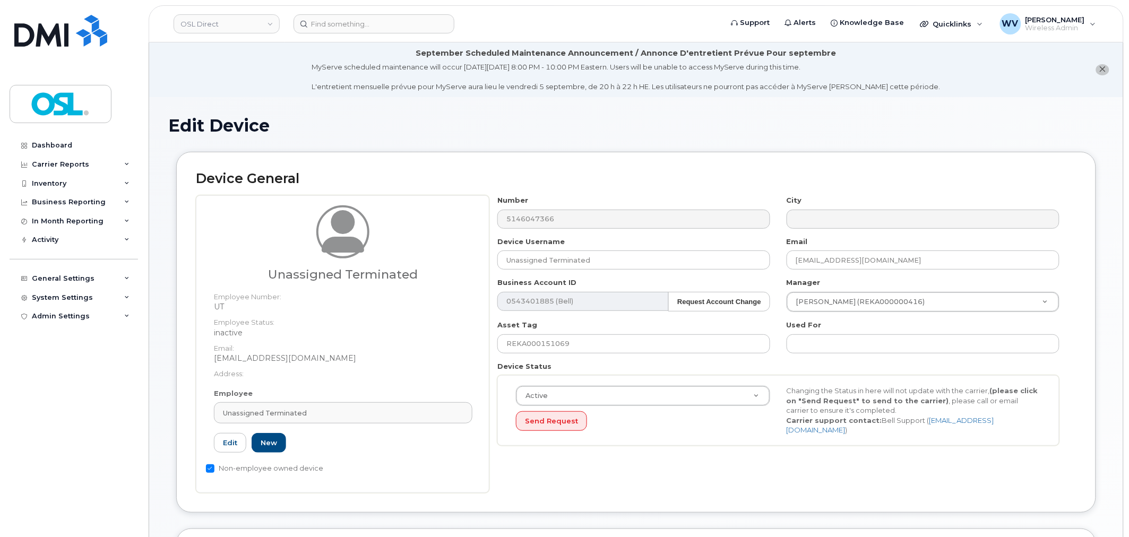
click at [307, 425] on div "Employee Unassigned Terminated Type first three symbols or more UT Edit New" at bounding box center [343, 426] width 275 height 74
click at [307, 416] on div "Unassigned Terminated" at bounding box center [343, 413] width 241 height 10
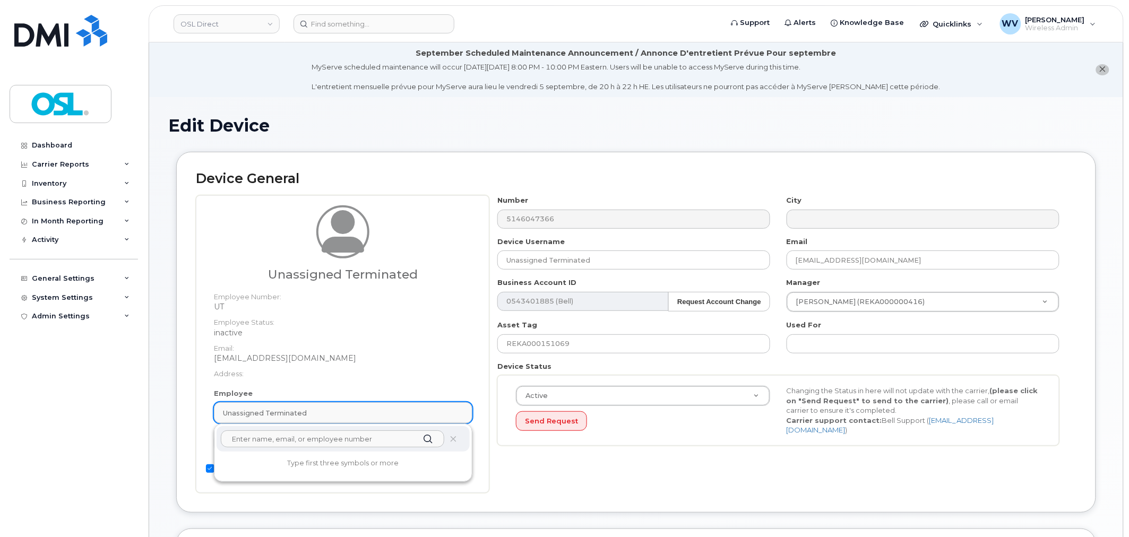
paste input "unassigned"
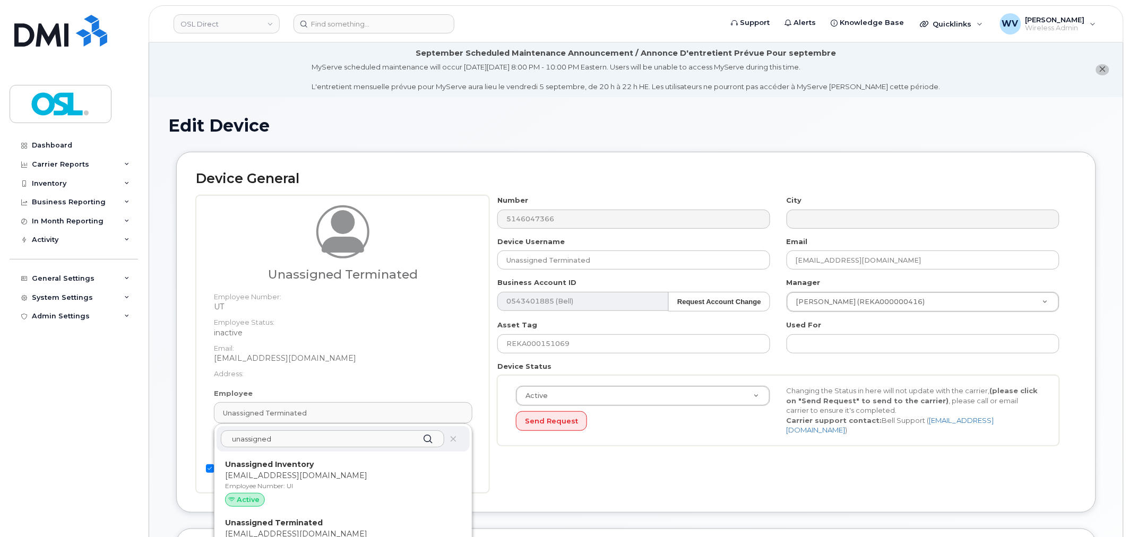
type input "unassigned"
click at [302, 479] on p "[EMAIL_ADDRESS][DOMAIN_NAME]" at bounding box center [343, 475] width 236 height 11
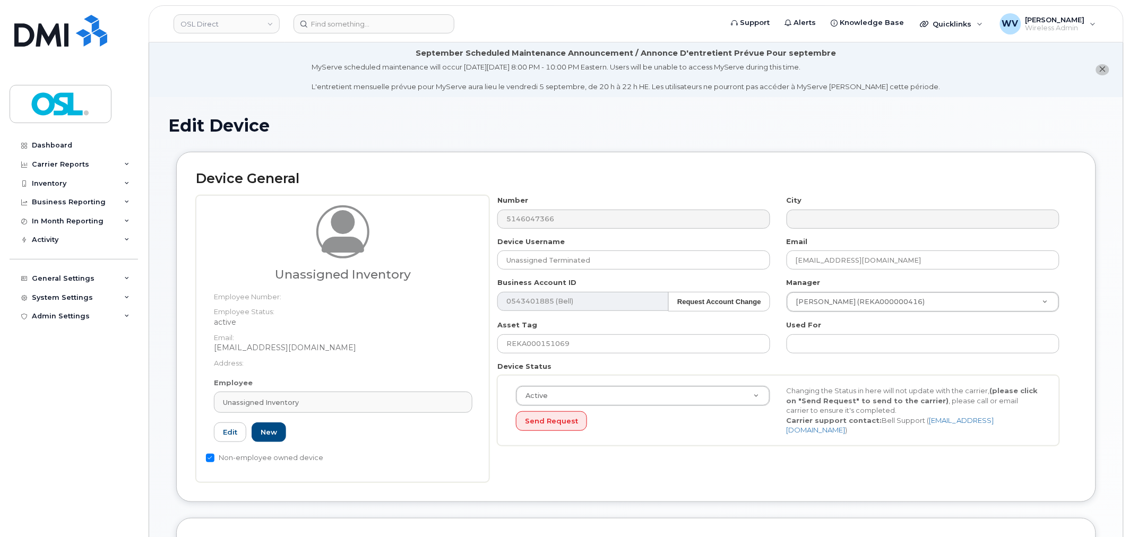
type input "UI"
type input "Unassigned Inventory"
type input "[EMAIL_ADDRESS][DOMAIN_NAME]"
type input "4724252"
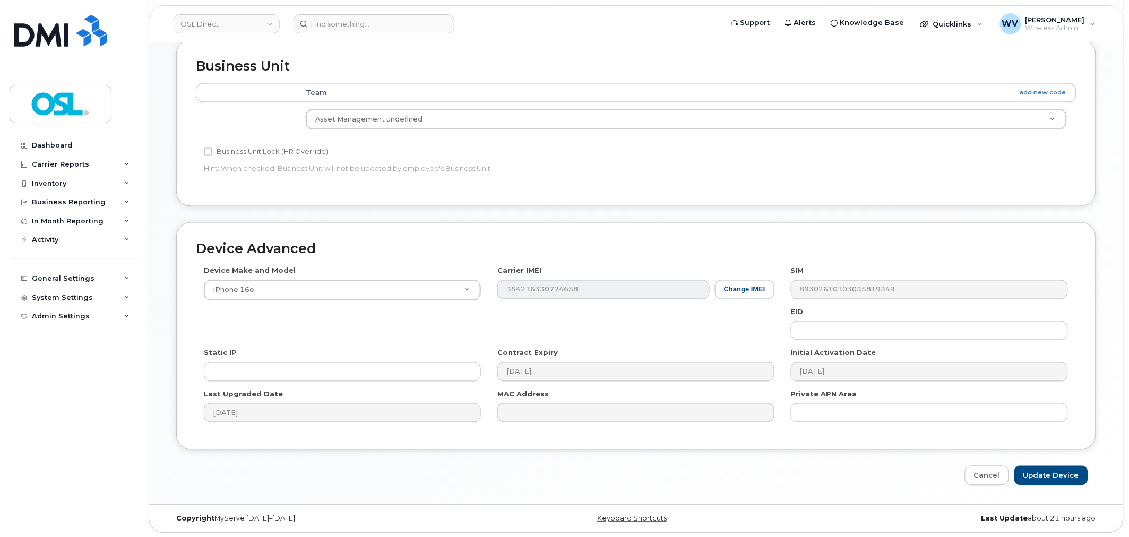
scroll to position [481, 0]
click at [1052, 469] on input "Update Device" at bounding box center [1052, 475] width 74 height 20
type input "Saving..."
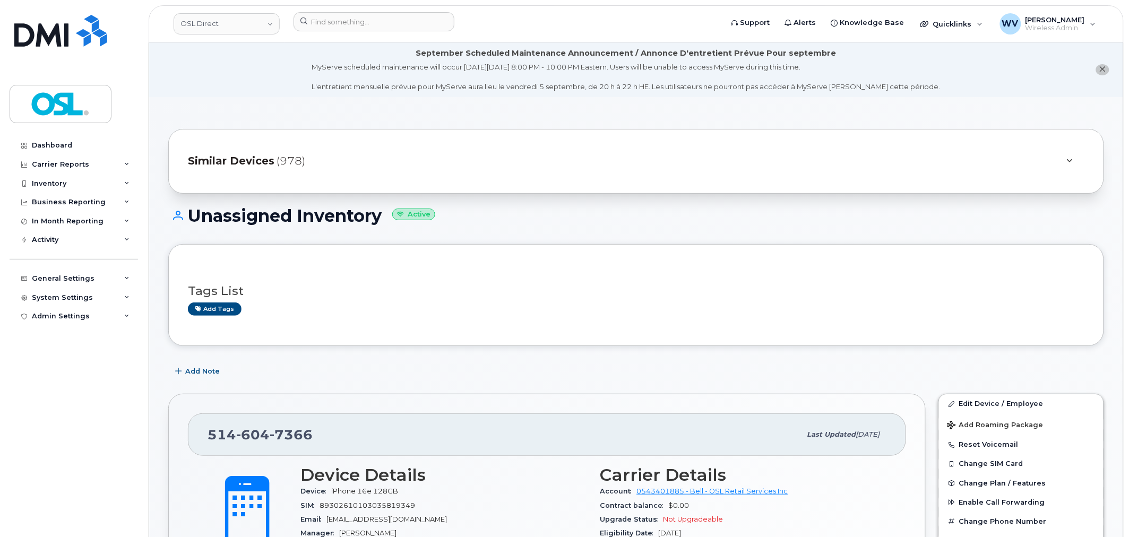
click at [258, 432] on span "604" at bounding box center [252, 435] width 33 height 16
click at [258, 434] on span "604" at bounding box center [252, 435] width 33 height 16
copy span "[PHONE_NUMBER]"
